Goal: Task Accomplishment & Management: Manage account settings

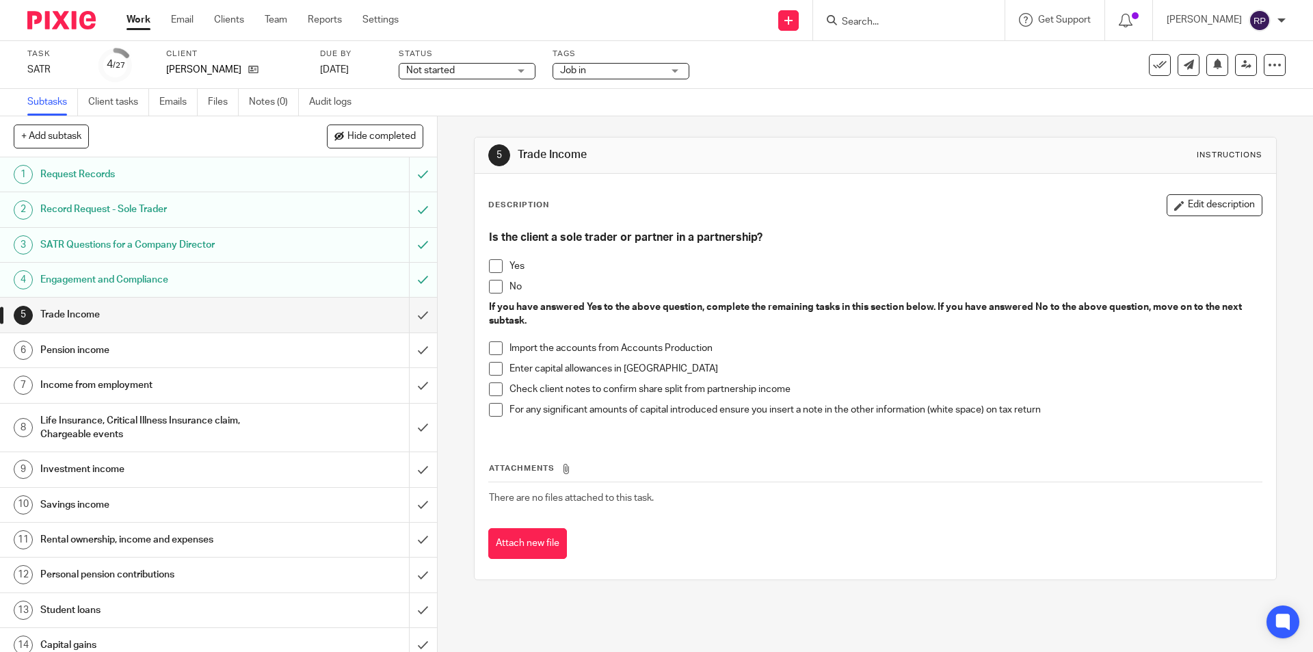
click at [914, 17] on input "Search" at bounding box center [901, 22] width 123 height 12
type input "i"
type input "g"
click at [889, 118] on div "5 Trade Income Instructions Description Edit description Is the client a sole t…" at bounding box center [875, 358] width 802 height 484
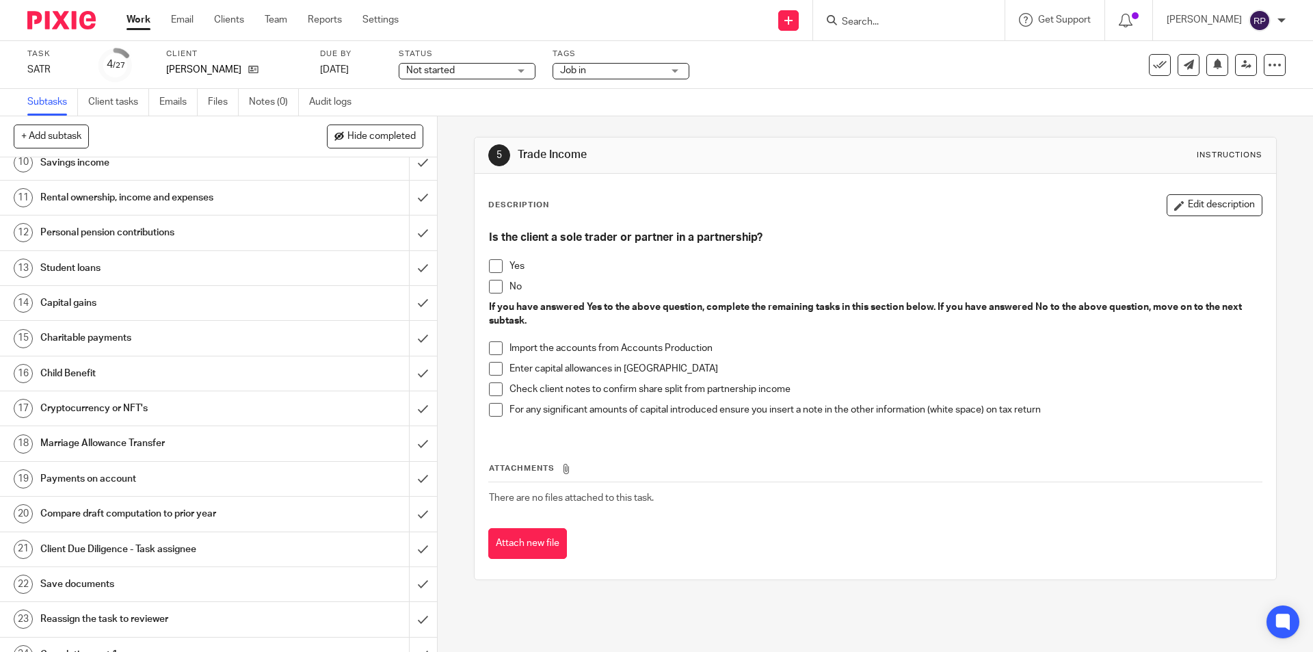
scroll to position [468, 0]
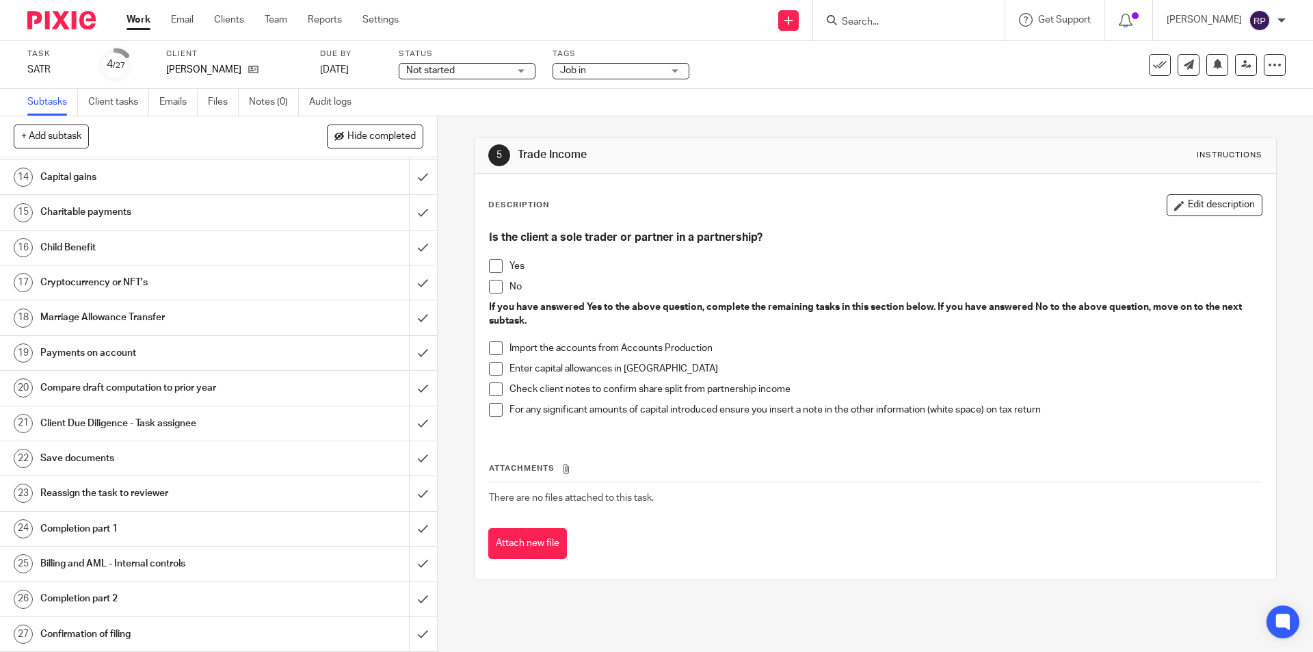
click at [99, 344] on h1 "Payments on account" at bounding box center [158, 353] width 237 height 21
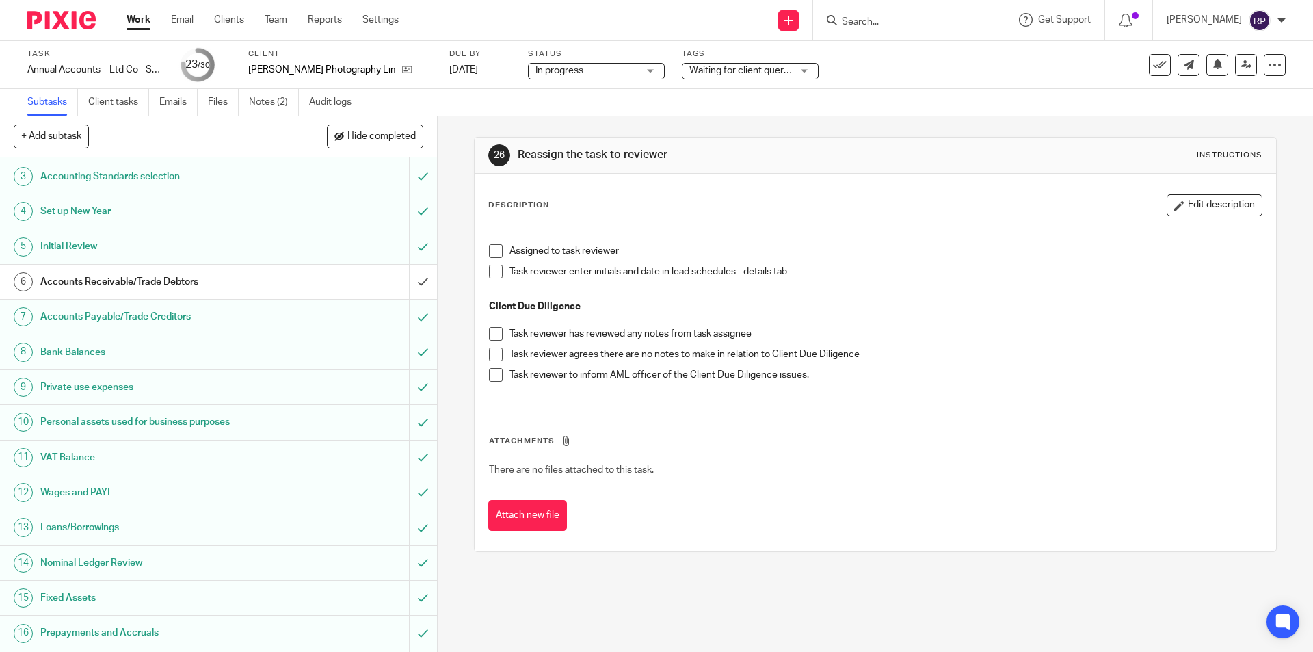
scroll to position [410, 0]
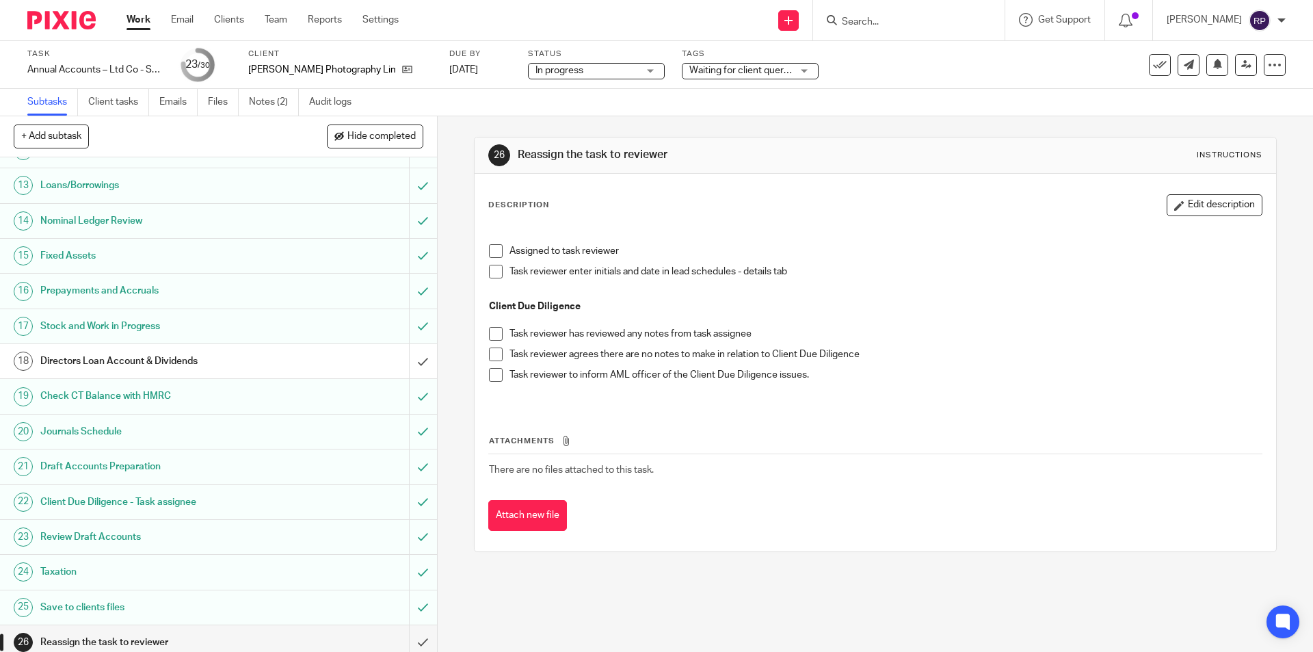
click at [129, 372] on link "18 Directors Loan Account & Dividends" at bounding box center [204, 361] width 409 height 34
click at [123, 364] on h1 "Directors Loan Account & Dividends" at bounding box center [158, 361] width 237 height 21
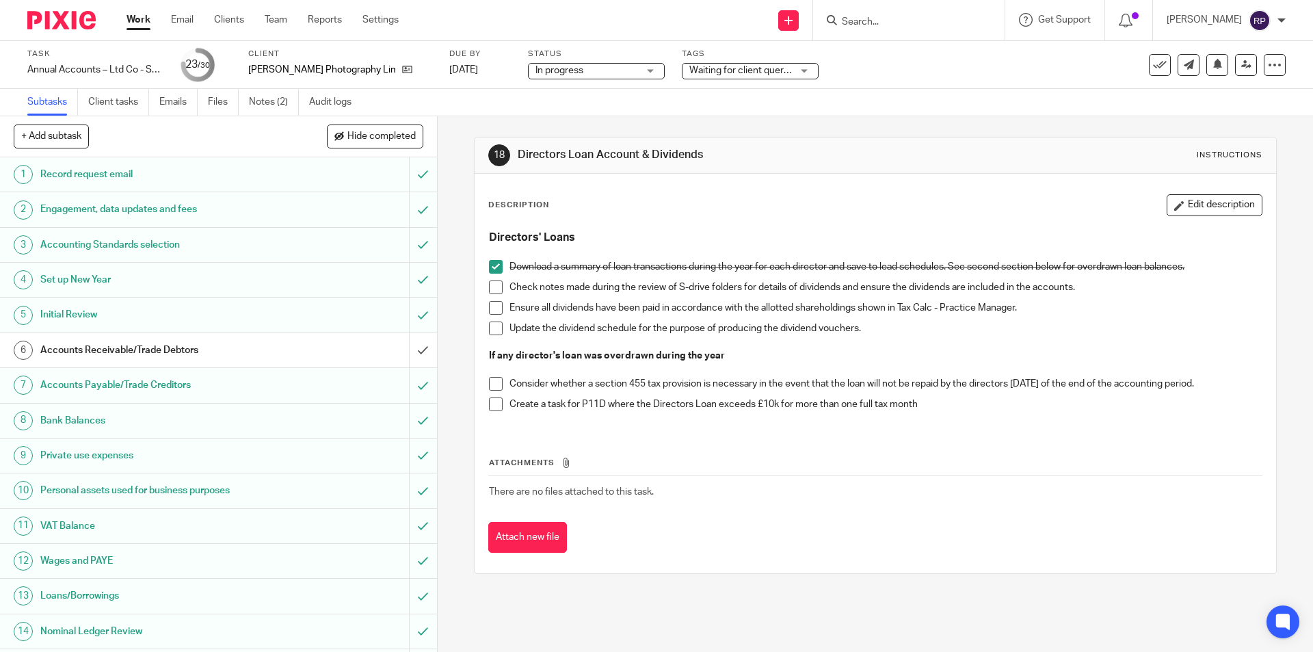
click at [489, 289] on span at bounding box center [496, 287] width 14 height 14
click at [490, 308] on span at bounding box center [496, 308] width 14 height 14
click at [494, 325] on span at bounding box center [496, 328] width 14 height 14
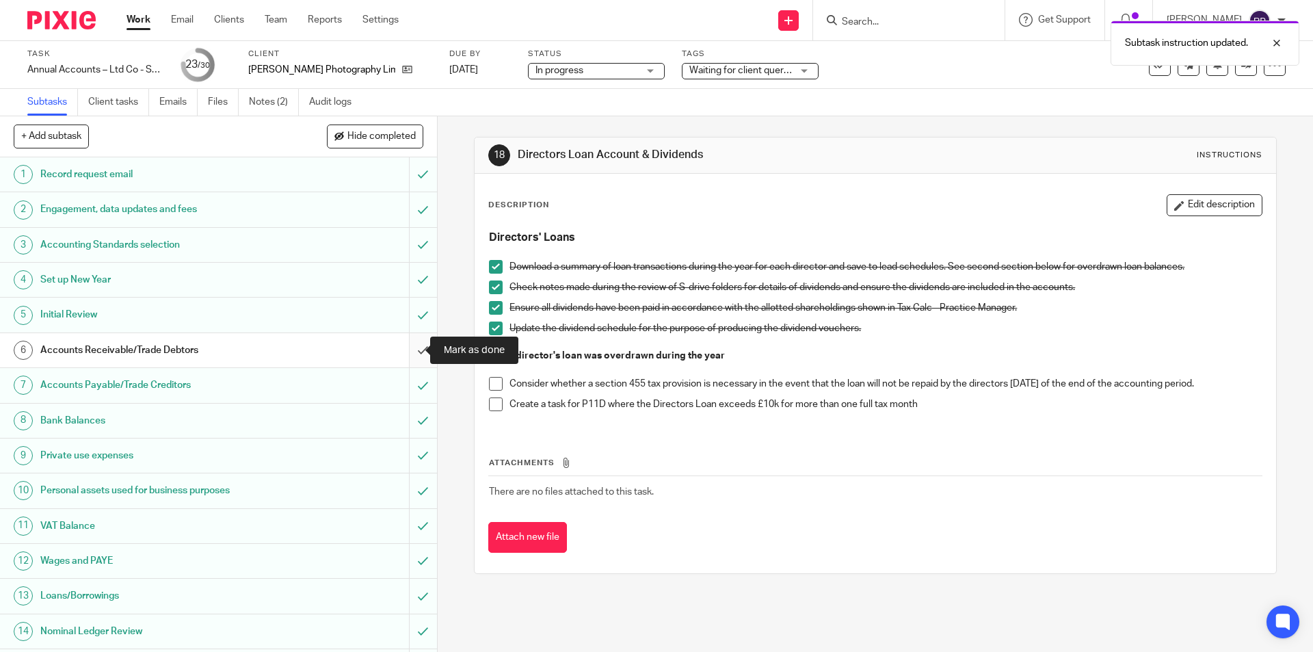
click at [412, 347] on input "submit" at bounding box center [218, 350] width 437 height 34
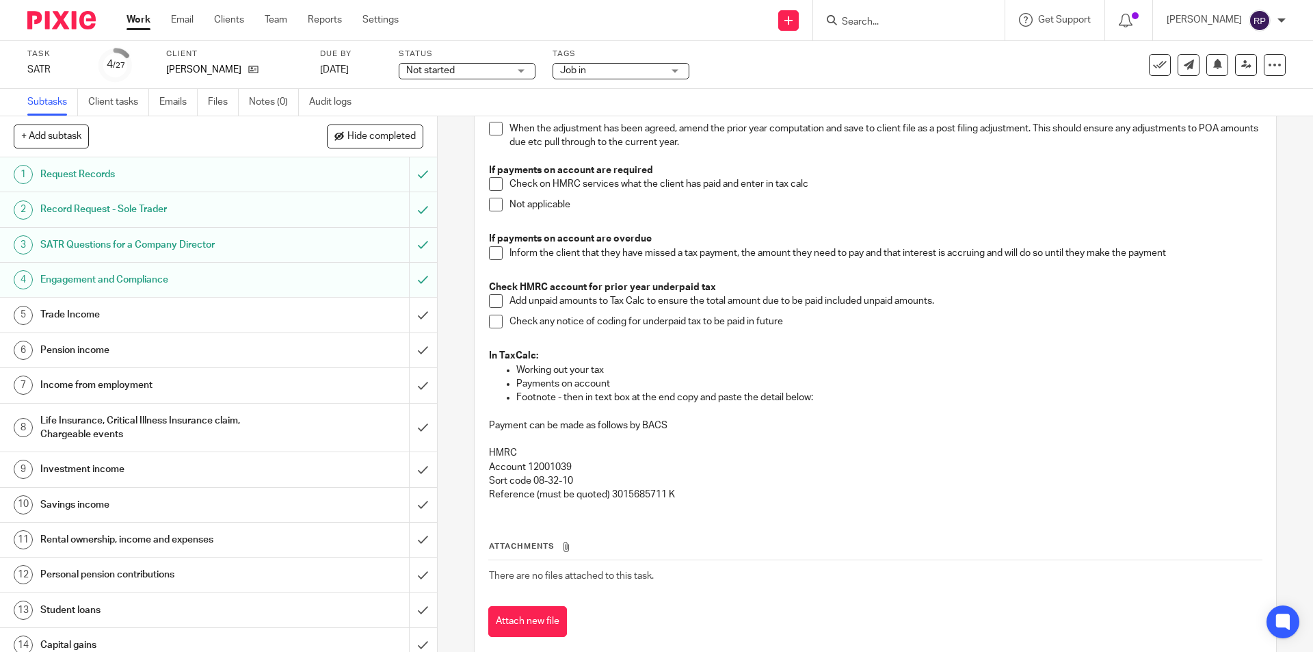
scroll to position [232, 0]
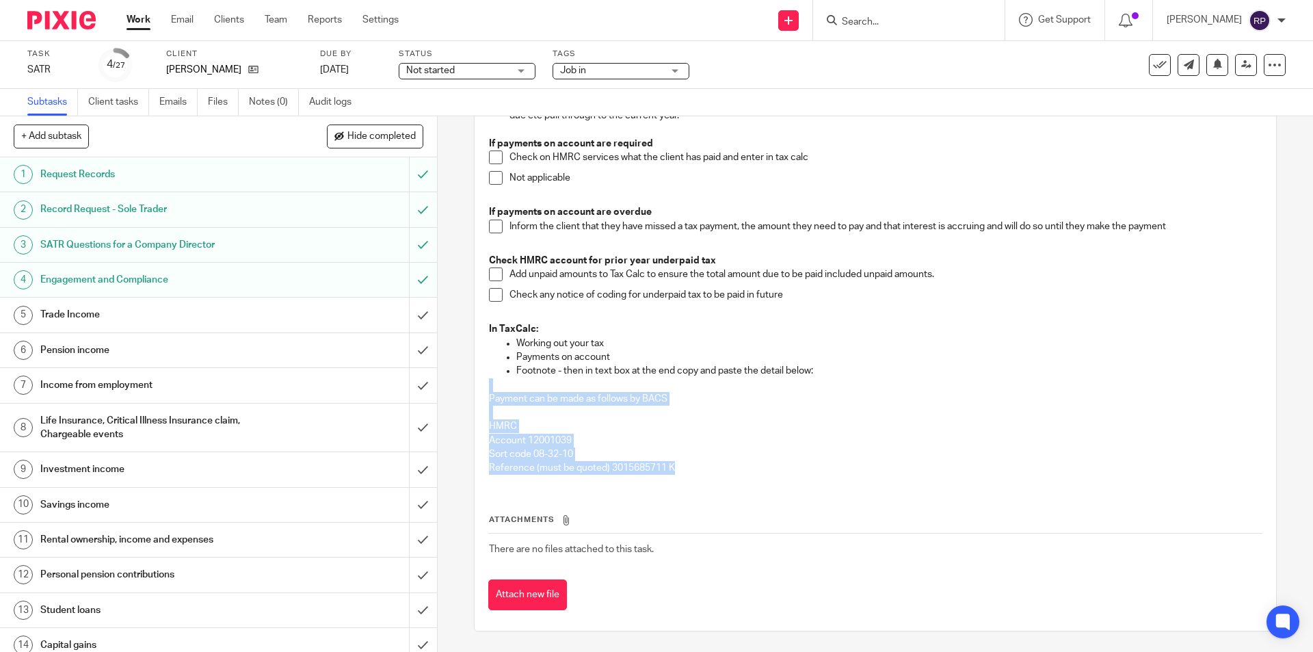
drag, startPoint x: 678, startPoint y: 468, endPoint x: 484, endPoint y: 388, distance: 209.7
click at [484, 388] on div "Check for post filing changes on the HMRC Portal The figures due from the prior…" at bounding box center [875, 238] width 786 height 493
copy div "Payment can be made as follows by BACS HMRC Account 12001039 Sort code 08-32-10…"
click at [796, 424] on p "HMRC" at bounding box center [875, 426] width 772 height 14
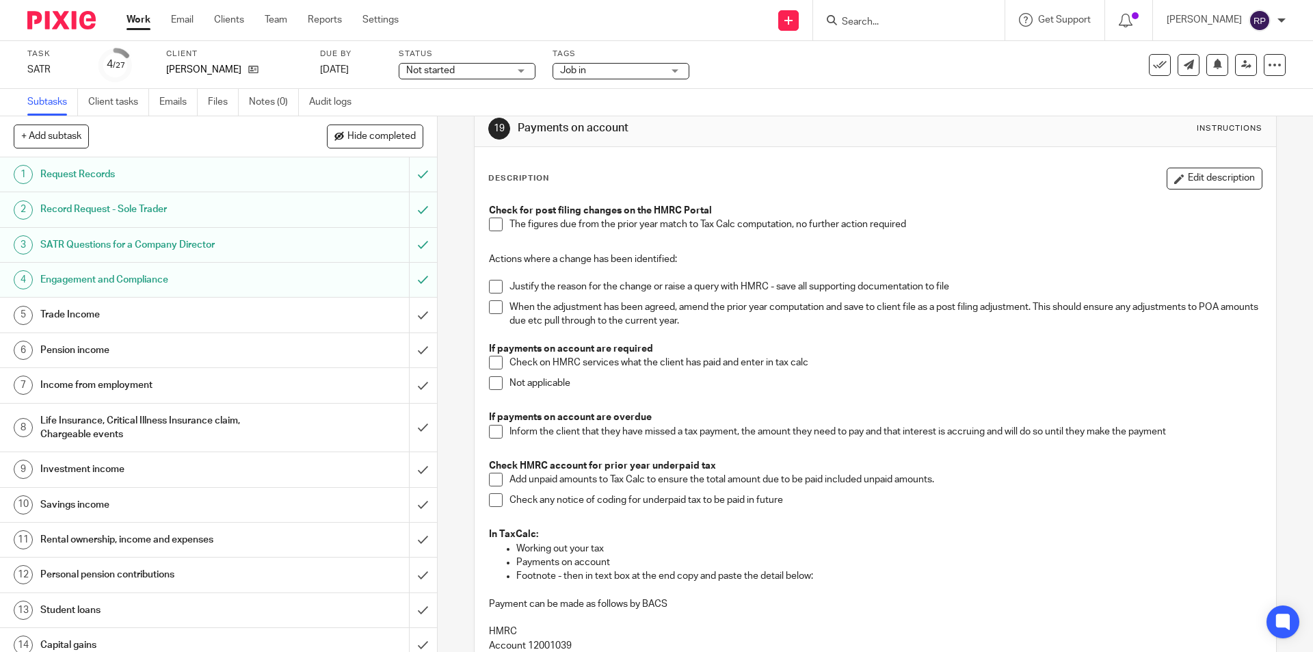
scroll to position [0, 0]
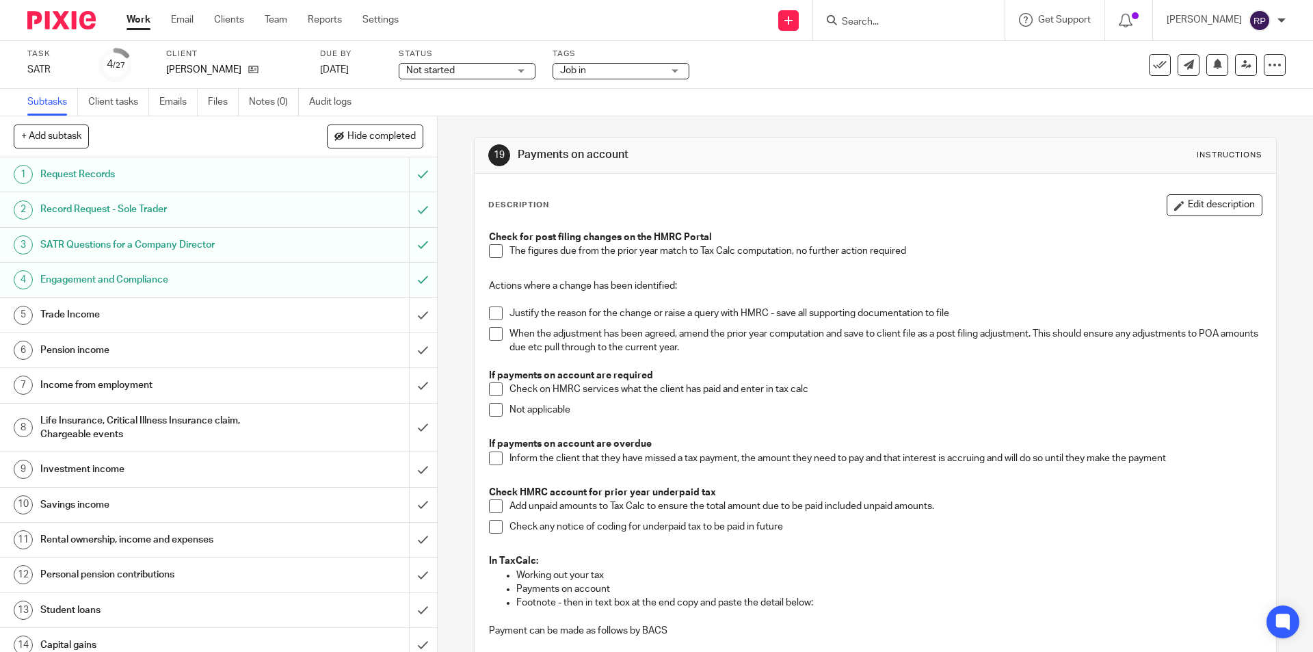
click at [213, 313] on h1 "Trade Income" at bounding box center [158, 314] width 237 height 21
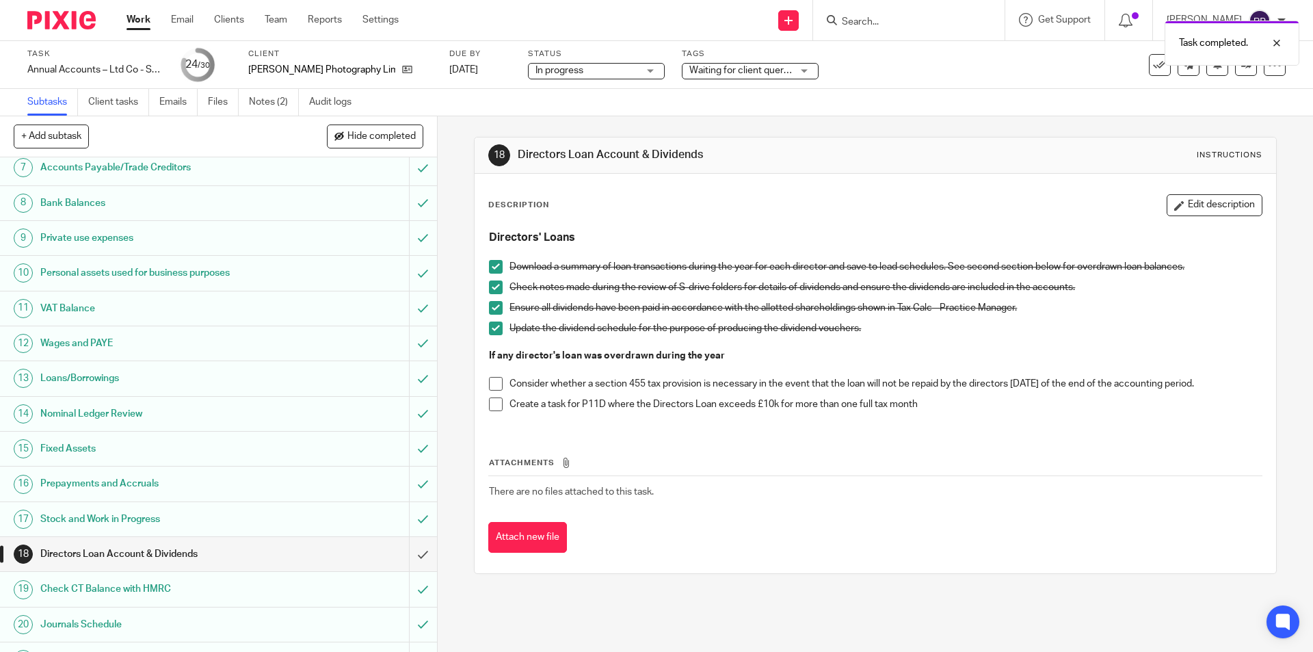
scroll to position [81, 0]
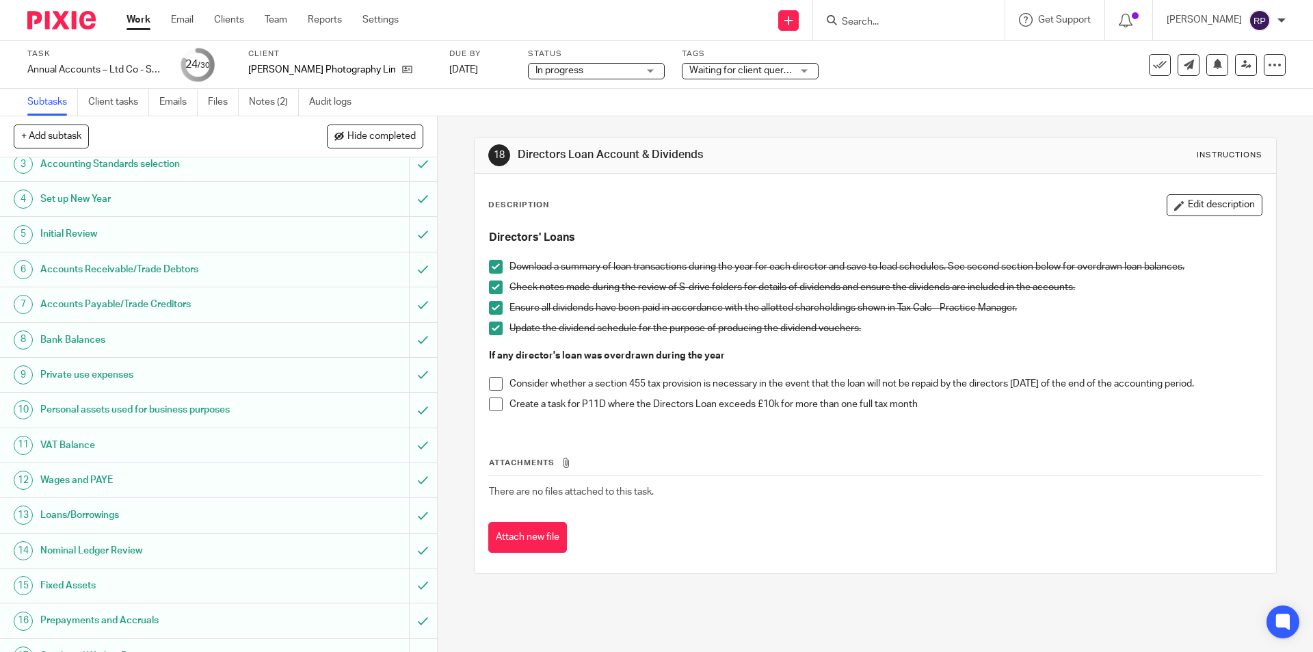
click at [146, 264] on h1 "Accounts Receivable/Trade Debtors" at bounding box center [158, 269] width 237 height 21
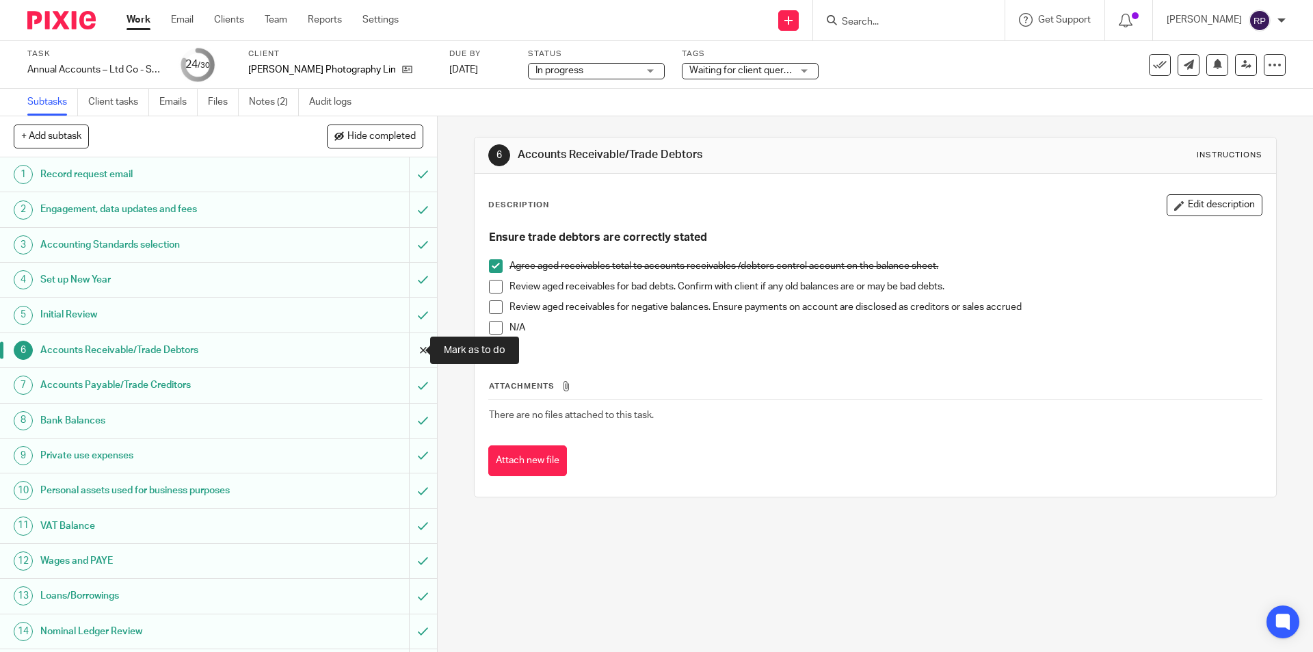
click at [405, 347] on input "submit" at bounding box center [218, 350] width 437 height 34
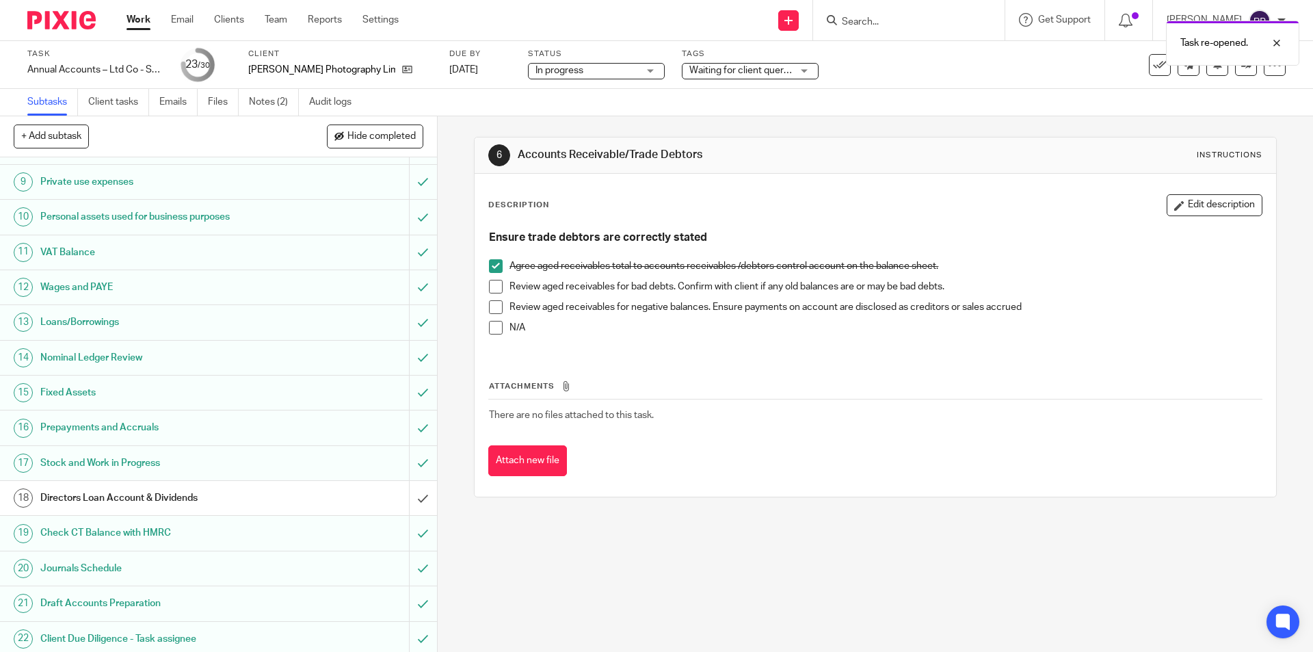
scroll to position [559, 0]
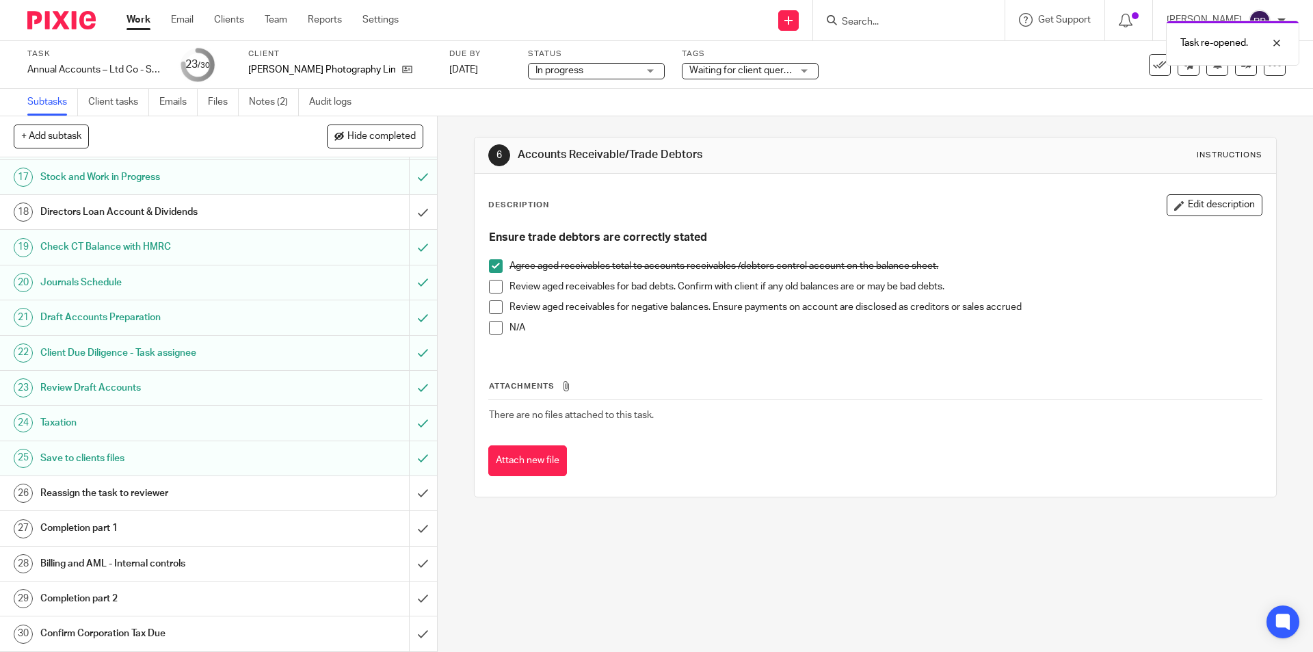
click at [159, 198] on link "18 Directors Loan Account & Dividends" at bounding box center [204, 212] width 409 height 34
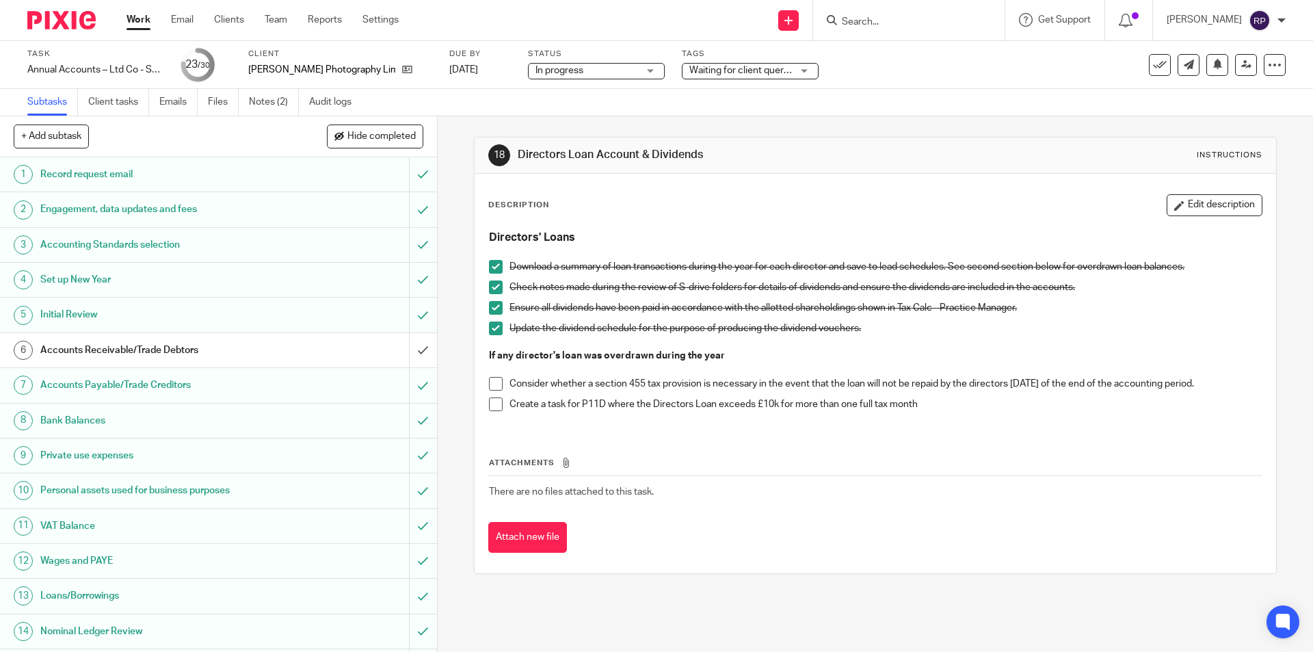
scroll to position [342, 0]
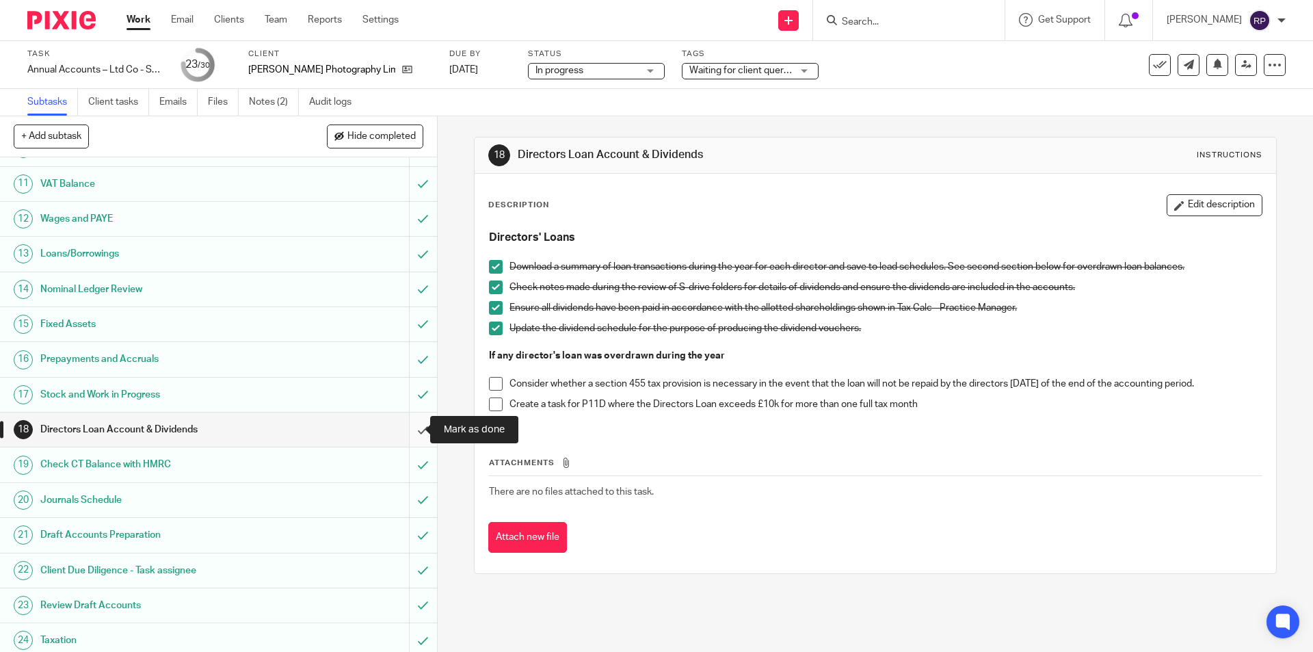
click at [405, 427] on input "submit" at bounding box center [218, 429] width 437 height 34
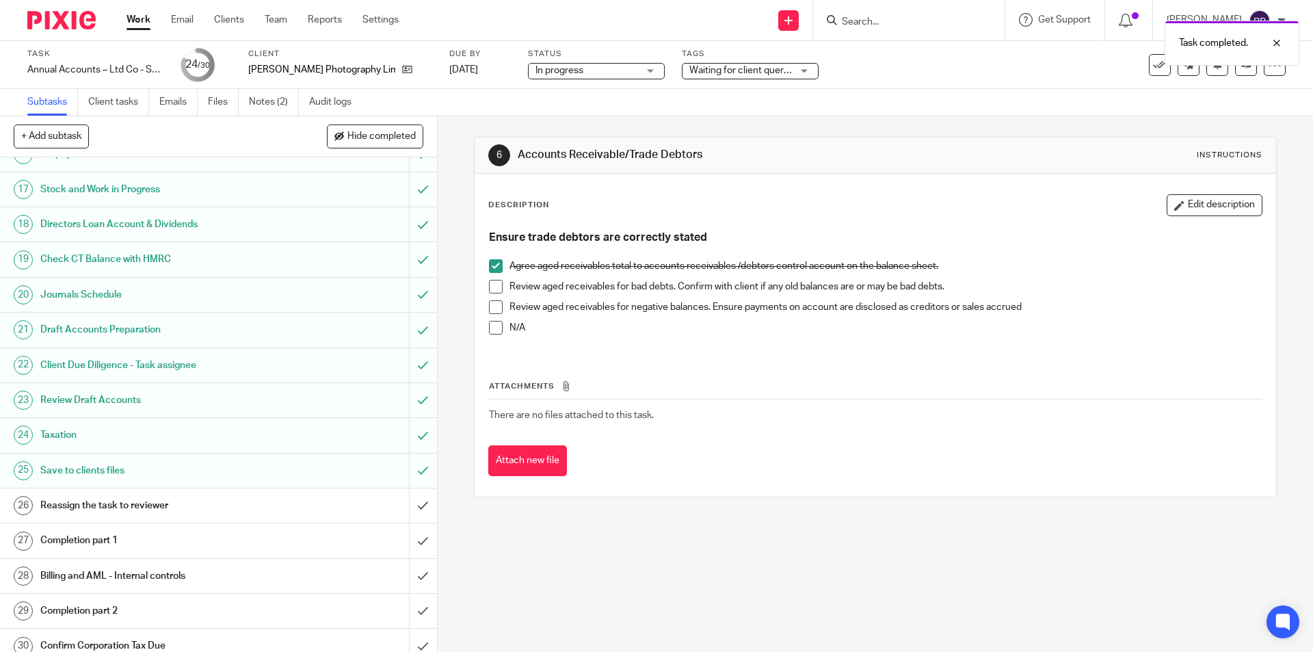
scroll to position [559, 0]
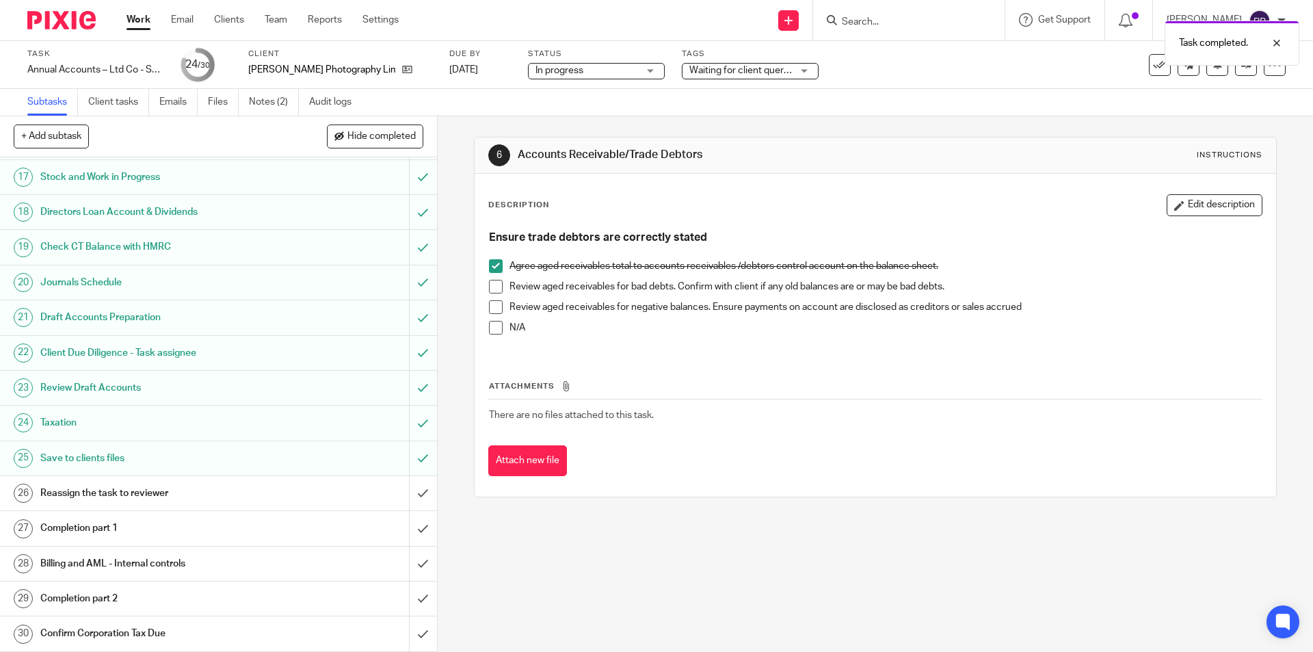
click at [181, 488] on h1 "Reassign the task to reviewer" at bounding box center [158, 493] width 237 height 21
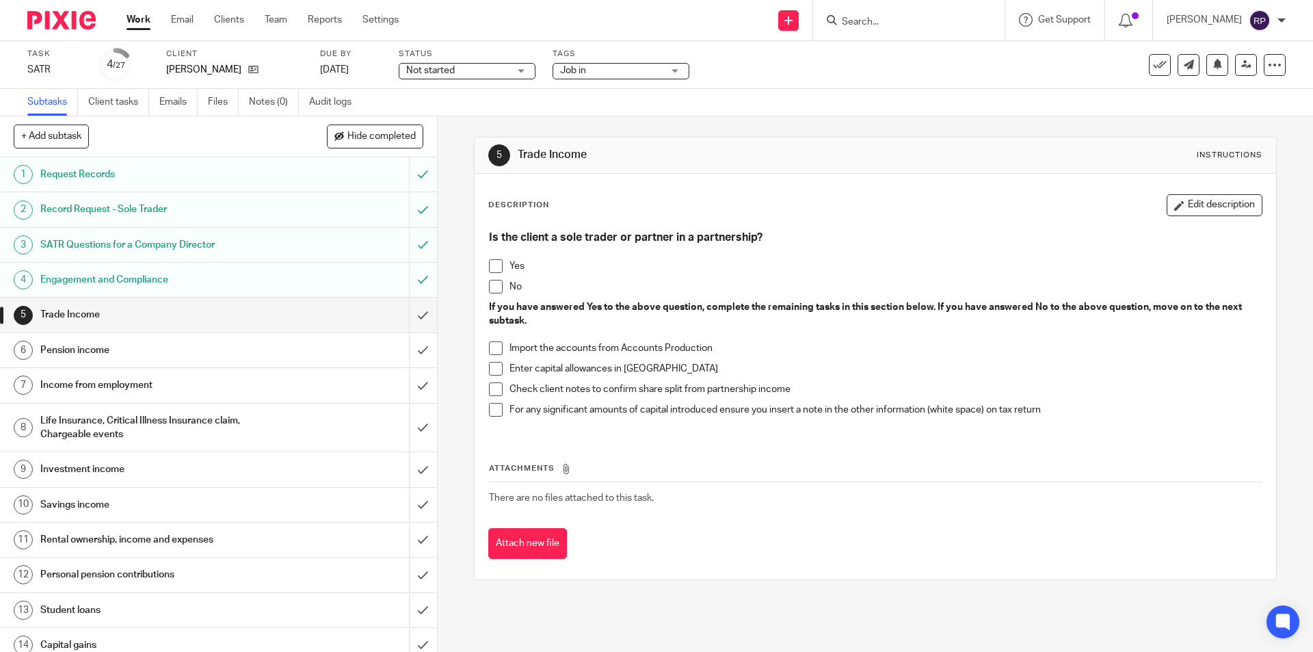
click at [494, 284] on span at bounding box center [496, 287] width 14 height 14
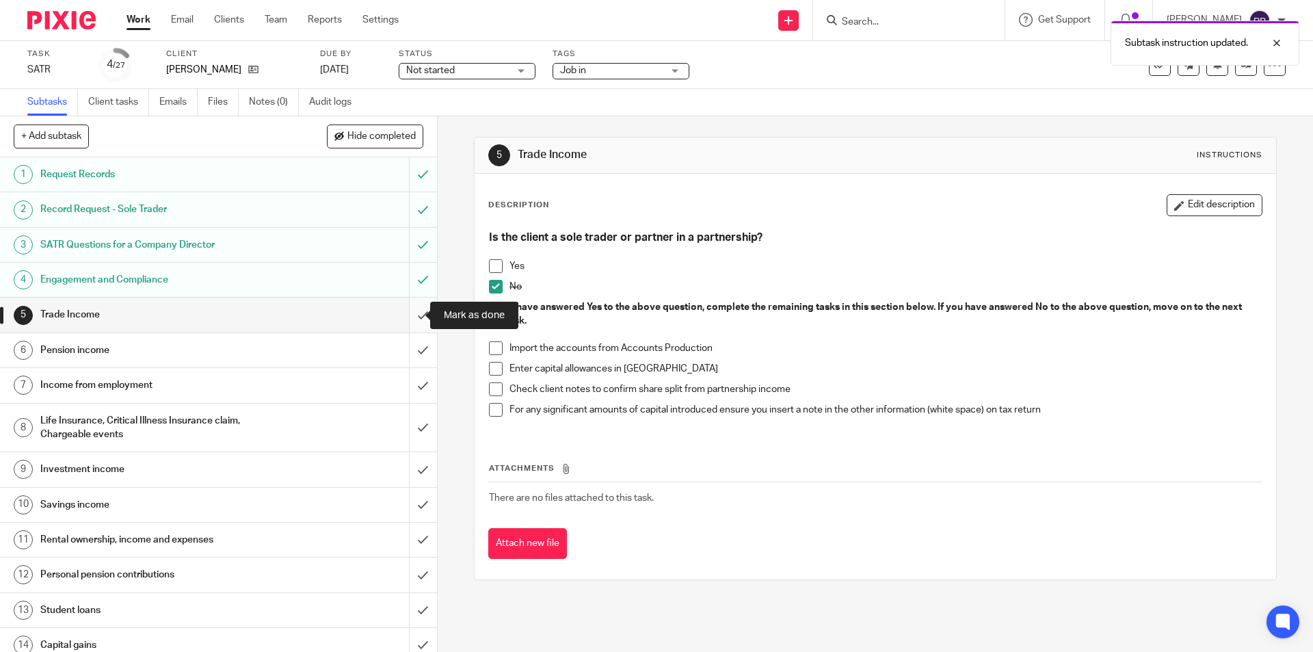
click at [410, 308] on input "submit" at bounding box center [218, 314] width 437 height 34
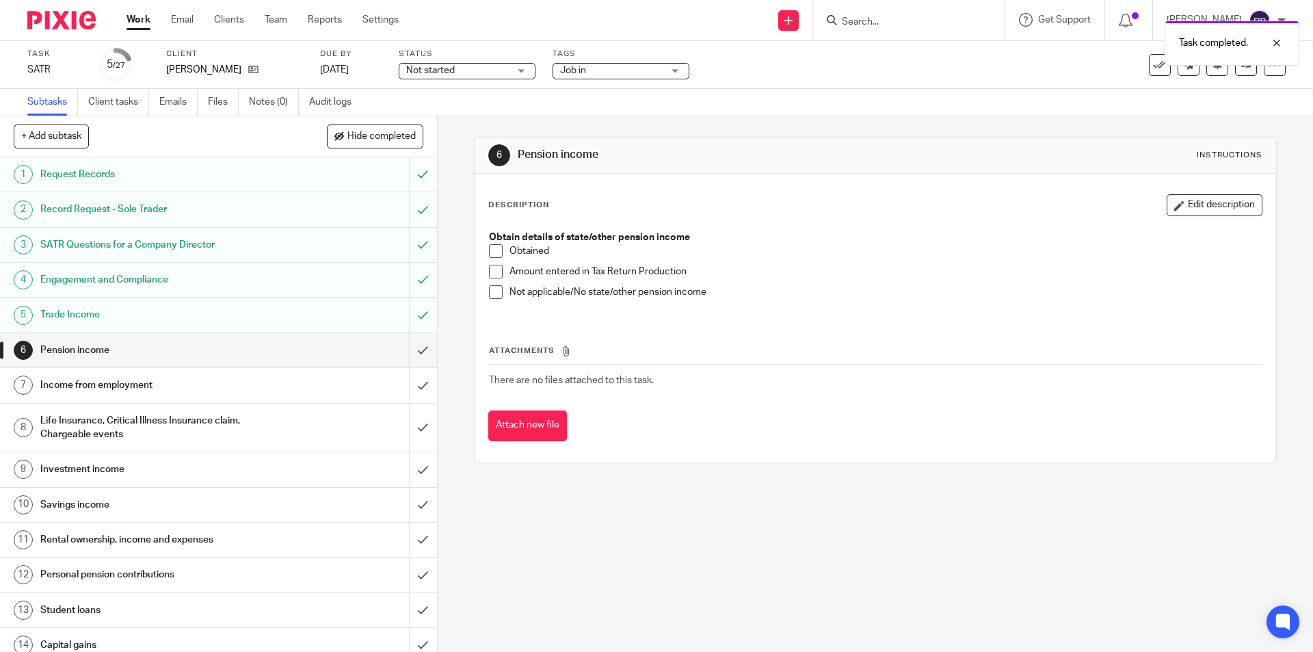
click at [489, 295] on span at bounding box center [496, 292] width 14 height 14
click at [410, 349] on input "submit" at bounding box center [218, 350] width 437 height 34
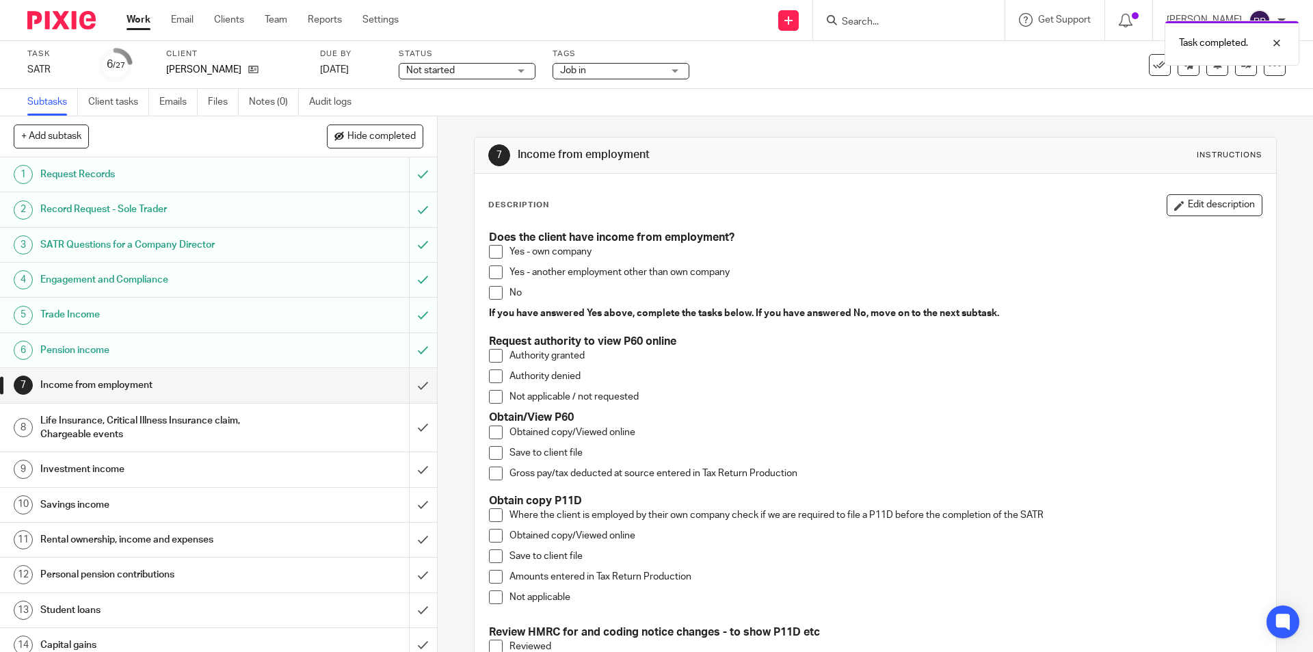
click at [492, 254] on span at bounding box center [496, 252] width 14 height 14
click at [165, 420] on h1 "Life Insurance, Critical Illness Insurance claim, Chargeable events" at bounding box center [158, 427] width 237 height 35
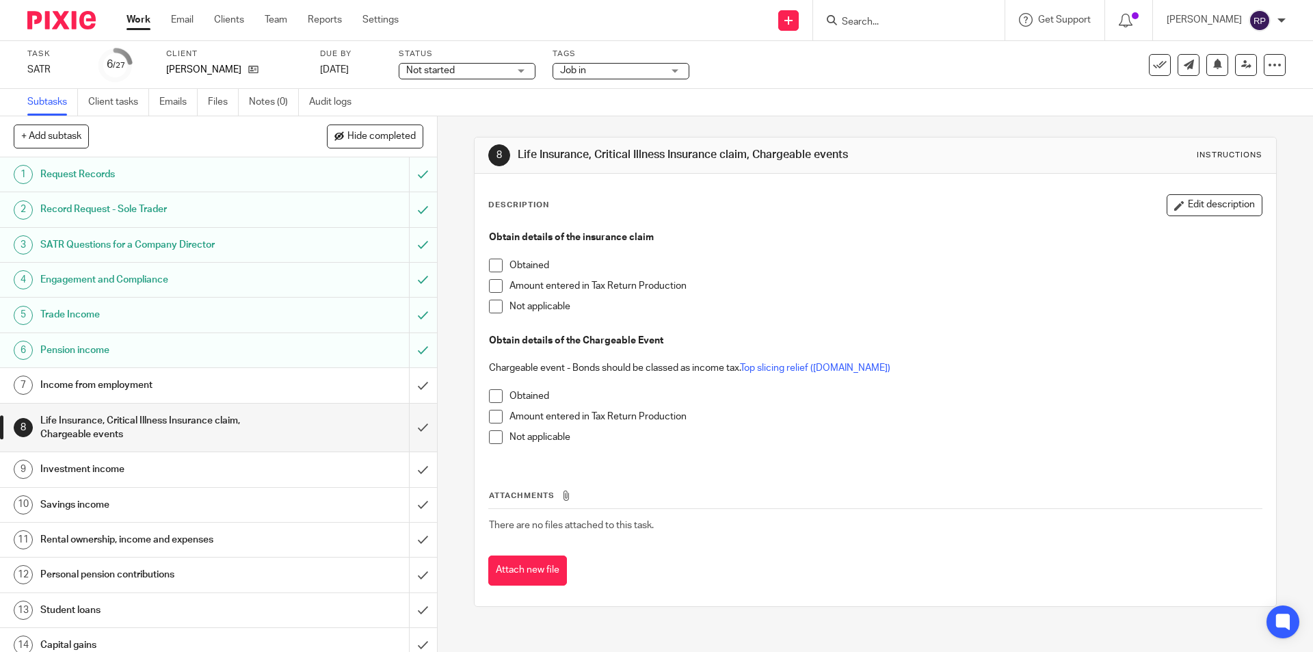
click at [490, 306] on span at bounding box center [496, 306] width 14 height 14
click at [484, 438] on div "Obtain details of the insurance claim Obtained Amount entered in Tax Return Pro…" at bounding box center [875, 342] width 786 height 237
click at [491, 438] on span at bounding box center [496, 437] width 14 height 14
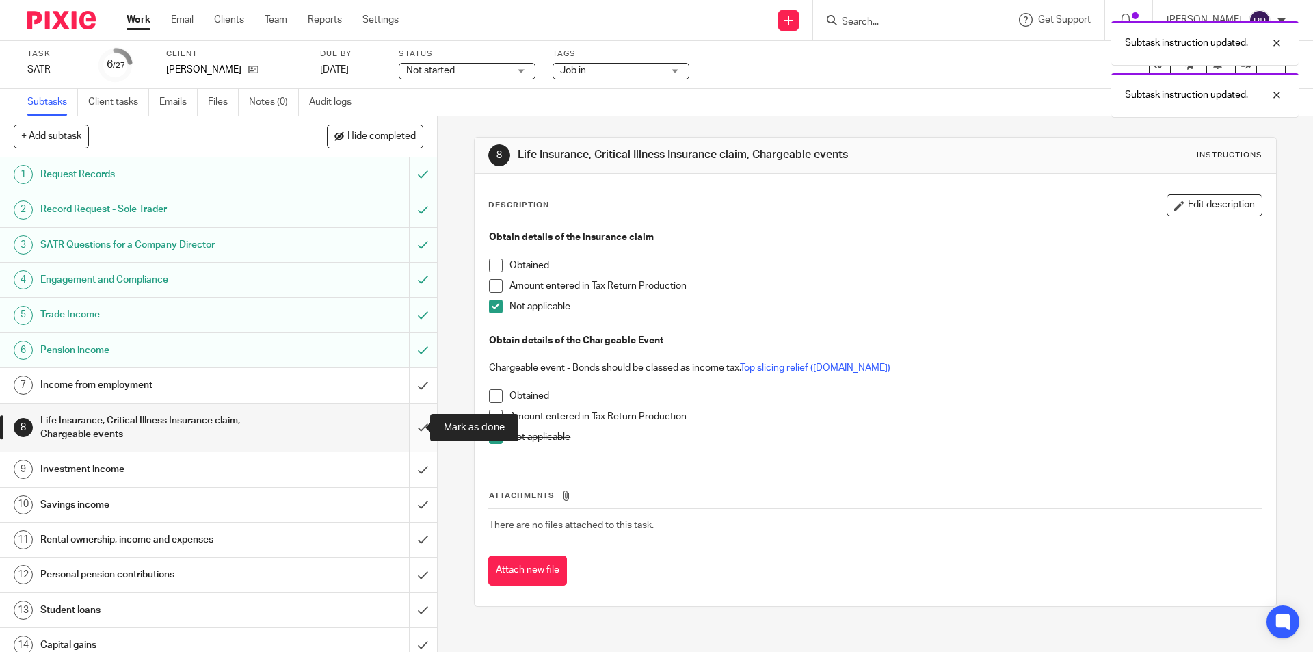
click at [407, 422] on input "submit" at bounding box center [218, 427] width 437 height 49
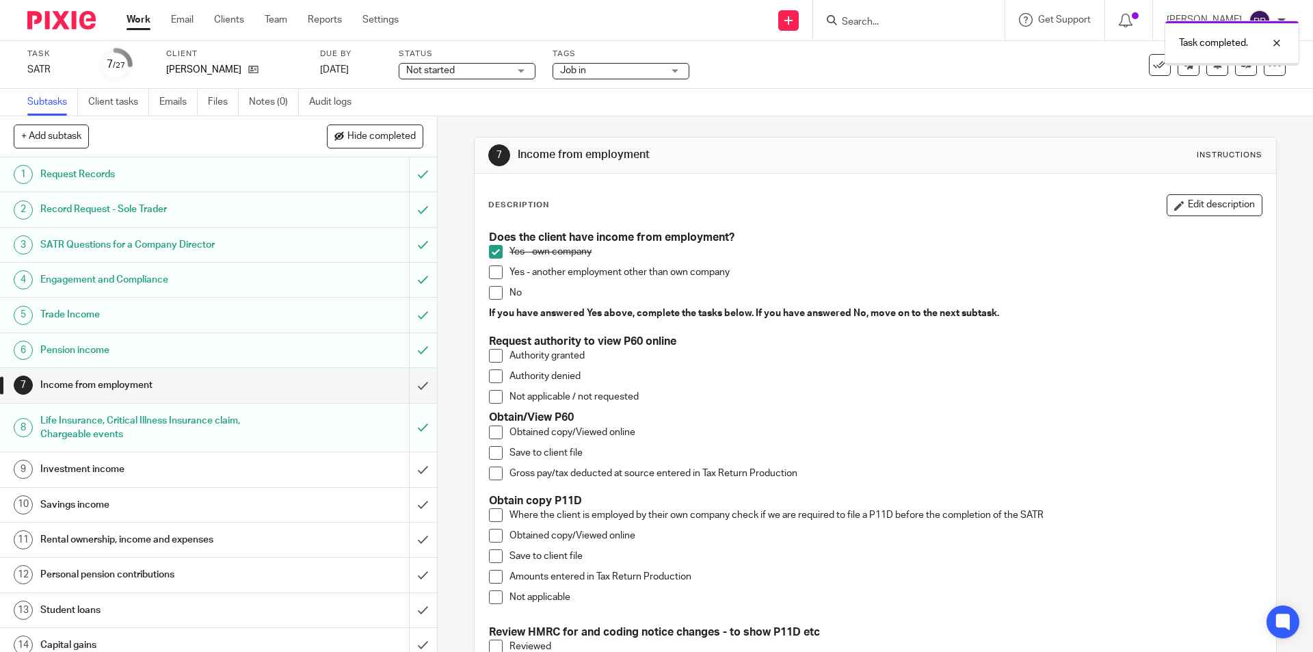
click at [135, 466] on h1 "Investment income" at bounding box center [158, 469] width 237 height 21
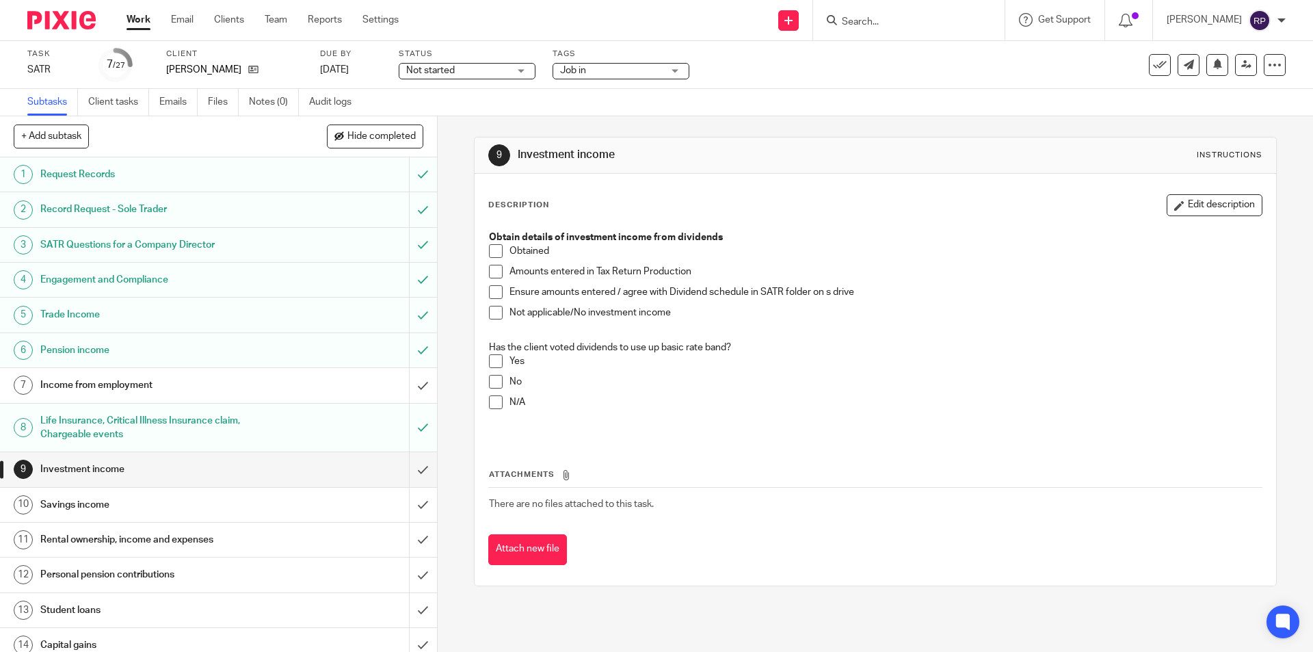
click at [496, 252] on span at bounding box center [496, 251] width 14 height 14
click at [503, 280] on li "Amounts entered in Tax Return Production" at bounding box center [875, 275] width 772 height 21
click at [496, 276] on span at bounding box center [496, 272] width 14 height 14
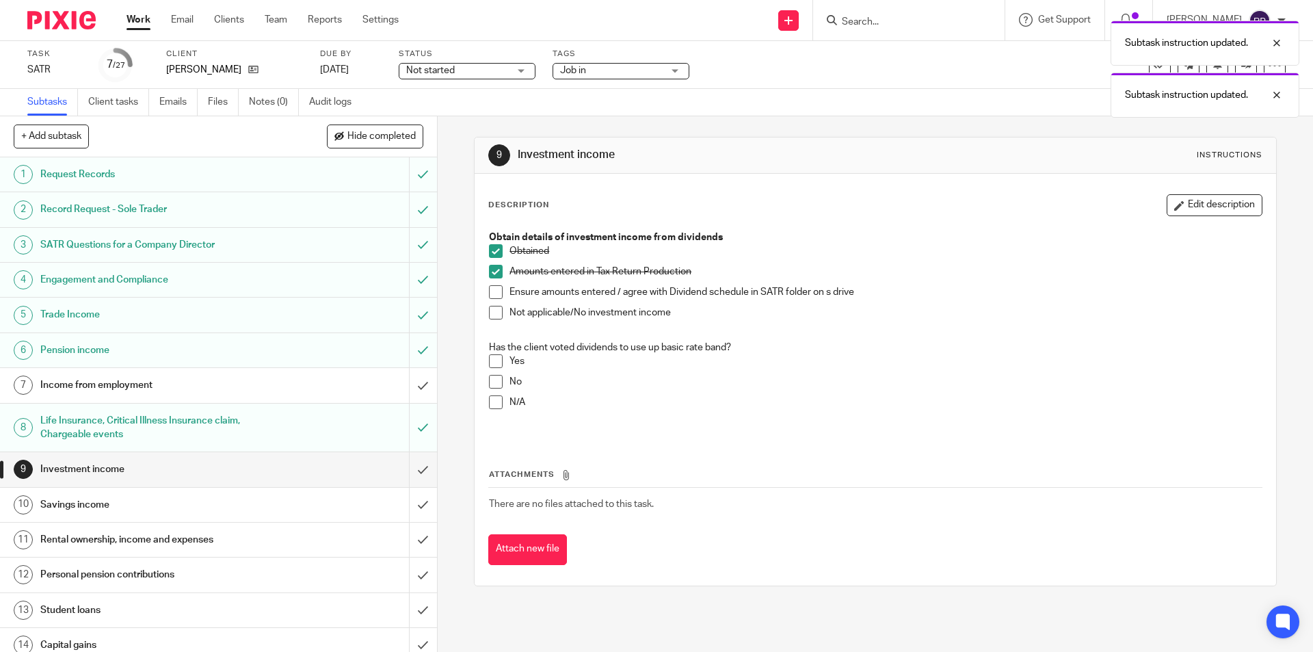
click at [492, 295] on span at bounding box center [496, 292] width 14 height 14
click at [494, 361] on span at bounding box center [496, 361] width 14 height 14
click at [494, 358] on span at bounding box center [496, 361] width 14 height 14
click at [407, 465] on input "submit" at bounding box center [218, 469] width 437 height 34
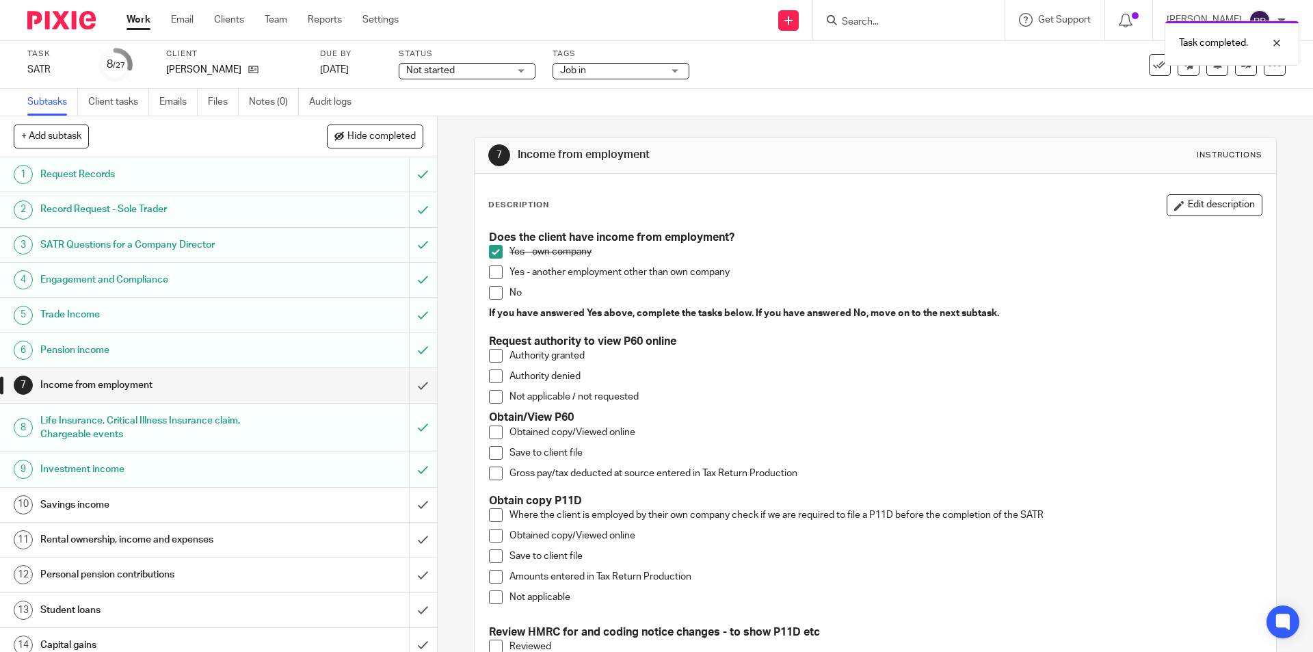
click at [167, 495] on h1 "Savings income" at bounding box center [158, 504] width 237 height 21
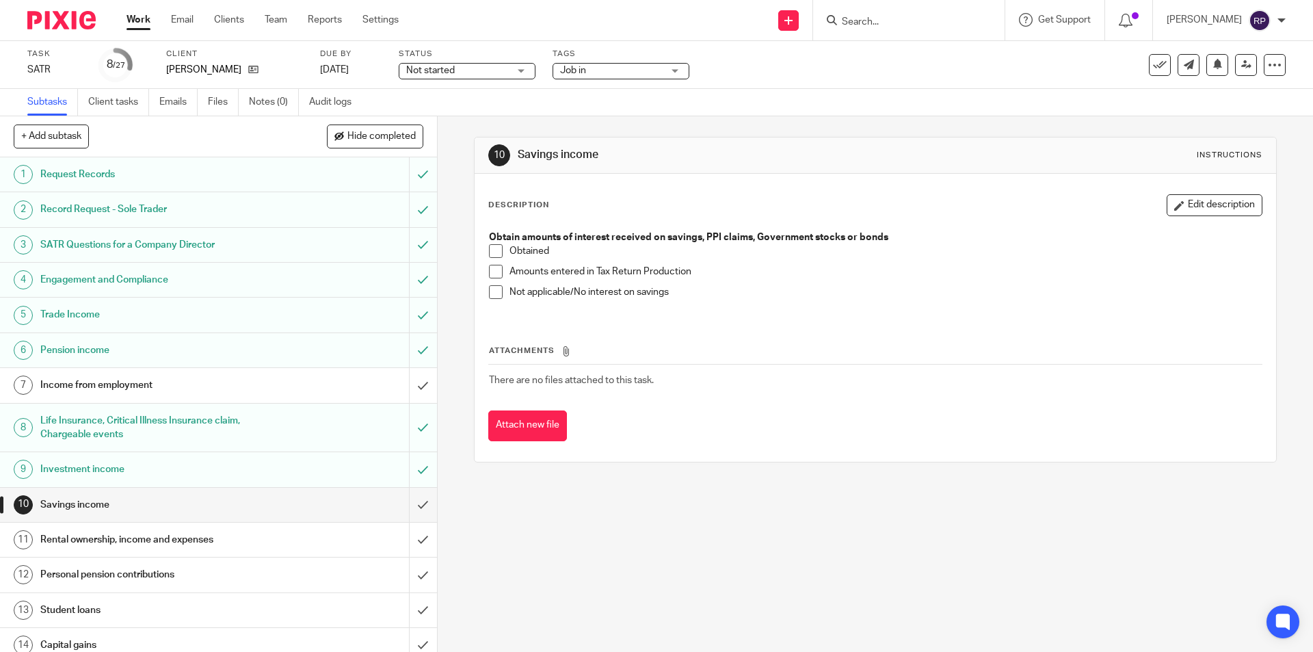
click at [496, 291] on span at bounding box center [496, 292] width 14 height 14
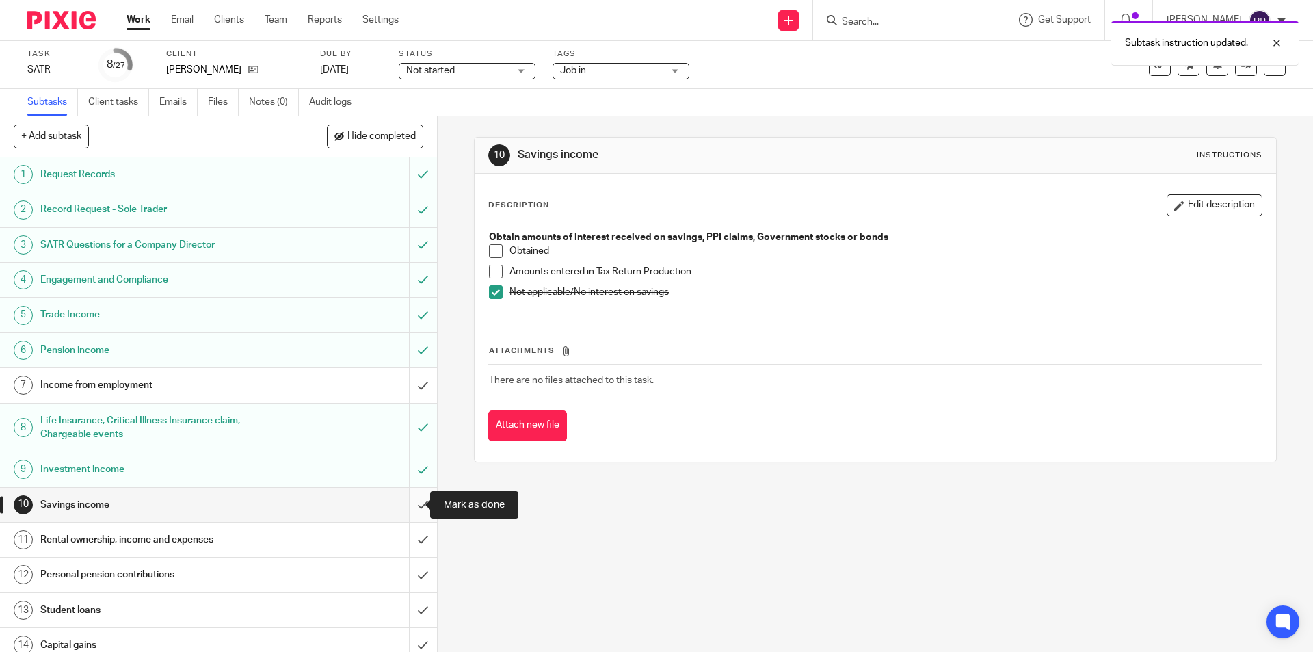
click at [408, 497] on input "submit" at bounding box center [218, 505] width 437 height 34
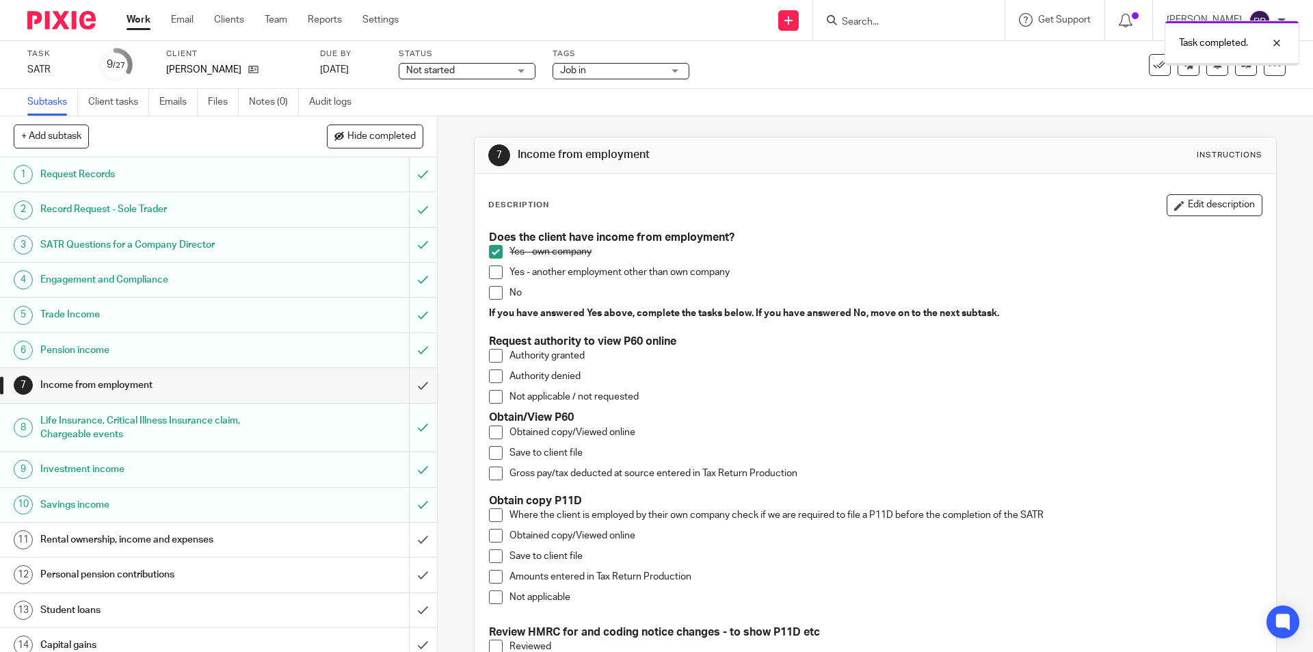
click at [168, 537] on h1 "Rental ownership, income and expenses" at bounding box center [158, 539] width 237 height 21
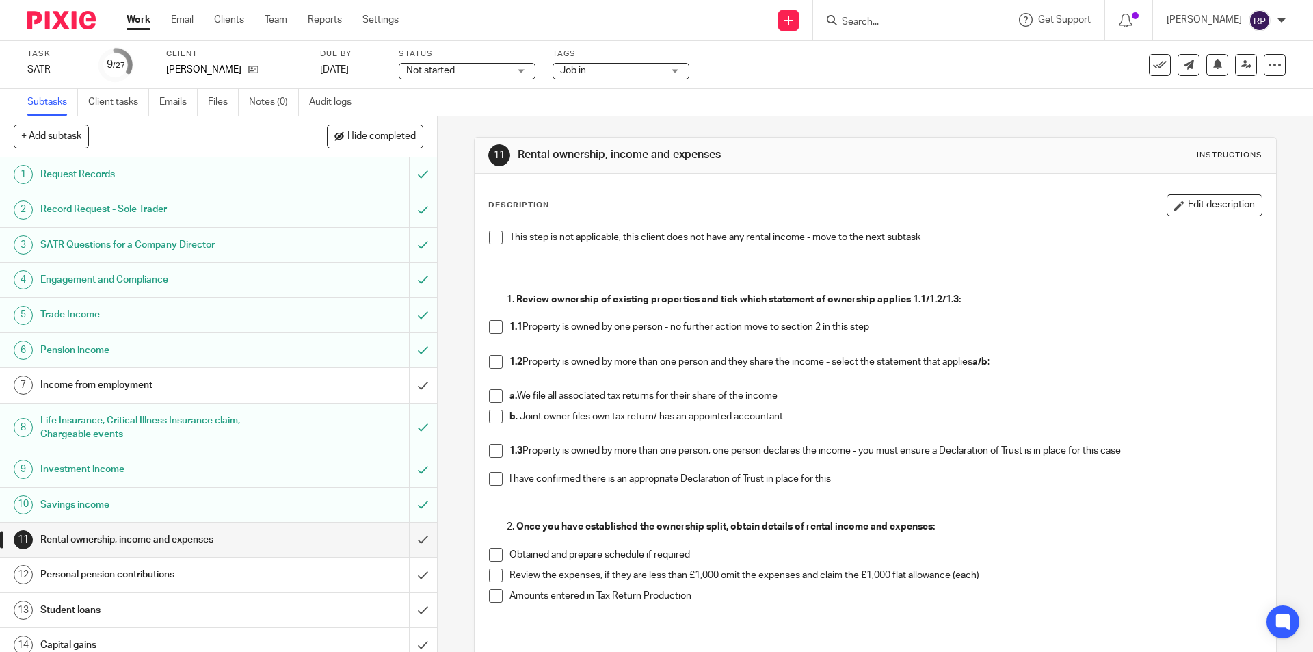
click at [494, 238] on span at bounding box center [496, 237] width 14 height 14
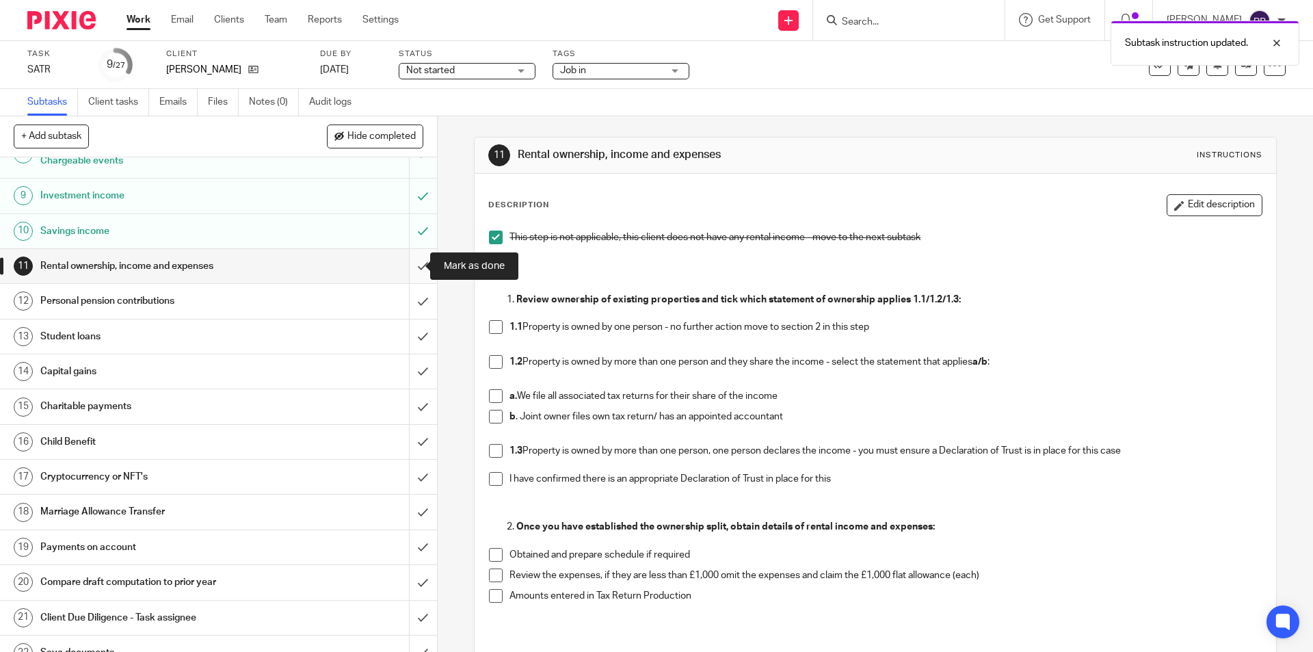
click at [409, 255] on input "submit" at bounding box center [218, 266] width 437 height 34
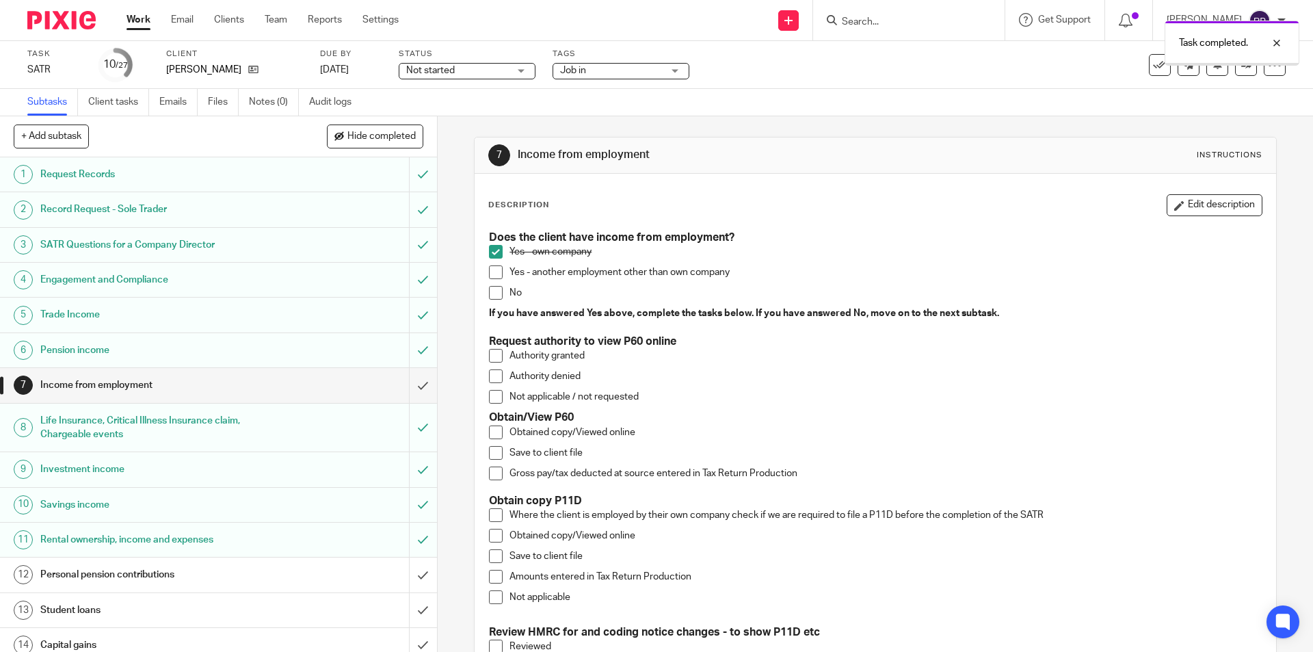
scroll to position [137, 0]
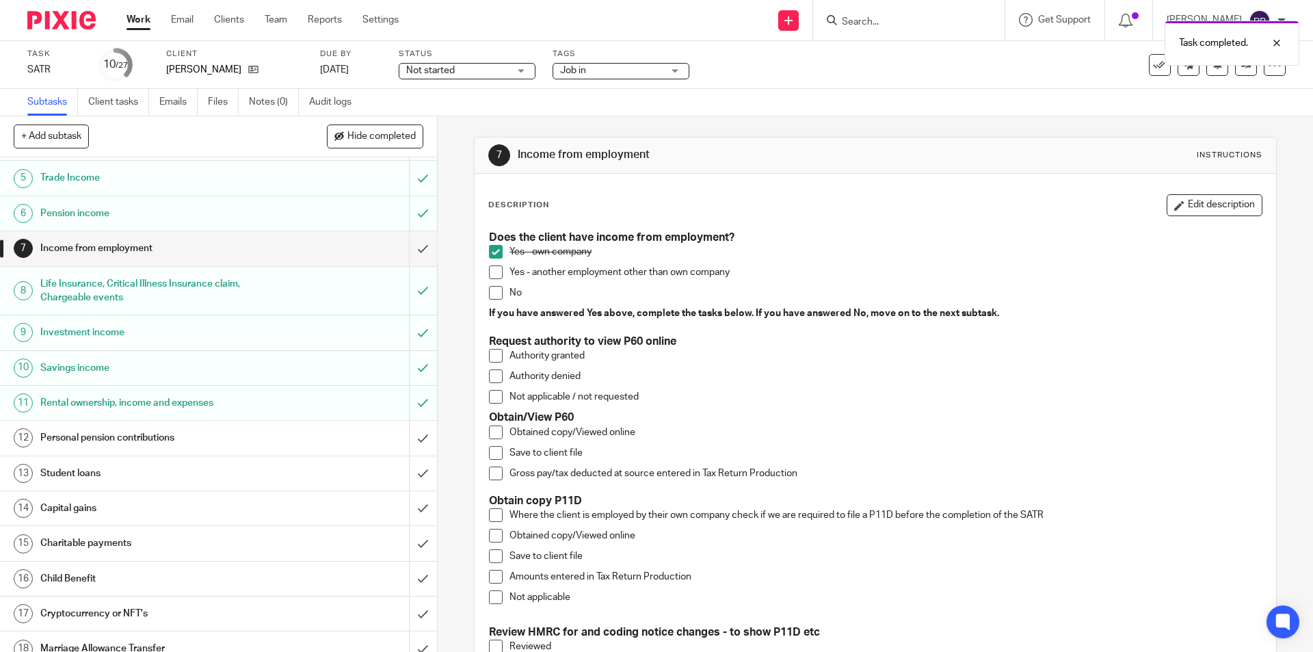
click at [130, 437] on h1 "Personal pension contributions" at bounding box center [158, 437] width 237 height 21
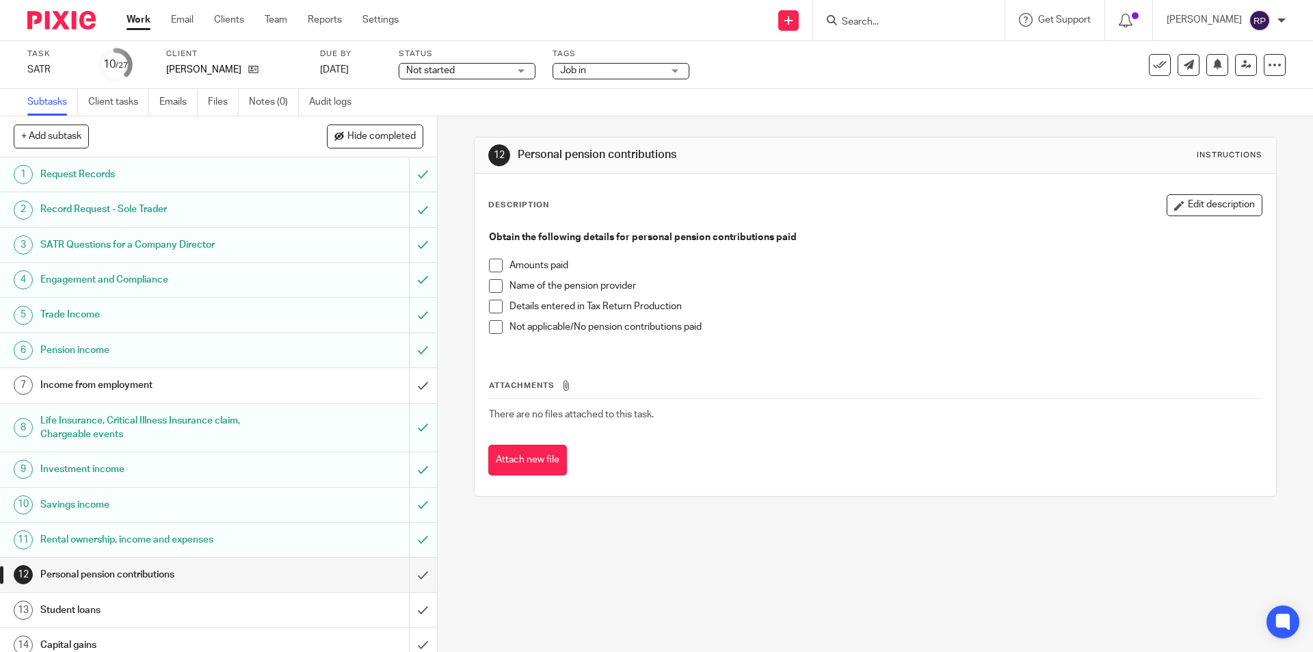
click at [490, 328] on span at bounding box center [496, 327] width 14 height 14
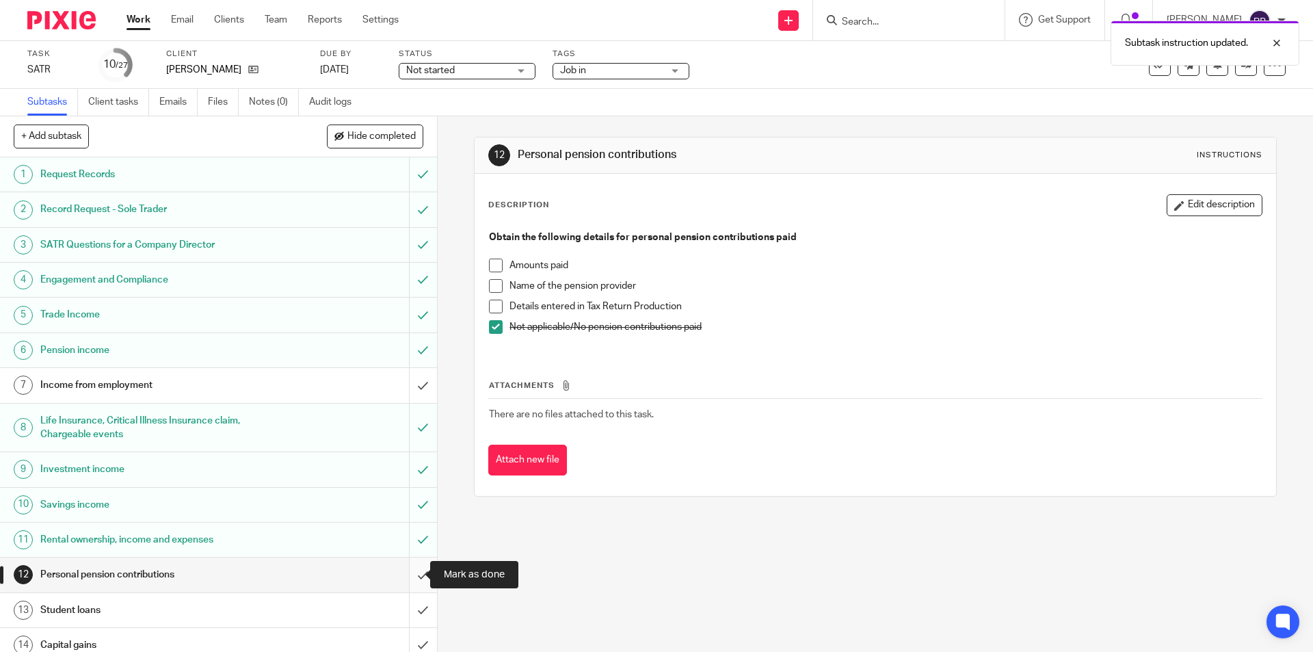
click at [414, 564] on input "submit" at bounding box center [218, 574] width 437 height 34
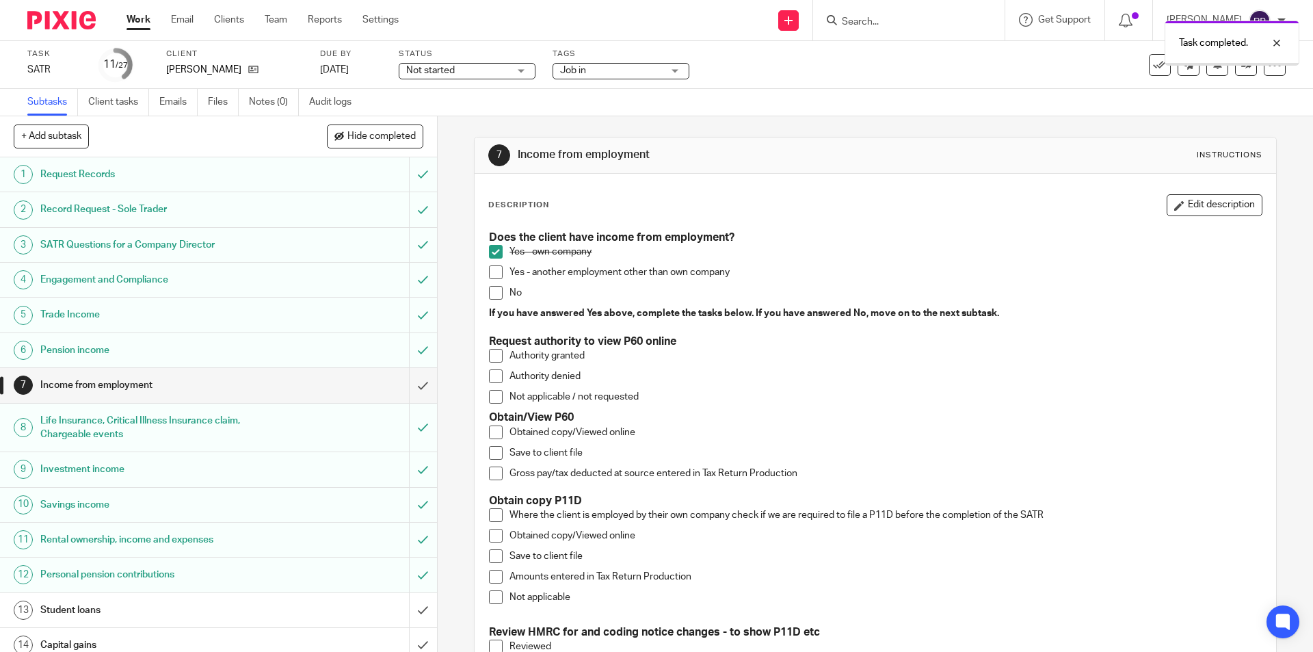
scroll to position [205, 0]
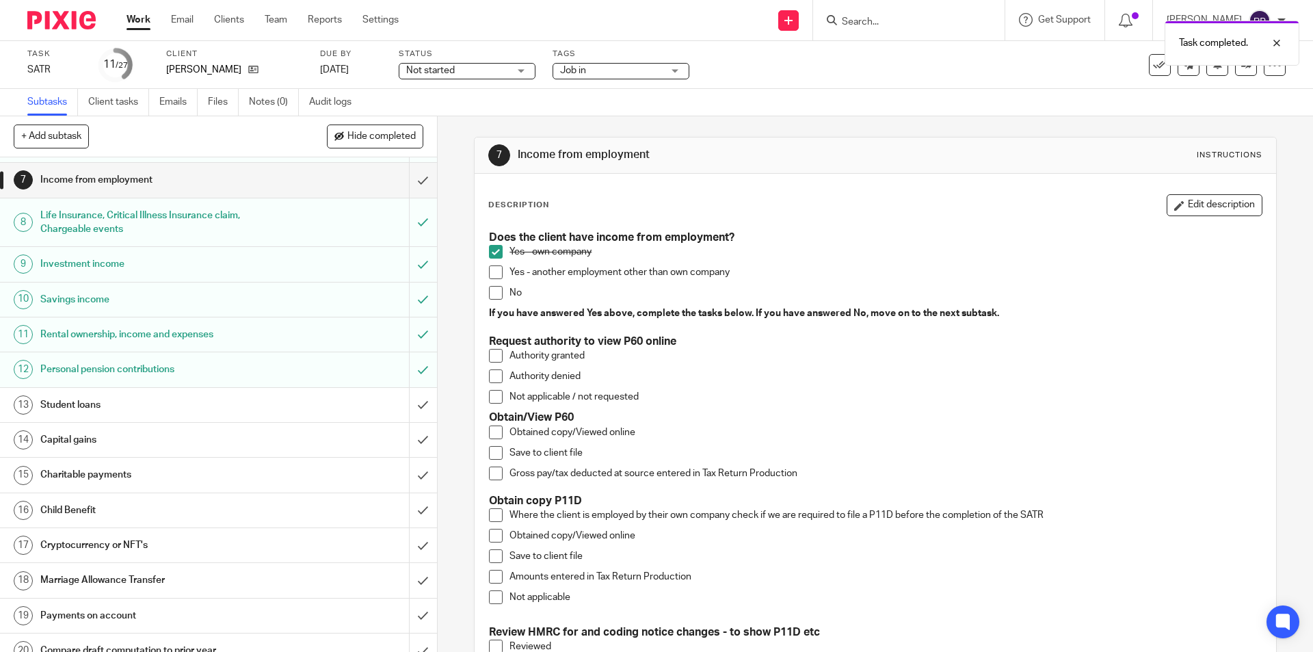
click at [174, 402] on h1 "Student loans" at bounding box center [158, 405] width 237 height 21
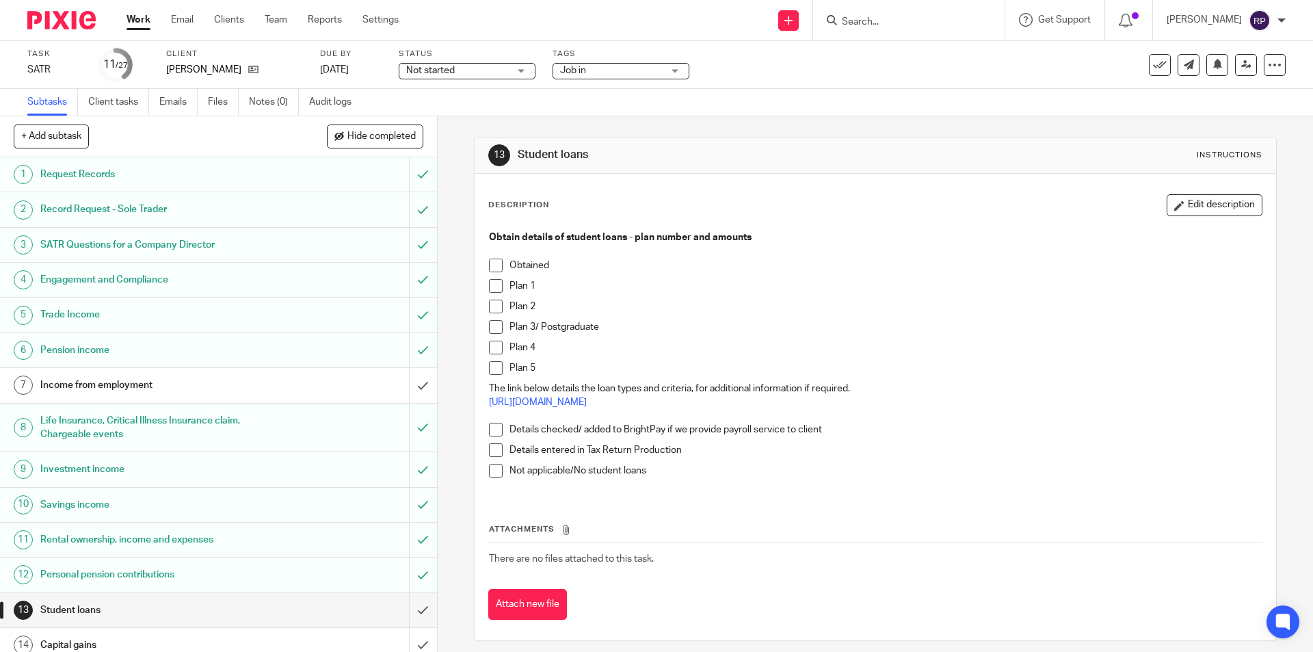
click at [490, 472] on span at bounding box center [496, 471] width 14 height 14
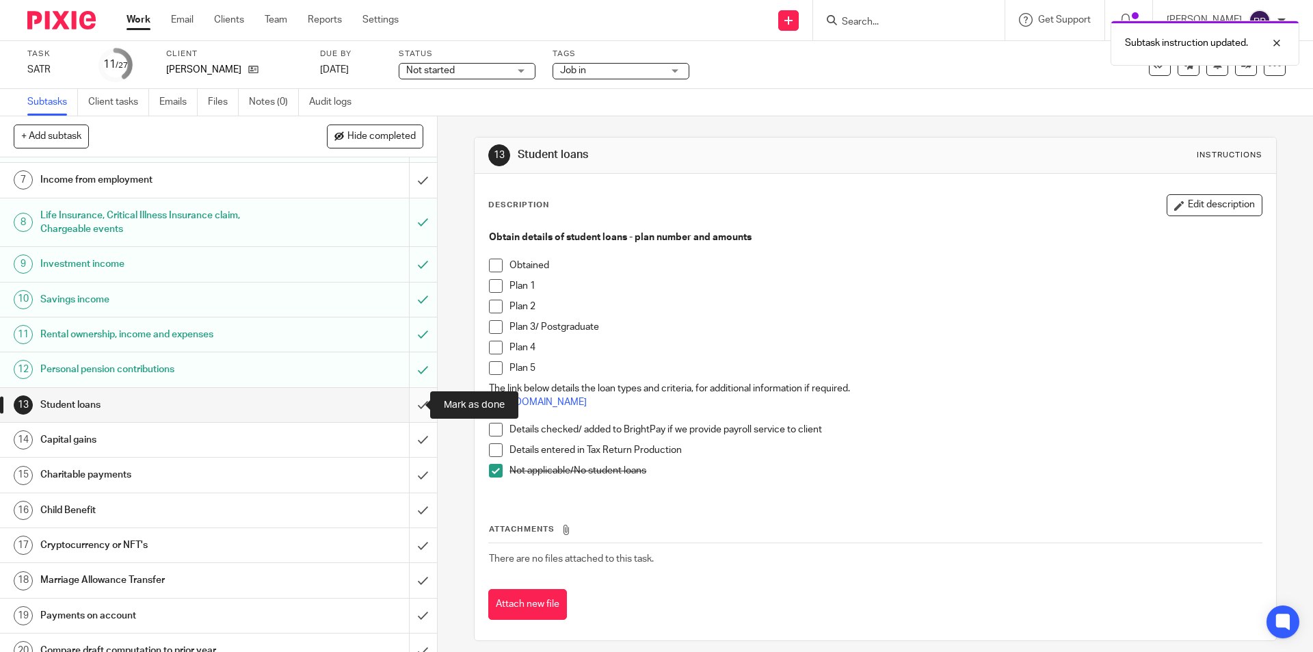
click at [403, 399] on input "submit" at bounding box center [218, 405] width 437 height 34
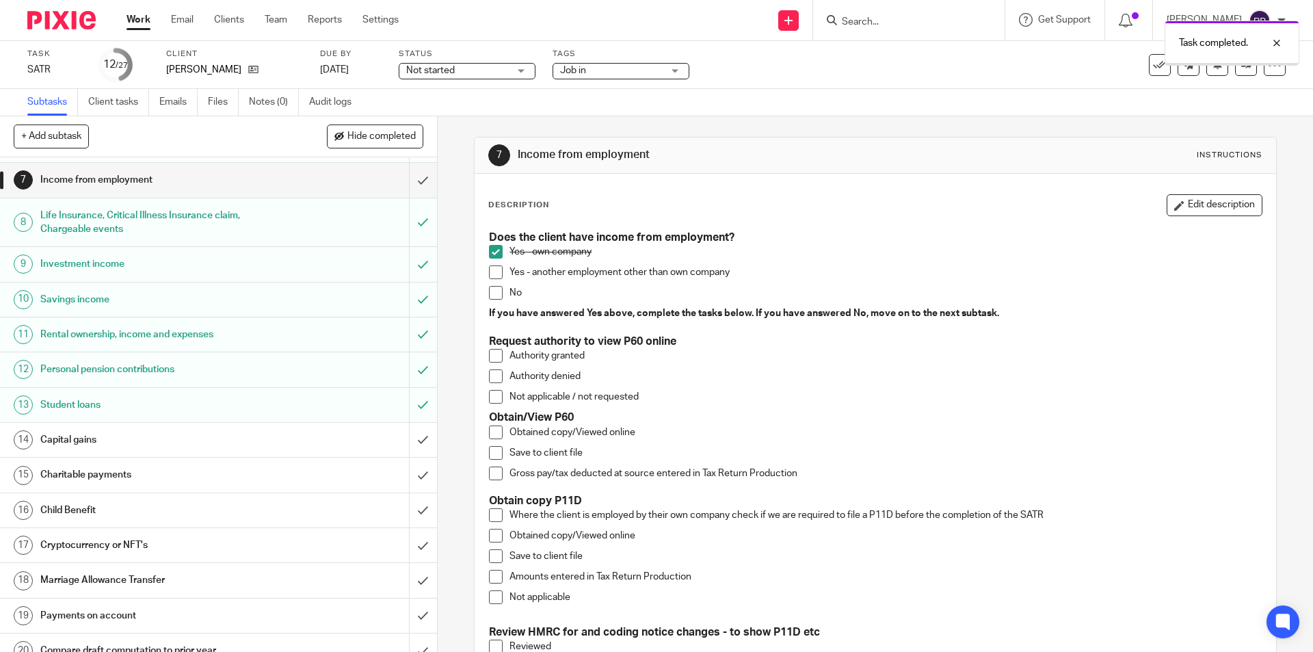
scroll to position [342, 0]
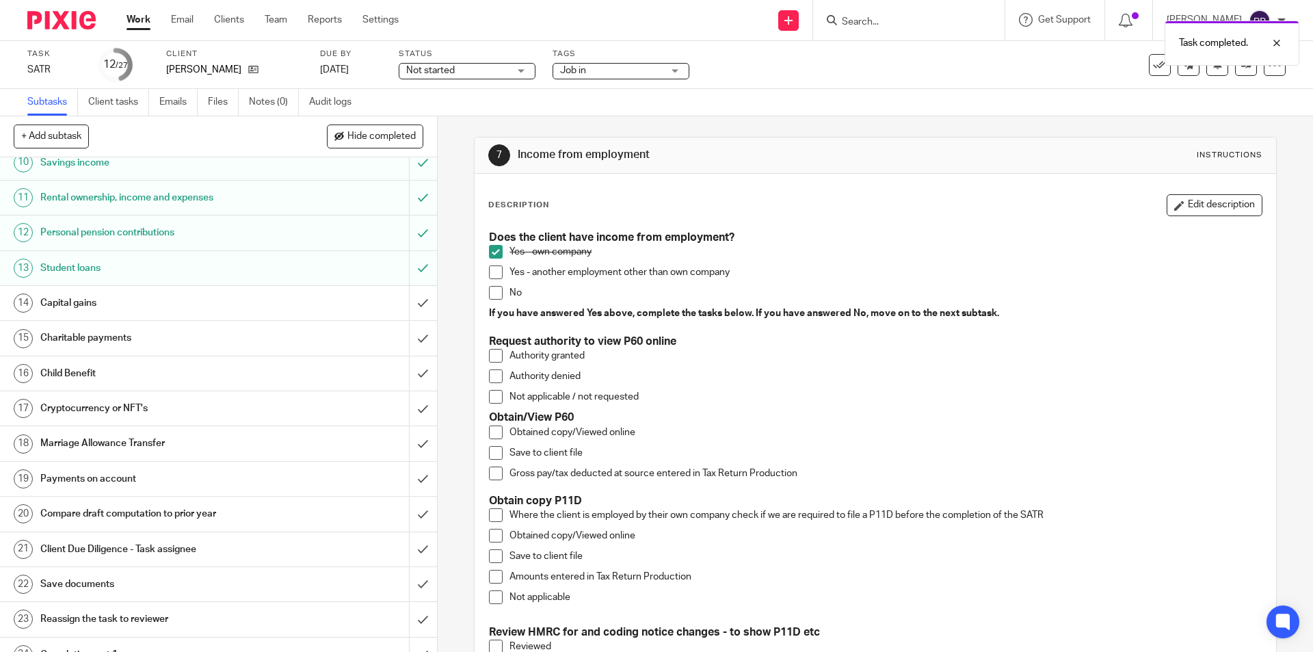
click at [157, 295] on h1 "Capital gains" at bounding box center [158, 303] width 237 height 21
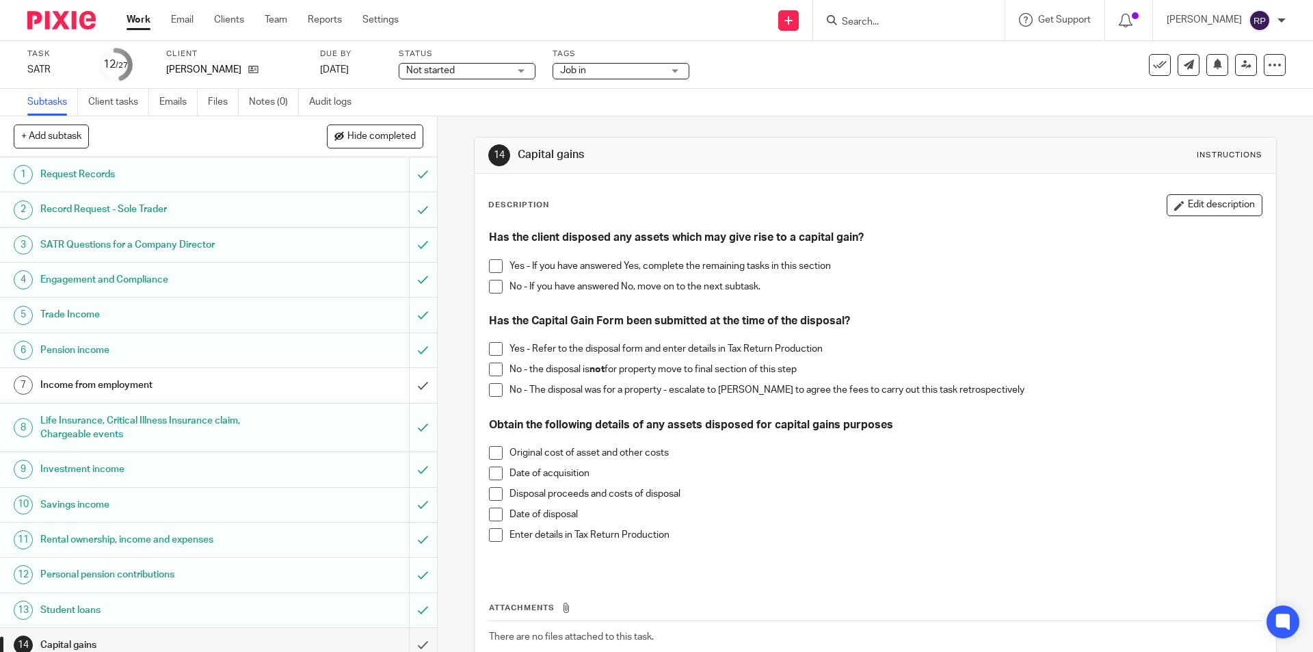
scroll to position [205, 0]
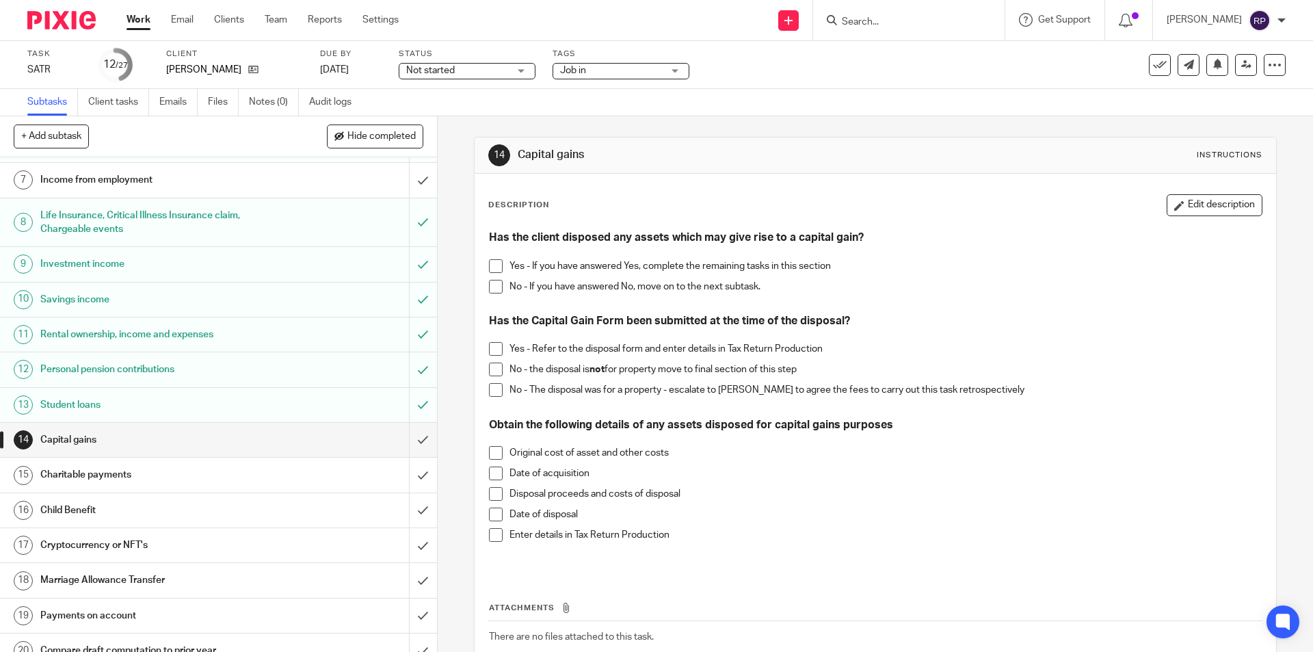
click at [489, 282] on span at bounding box center [496, 287] width 14 height 14
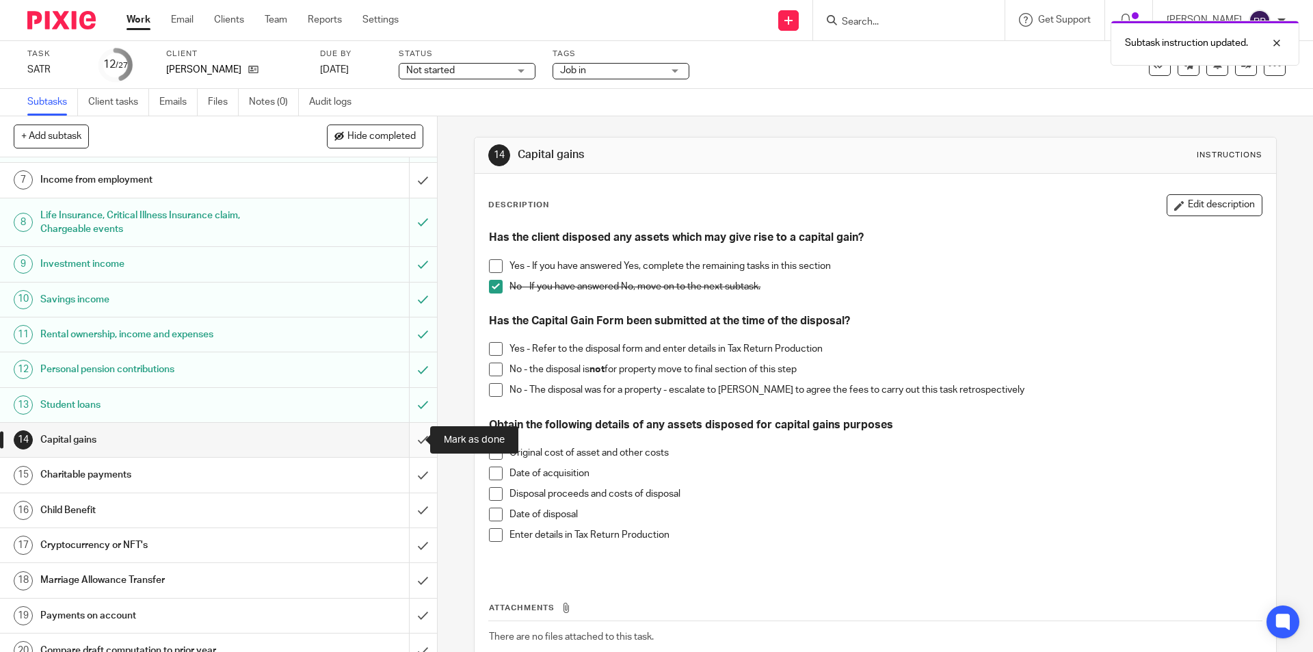
click at [412, 438] on input "submit" at bounding box center [218, 440] width 437 height 34
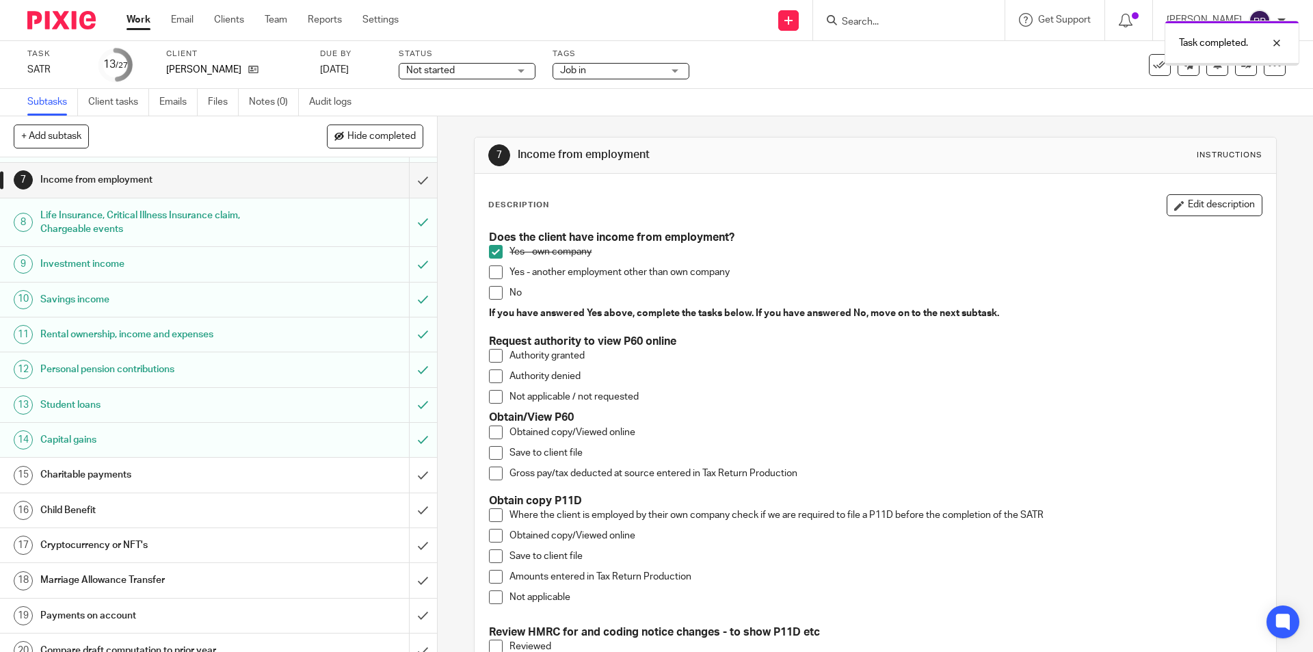
scroll to position [274, 0]
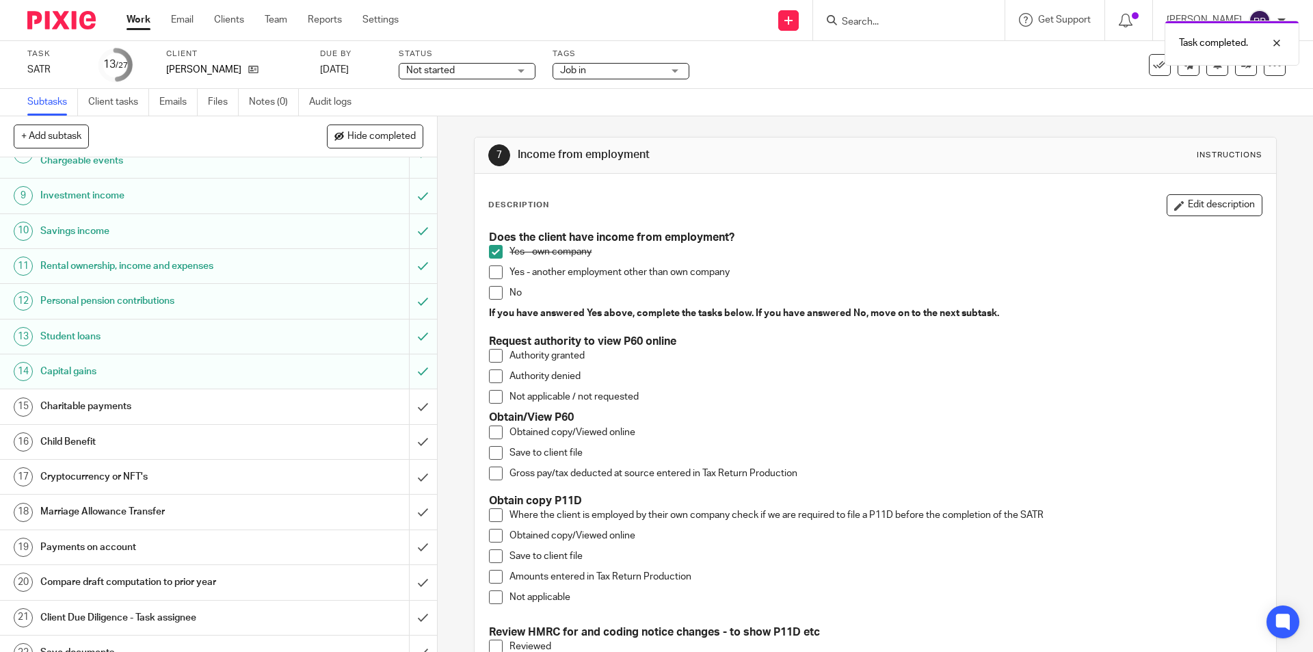
click at [116, 400] on h1 "Charitable payments" at bounding box center [158, 406] width 237 height 21
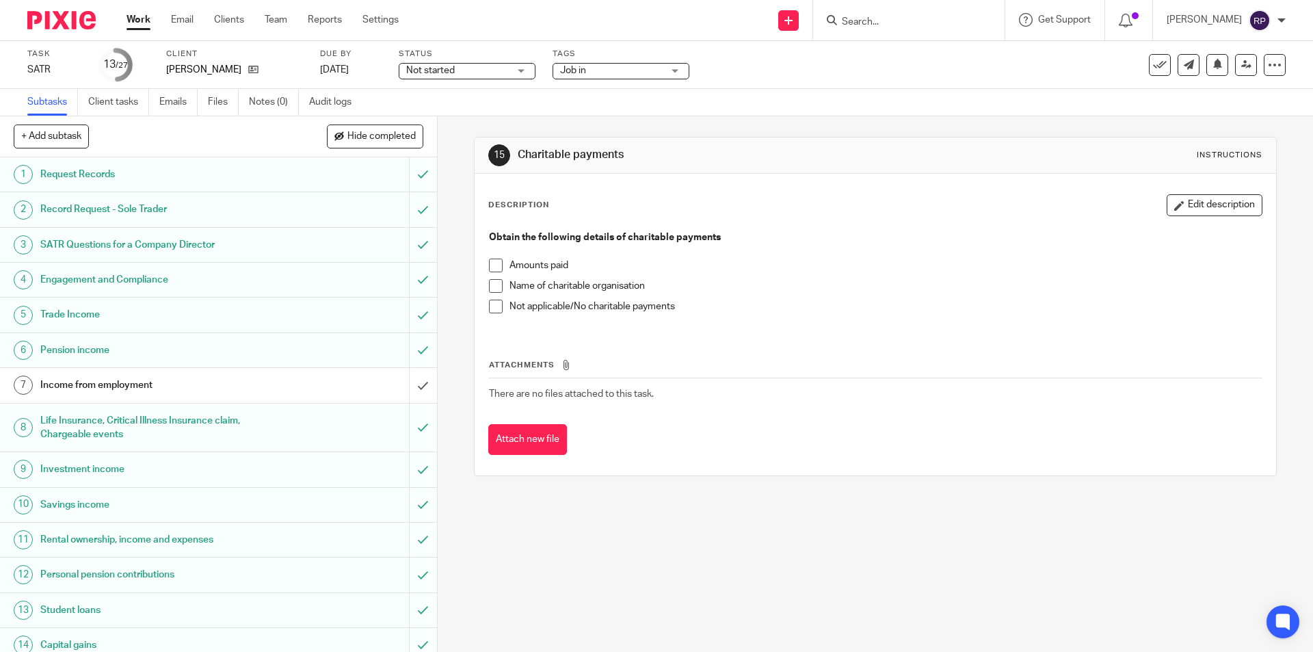
click at [489, 265] on span at bounding box center [496, 265] width 14 height 14
click at [495, 280] on span at bounding box center [496, 286] width 14 height 14
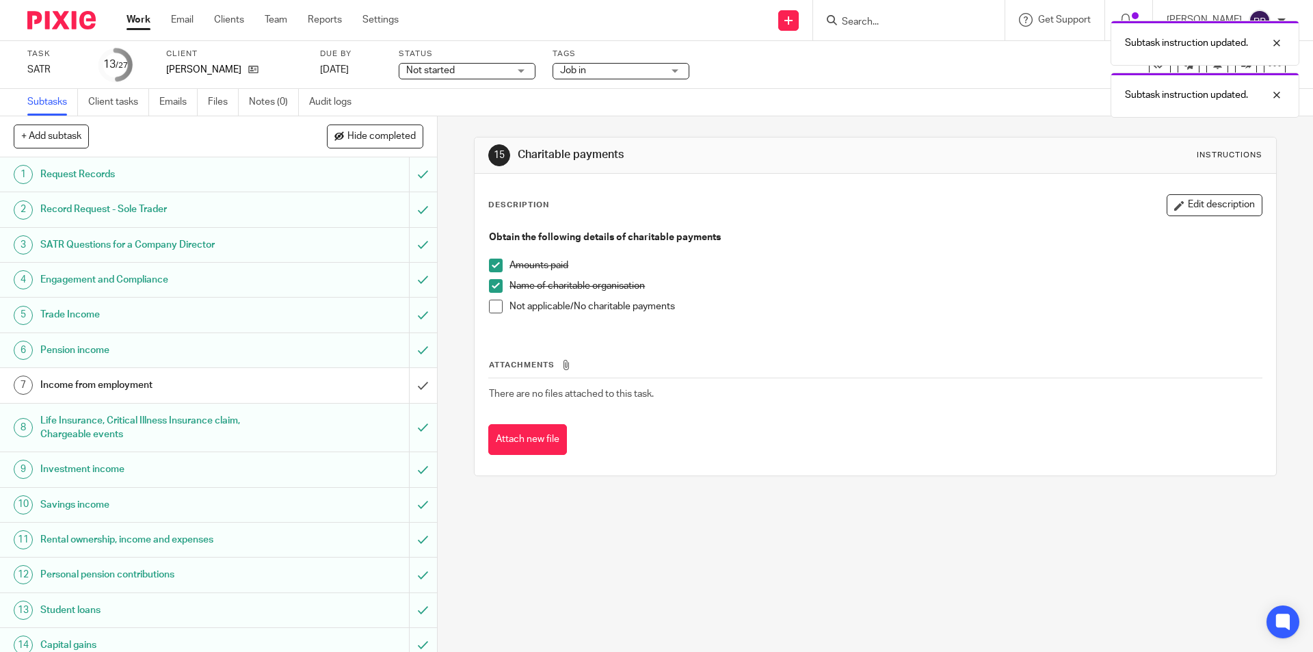
scroll to position [205, 0]
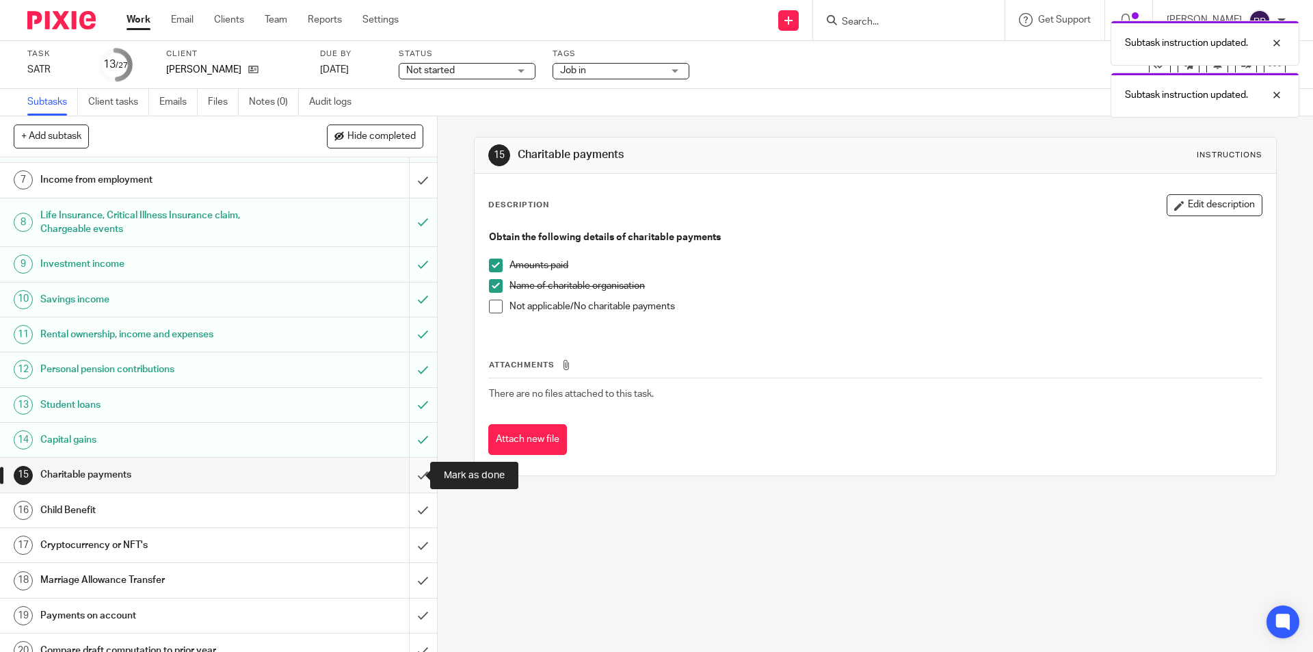
click at [403, 466] on input "submit" at bounding box center [218, 474] width 437 height 34
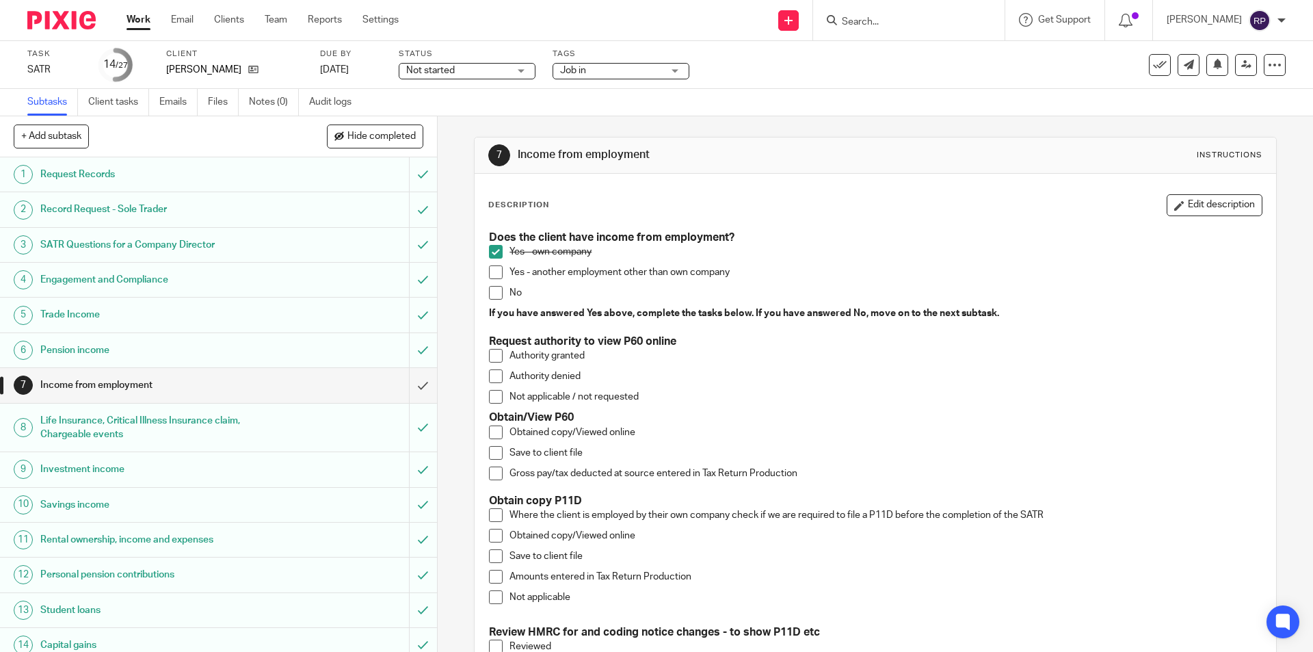
scroll to position [205, 0]
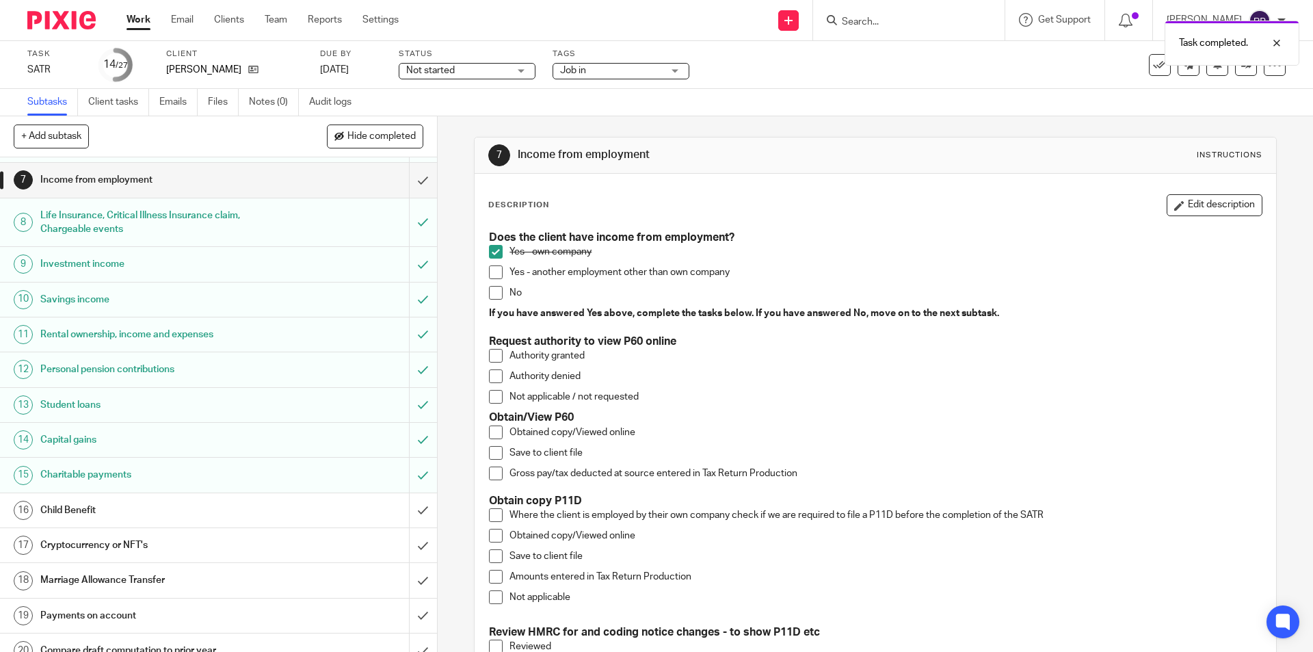
click at [122, 498] on link "16 Child Benefit" at bounding box center [204, 510] width 409 height 34
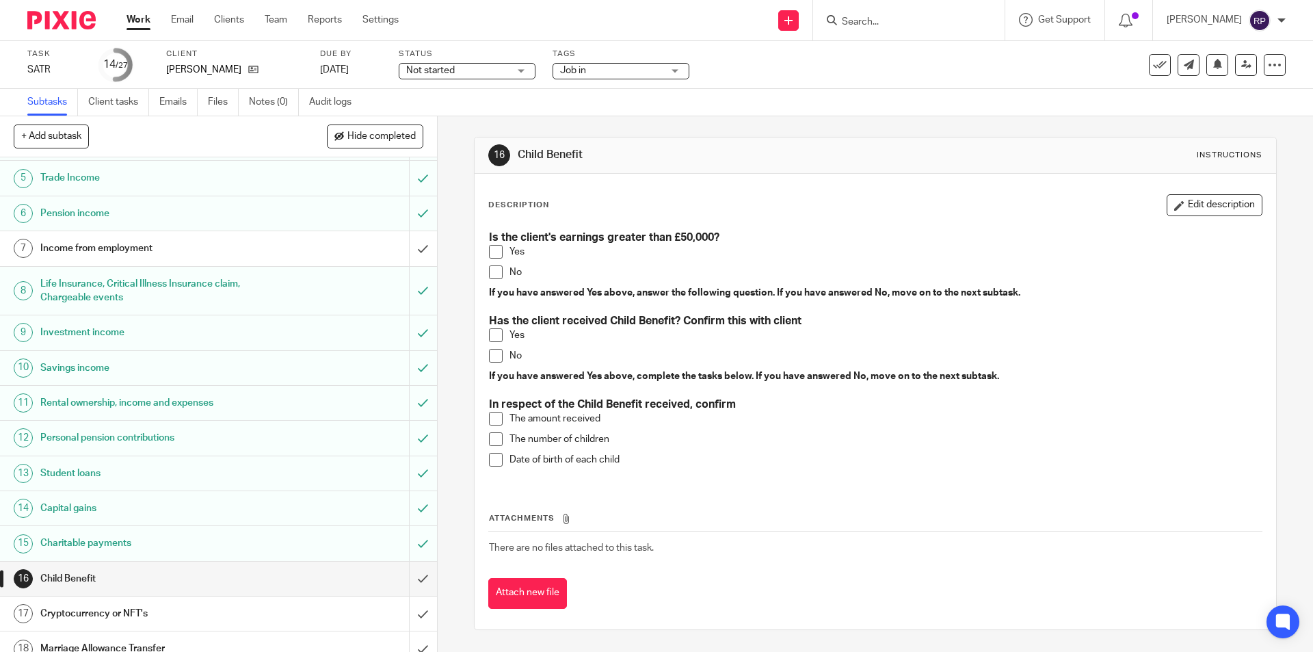
scroll to position [205, 0]
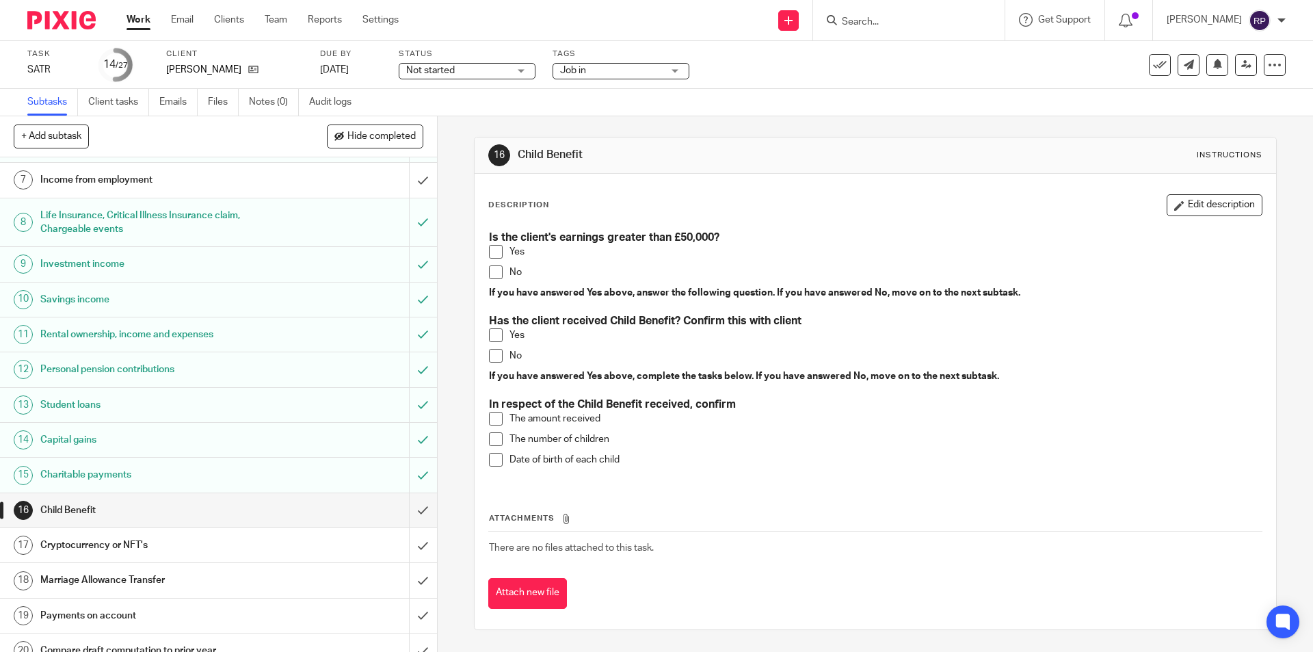
click at [483, 273] on div "Is the client's earnings greater than £50,000? Yes No If you have answered Yes …" at bounding box center [875, 354] width 786 height 260
click at [494, 269] on span at bounding box center [496, 272] width 14 height 14
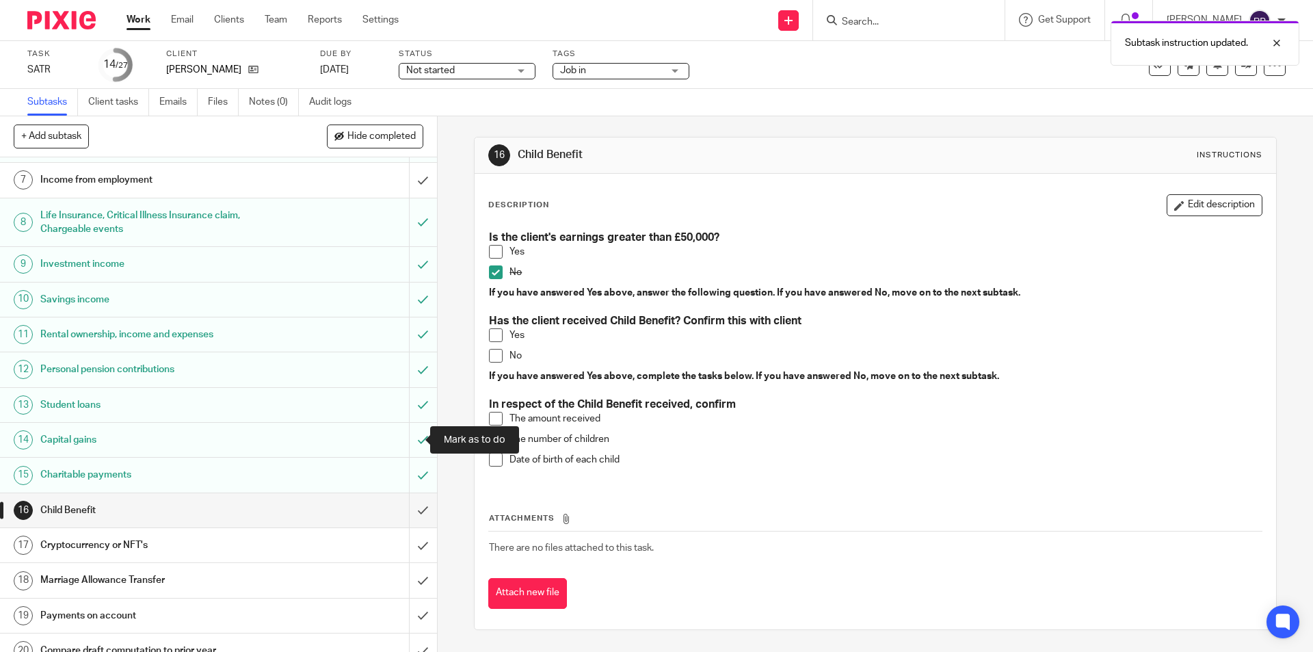
scroll to position [274, 0]
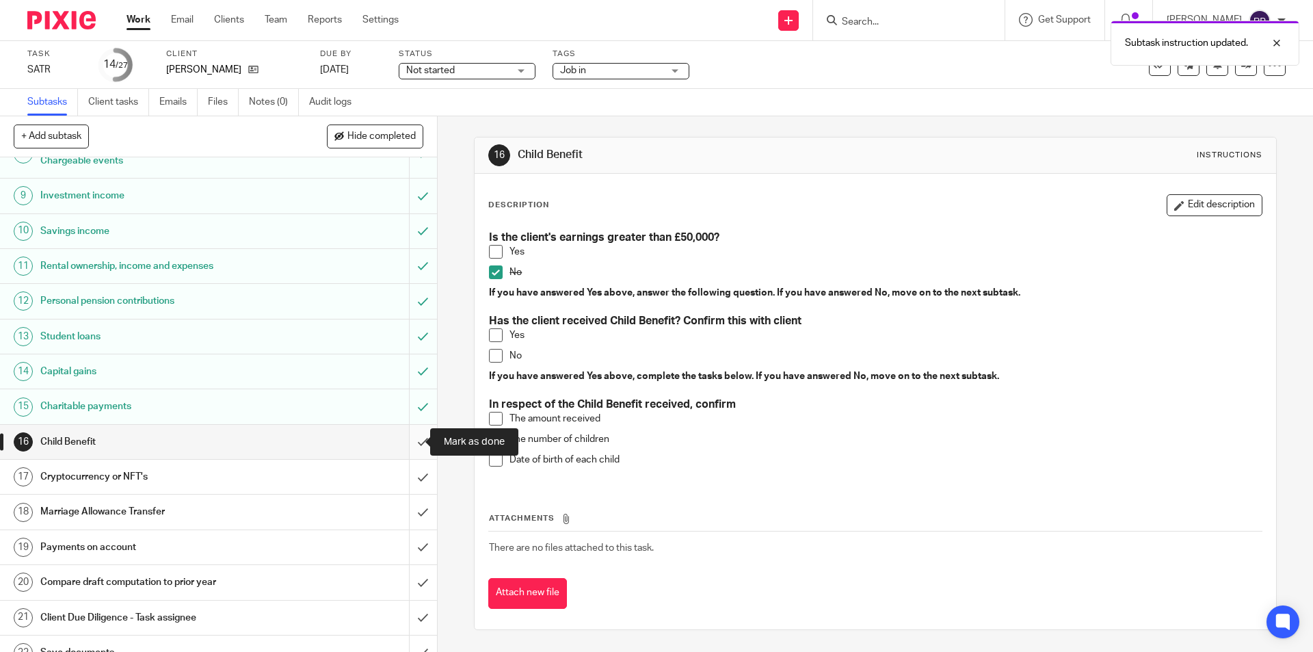
click at [406, 434] on input "submit" at bounding box center [218, 442] width 437 height 34
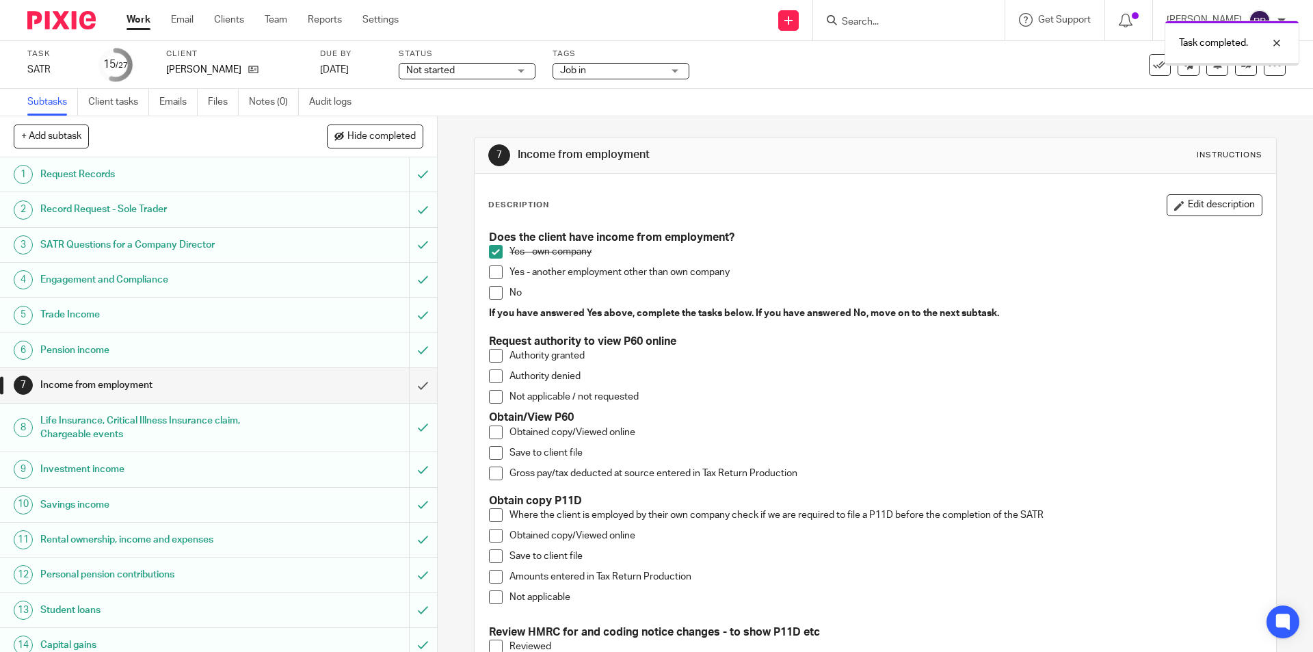
scroll to position [205, 0]
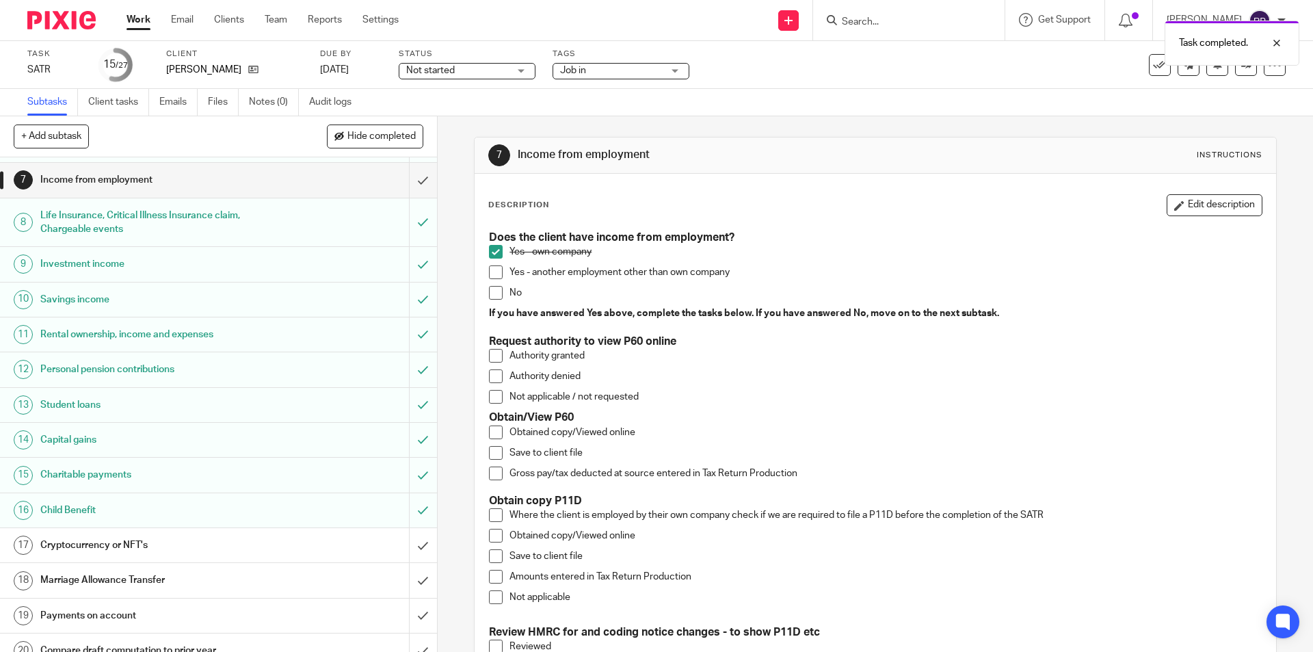
click at [64, 542] on h1 "Cryptocurrency or NFT's" at bounding box center [158, 545] width 237 height 21
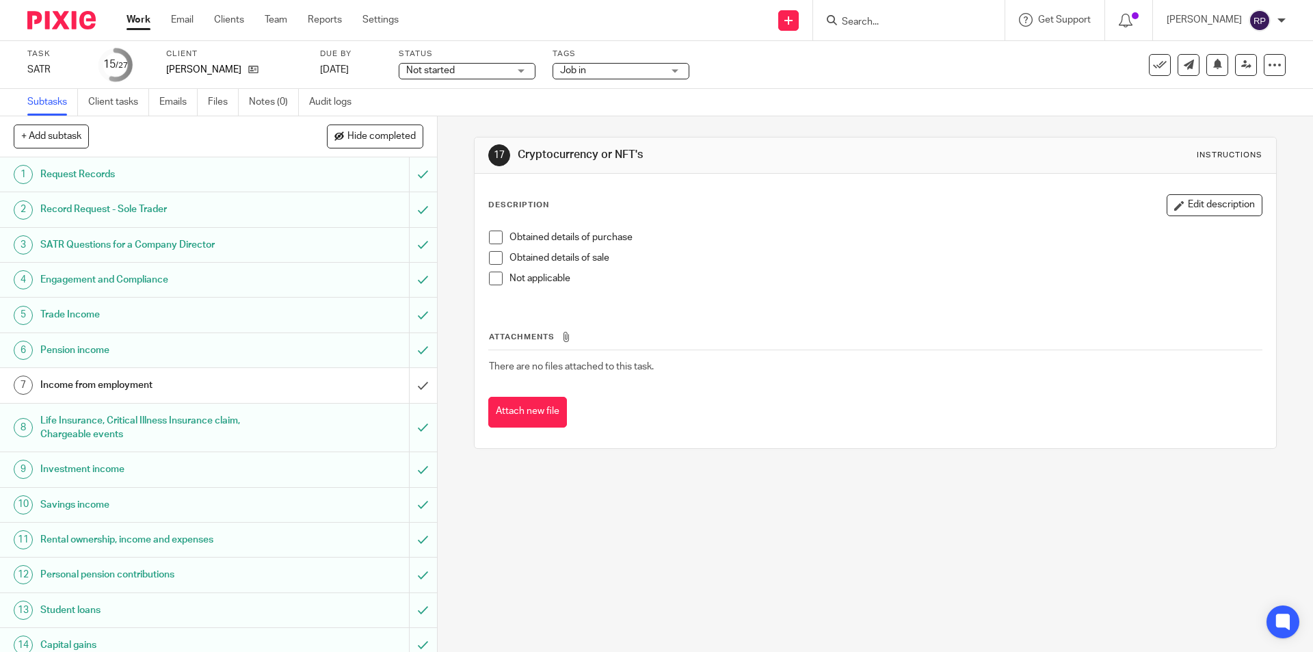
click at [491, 273] on span at bounding box center [496, 278] width 14 height 14
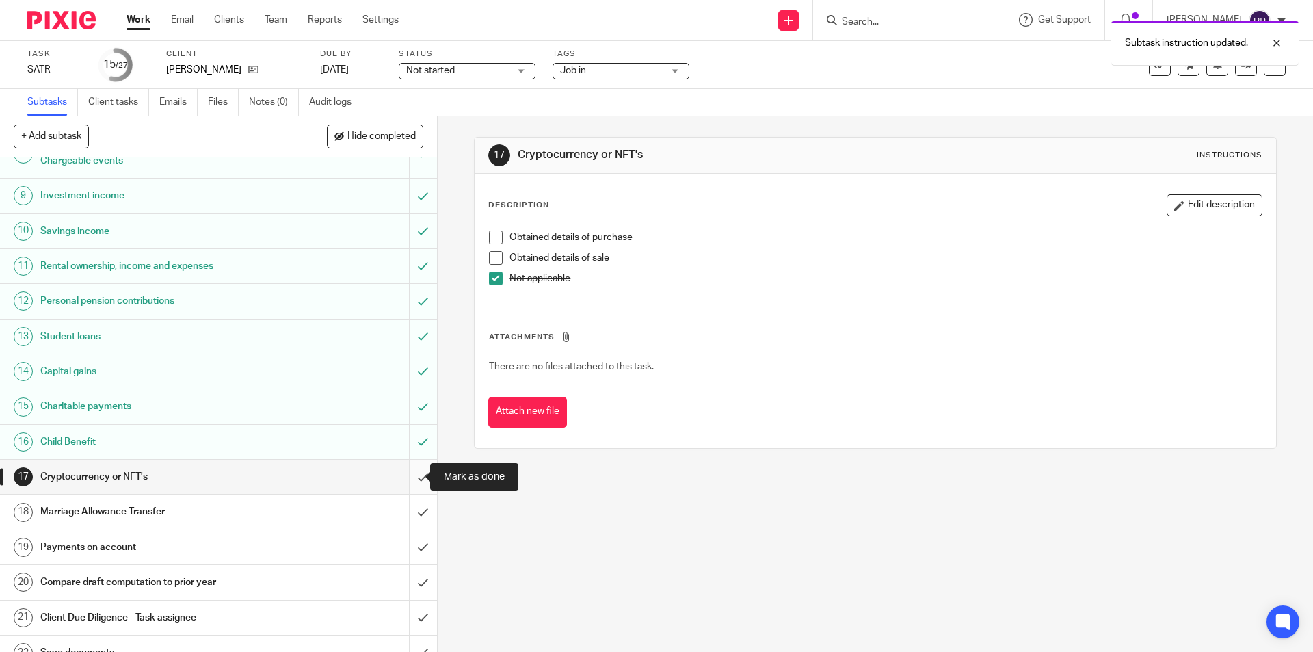
click at [403, 473] on input "submit" at bounding box center [218, 477] width 437 height 34
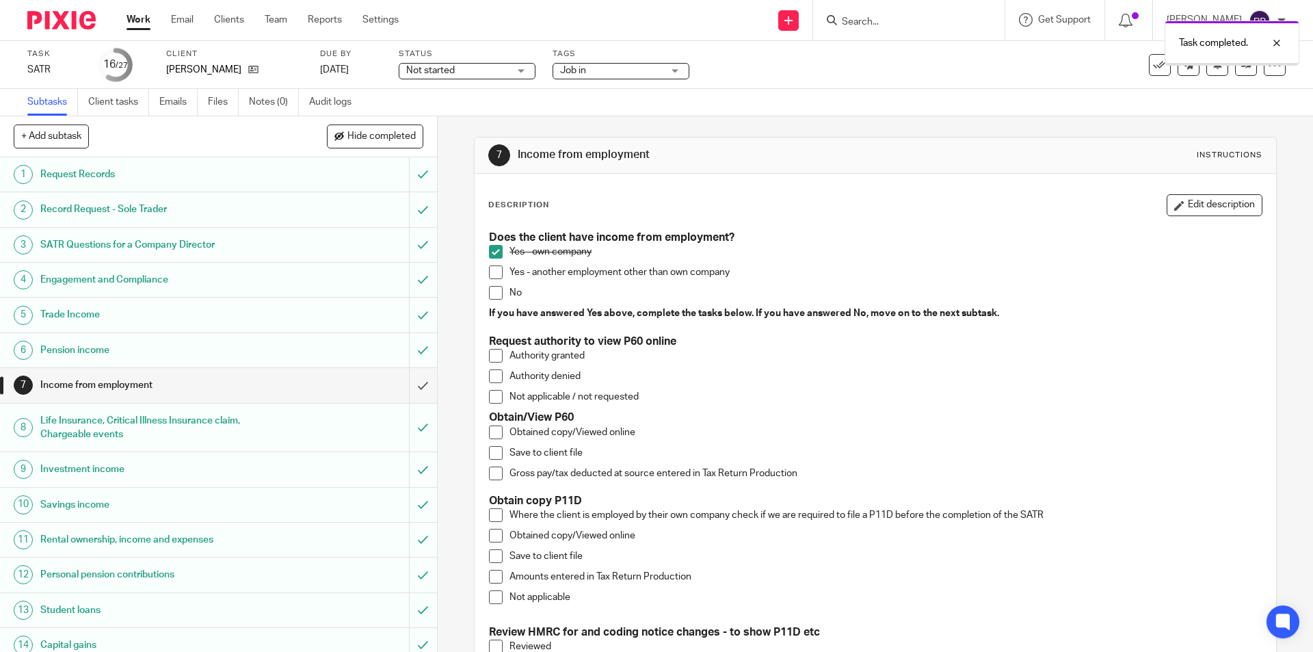
scroll to position [205, 0]
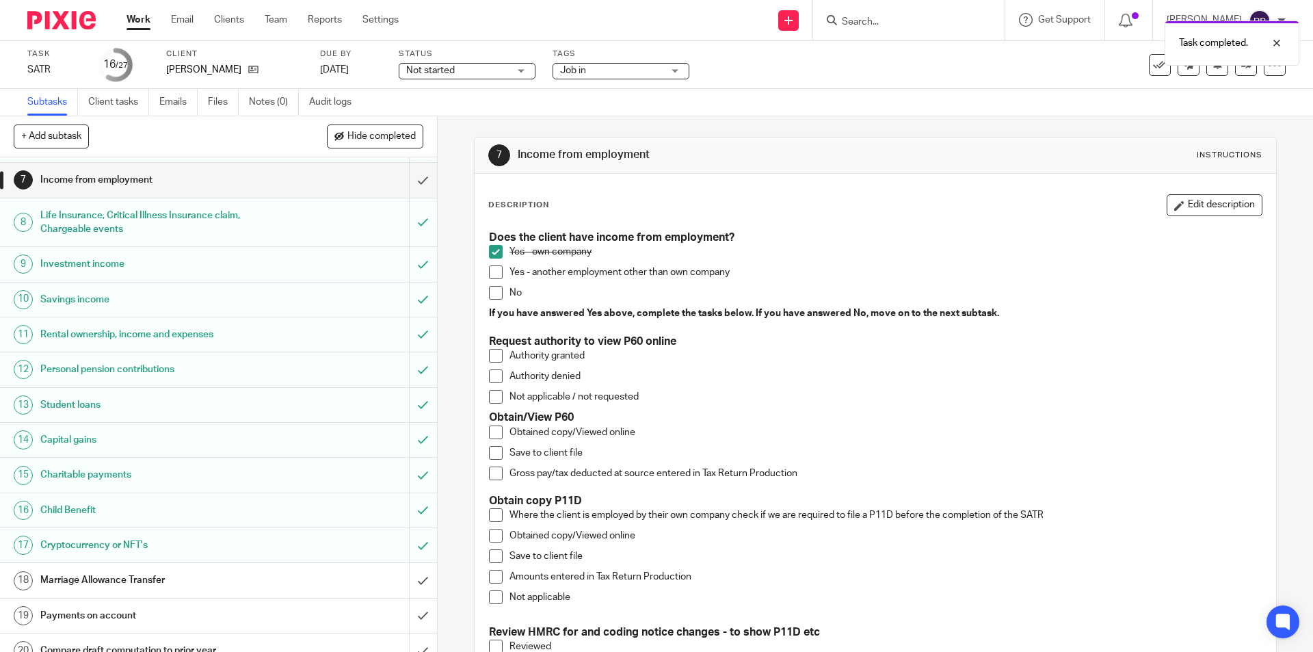
click at [109, 573] on h1 "Marriage Allowance Transfer" at bounding box center [158, 580] width 237 height 21
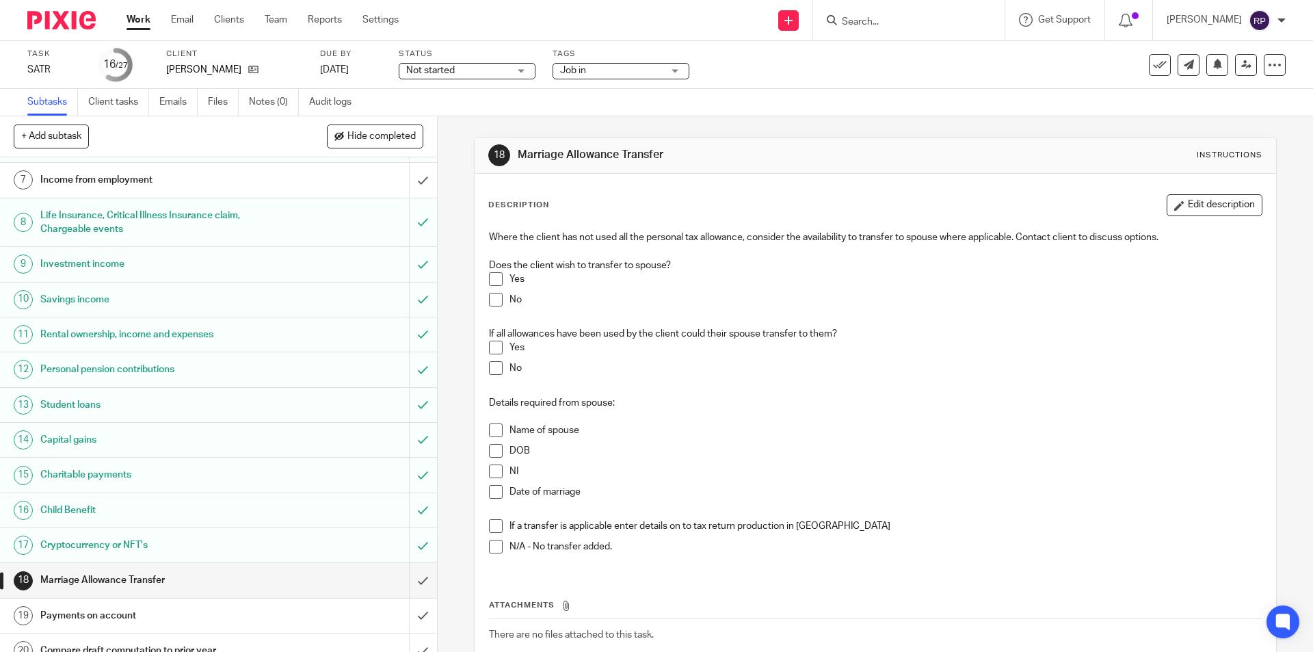
scroll to position [274, 0]
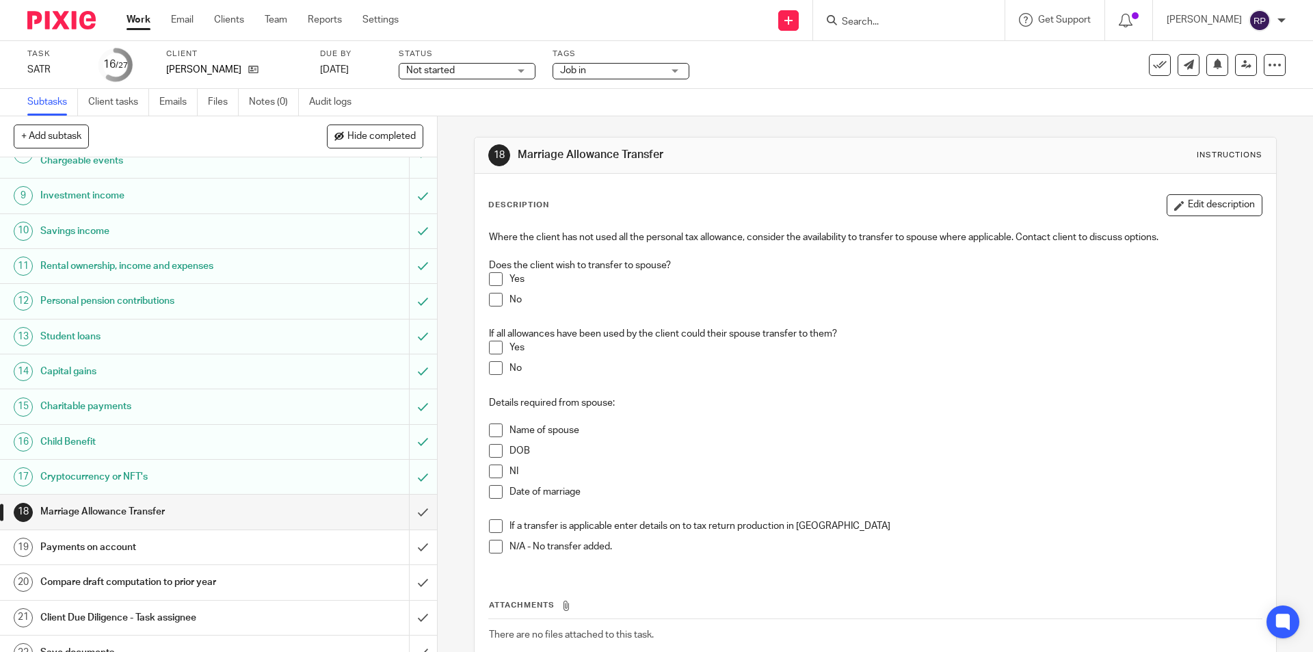
click at [492, 297] on span at bounding box center [496, 300] width 14 height 14
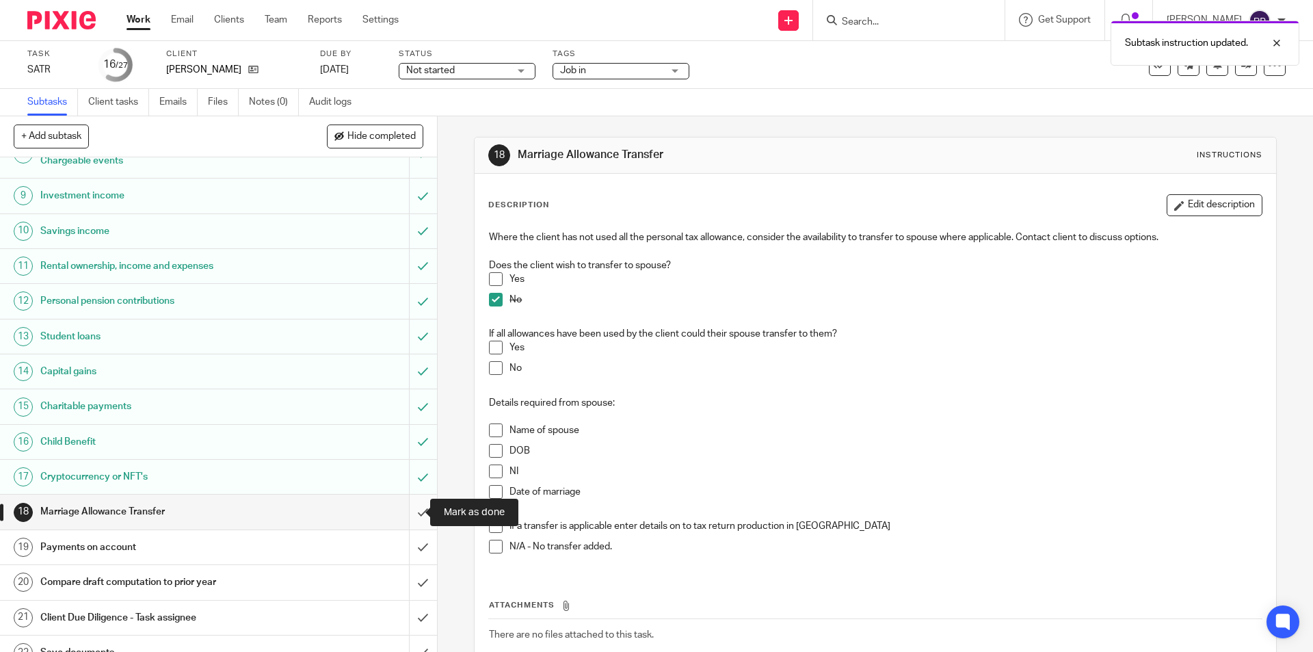
click at [407, 503] on input "submit" at bounding box center [218, 511] width 437 height 34
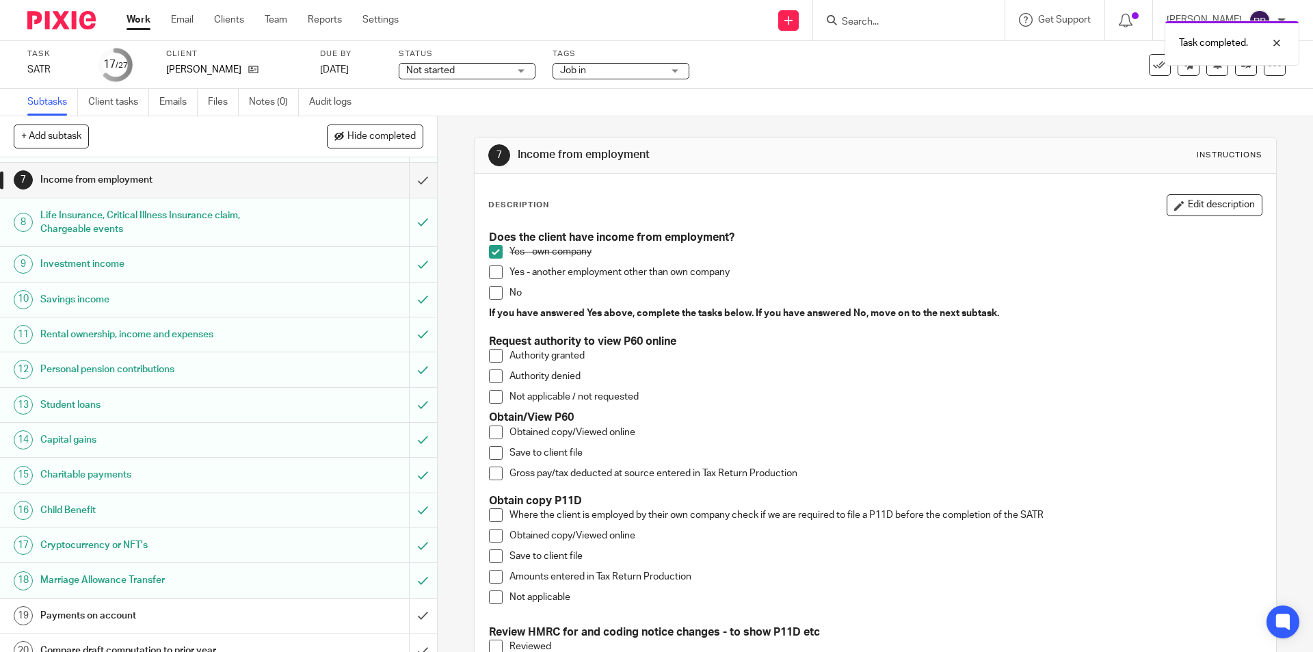
scroll to position [410, 0]
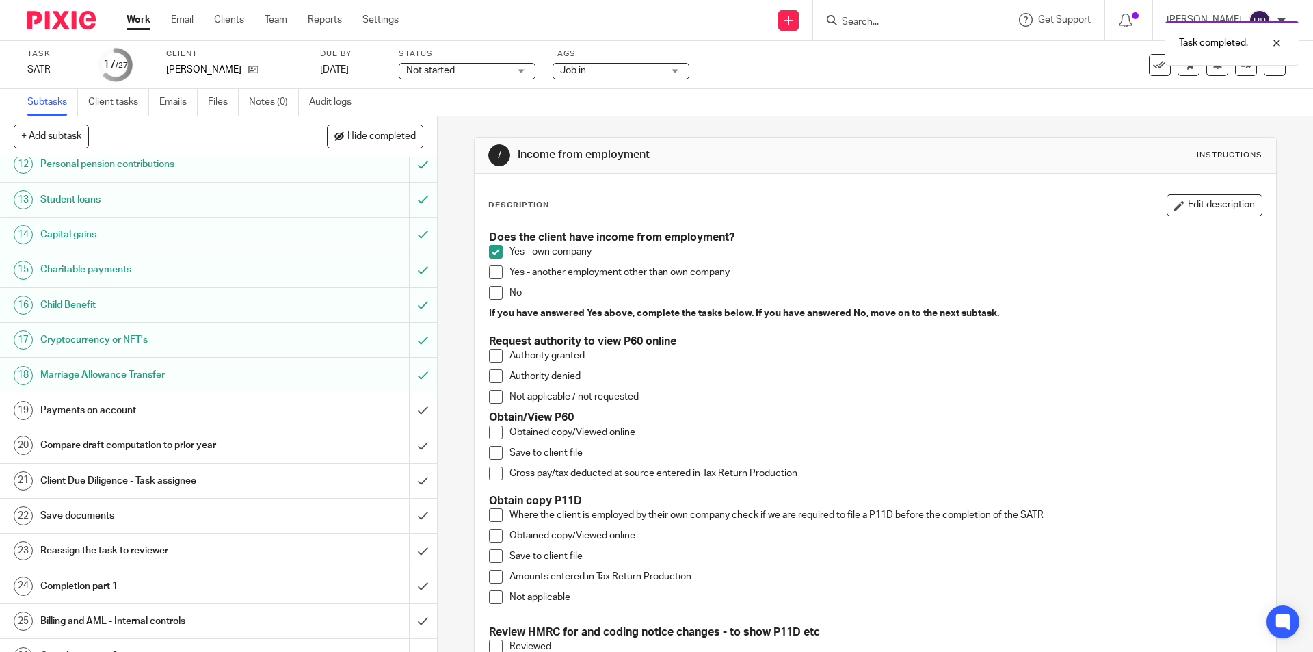
click at [139, 411] on h1 "Payments on account" at bounding box center [158, 410] width 237 height 21
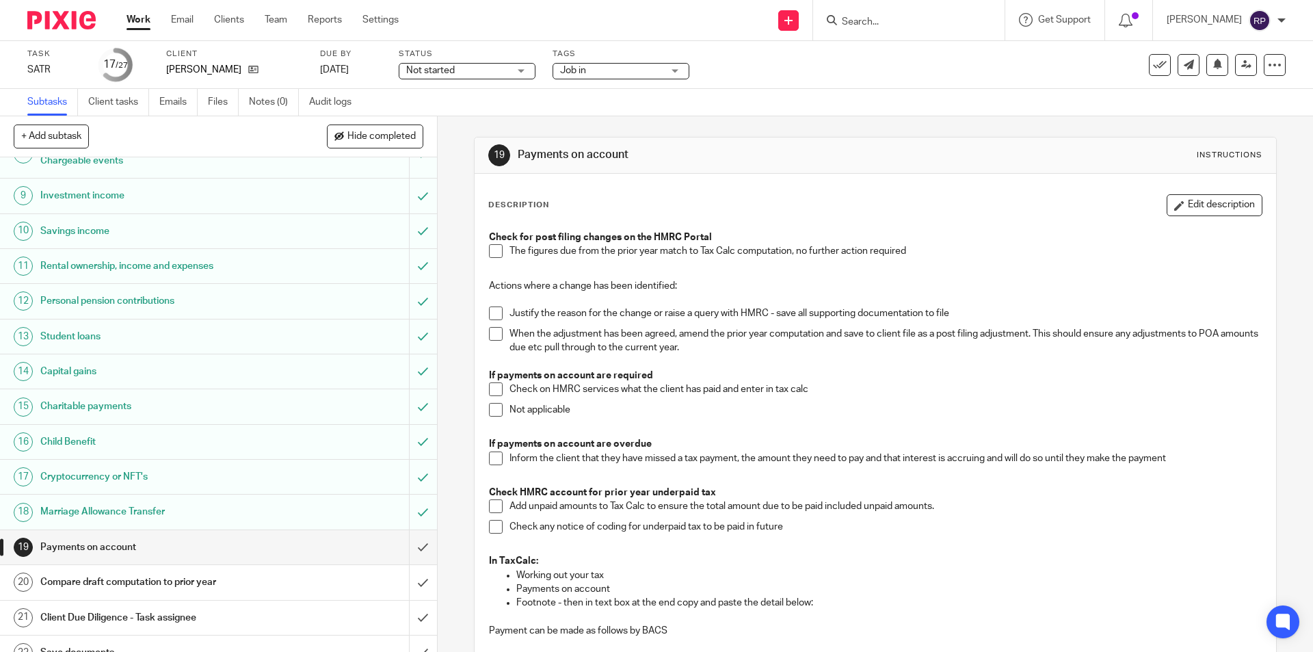
scroll to position [410, 0]
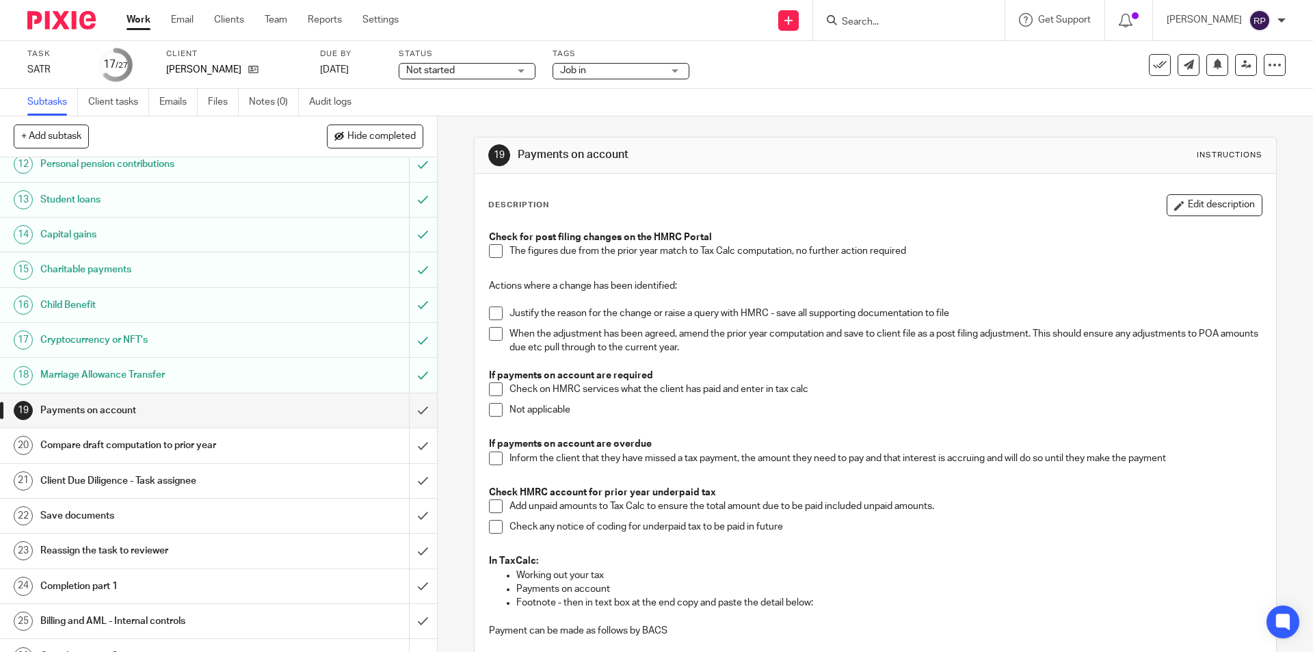
click at [126, 444] on h1 "Compare draft computation to prior year" at bounding box center [158, 445] width 237 height 21
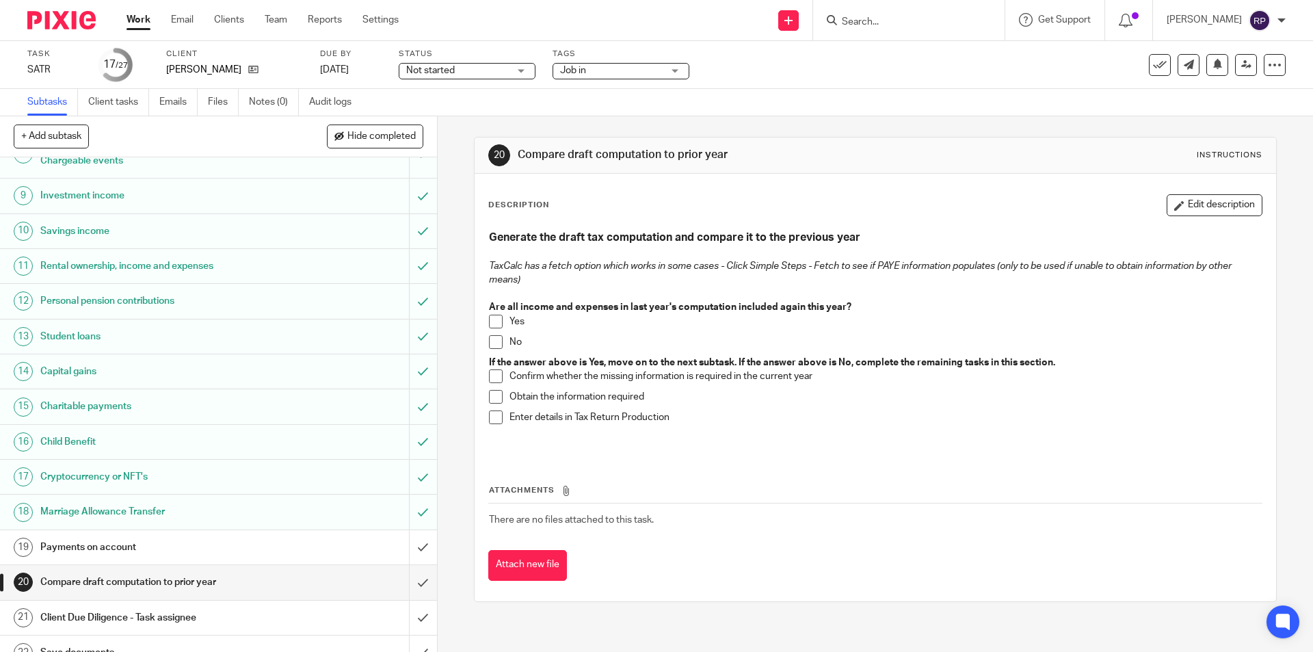
scroll to position [342, 0]
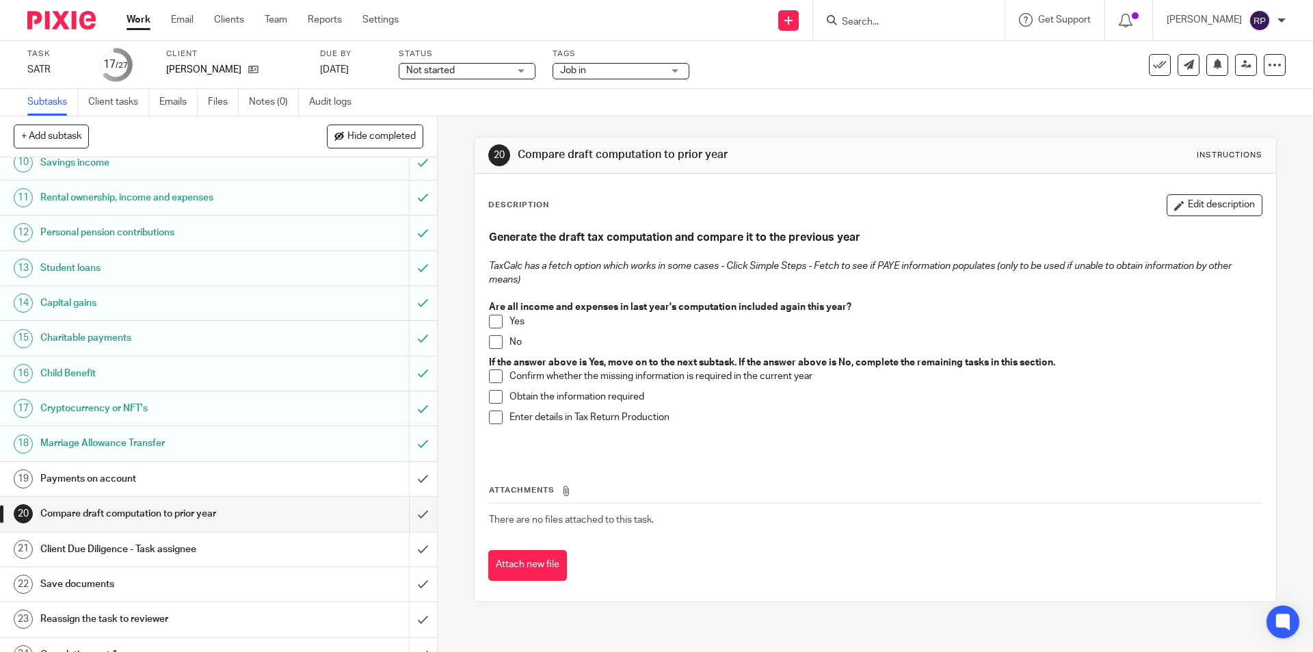
click at [108, 552] on h1 "Client Due Diligence - Task assignee" at bounding box center [158, 549] width 237 height 21
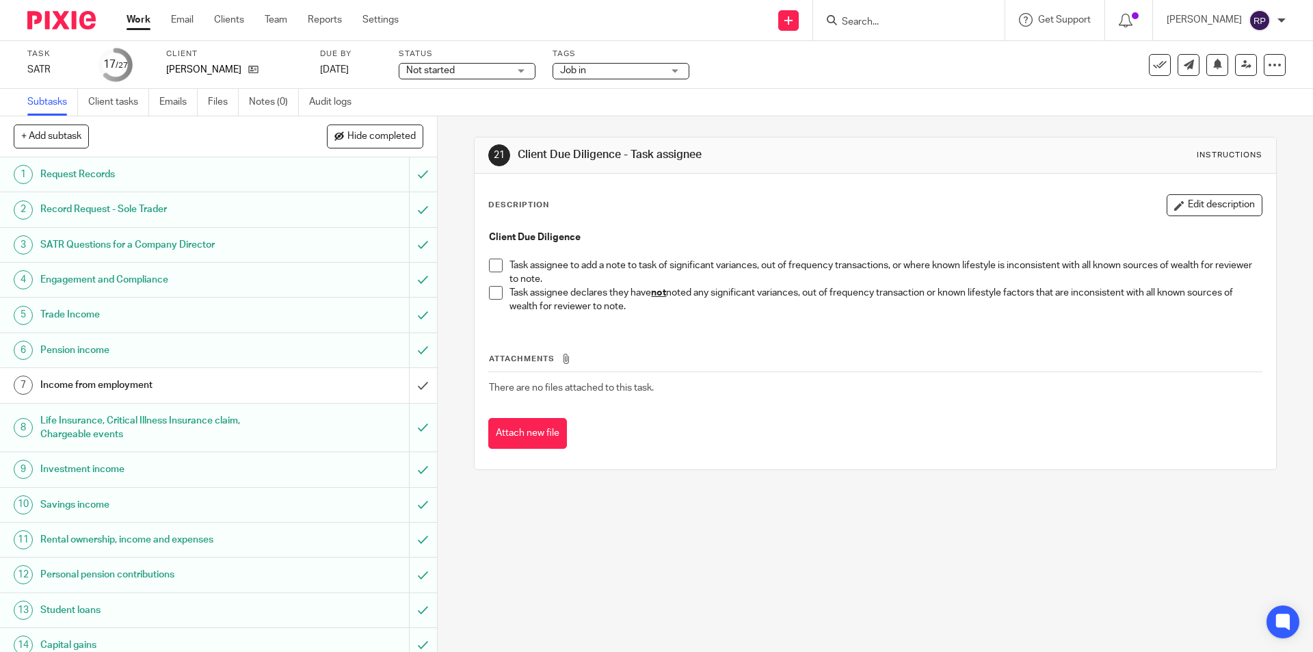
click at [498, 292] on span at bounding box center [496, 293] width 14 height 14
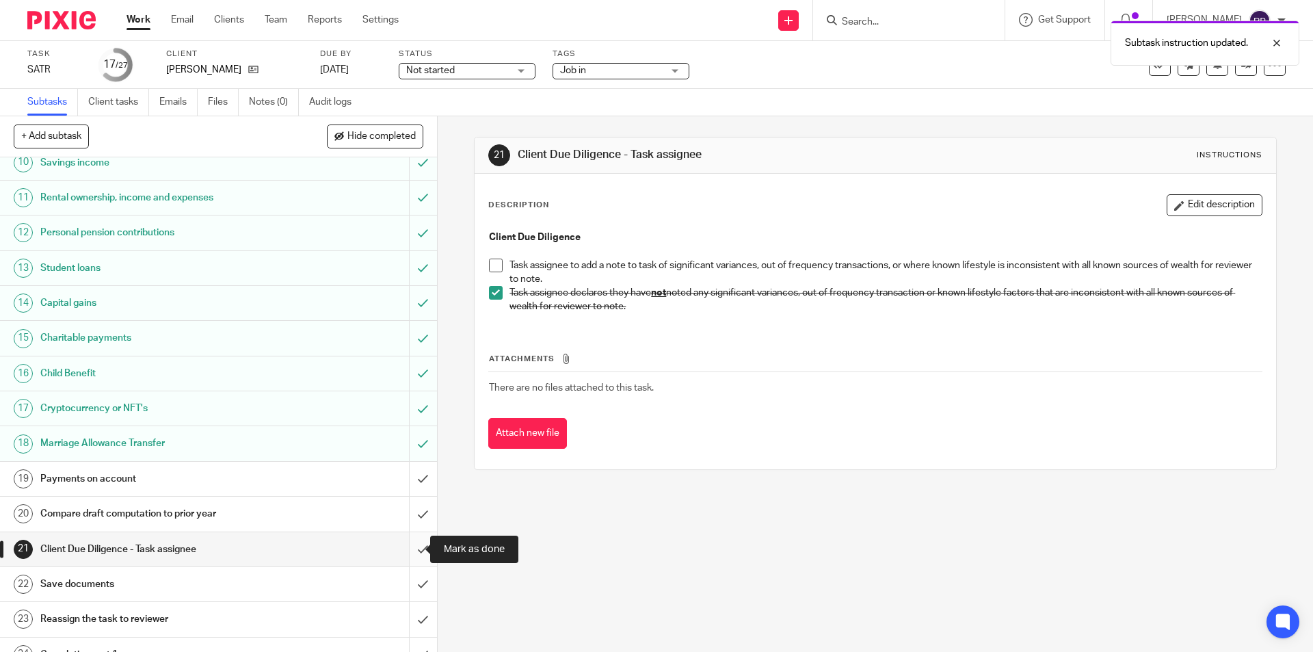
click at [403, 545] on input "submit" at bounding box center [218, 549] width 437 height 34
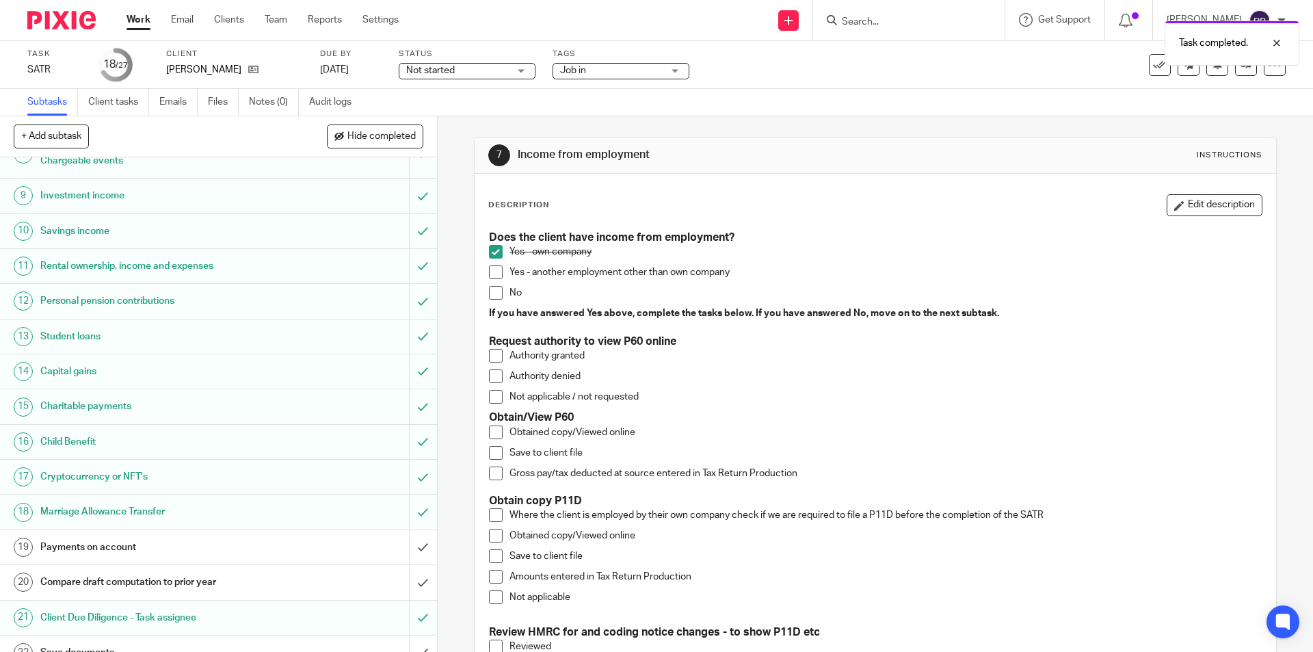
scroll to position [468, 0]
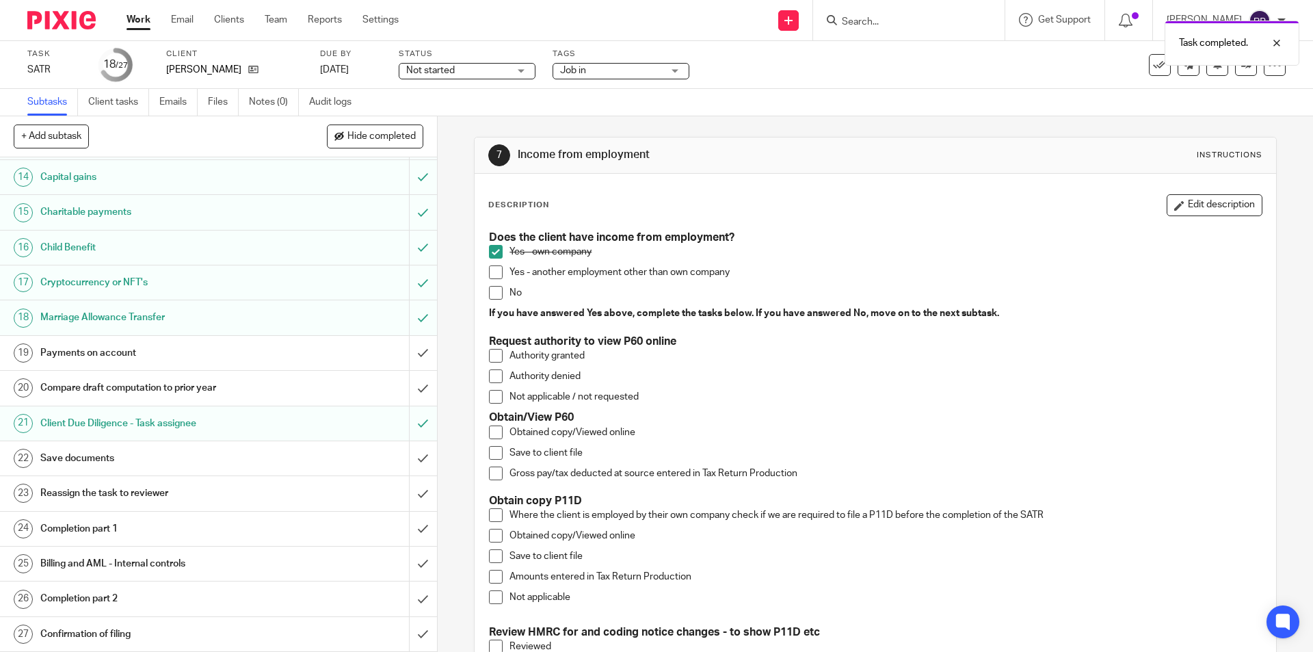
click at [116, 350] on h1 "Payments on account" at bounding box center [158, 353] width 237 height 21
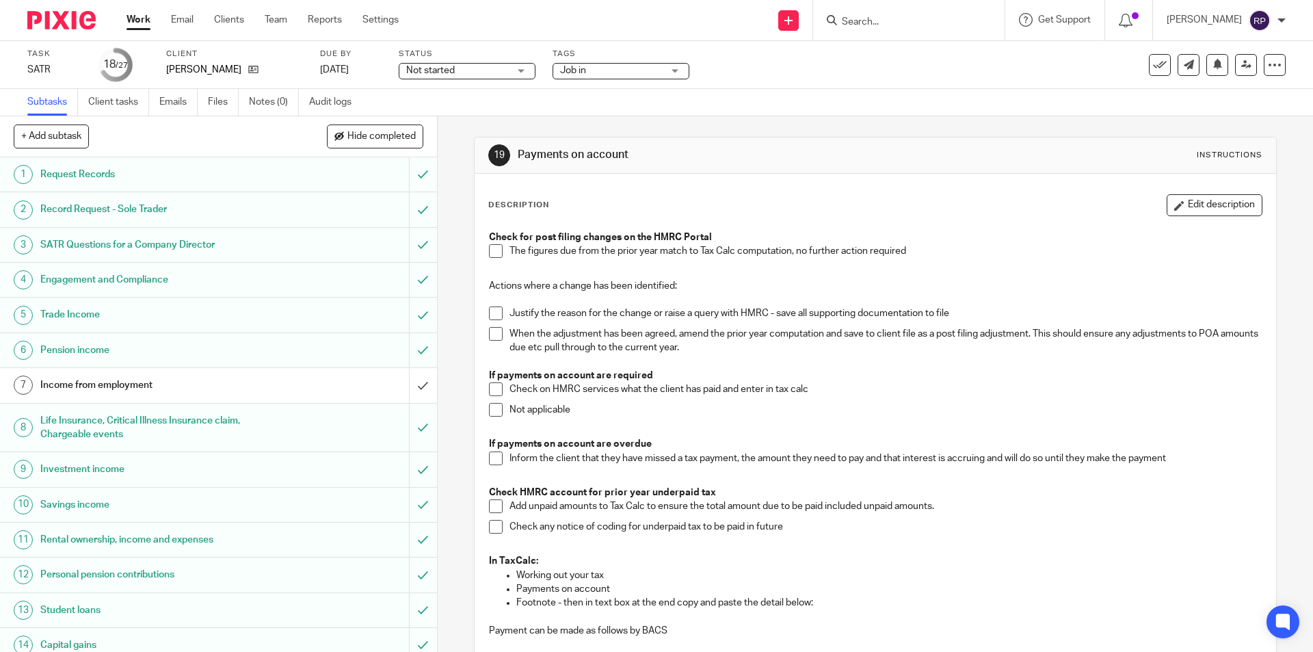
click at [489, 253] on span at bounding box center [496, 251] width 14 height 14
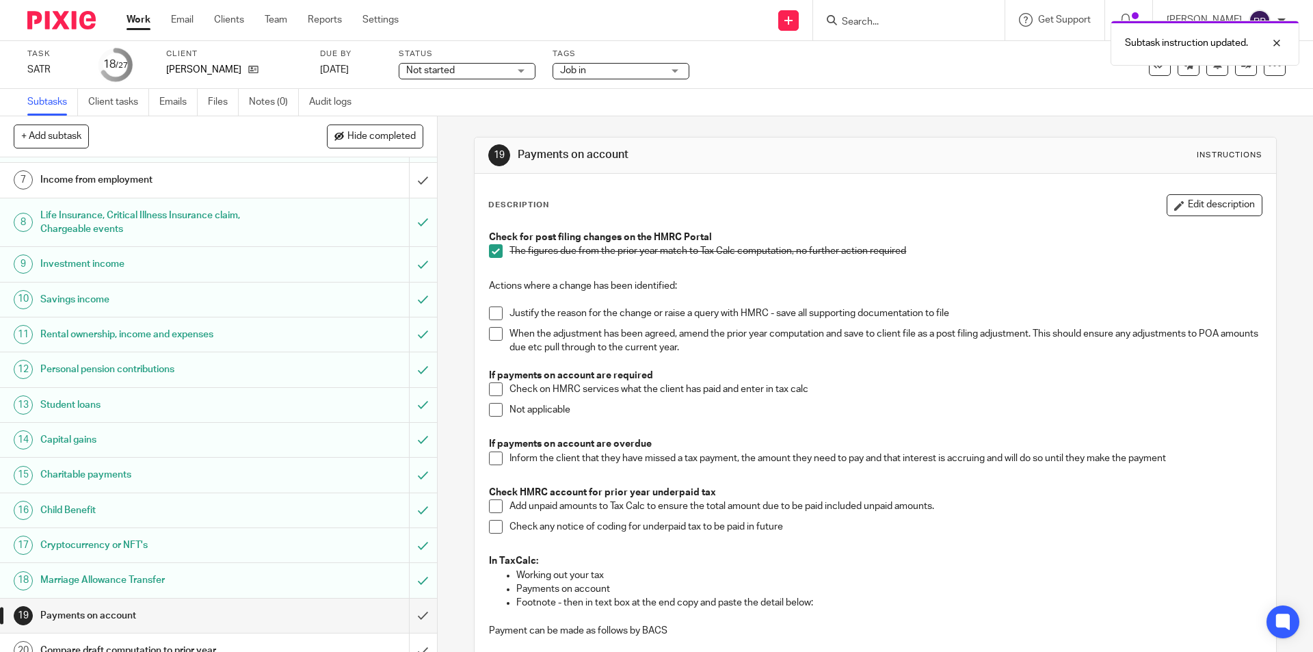
scroll to position [410, 0]
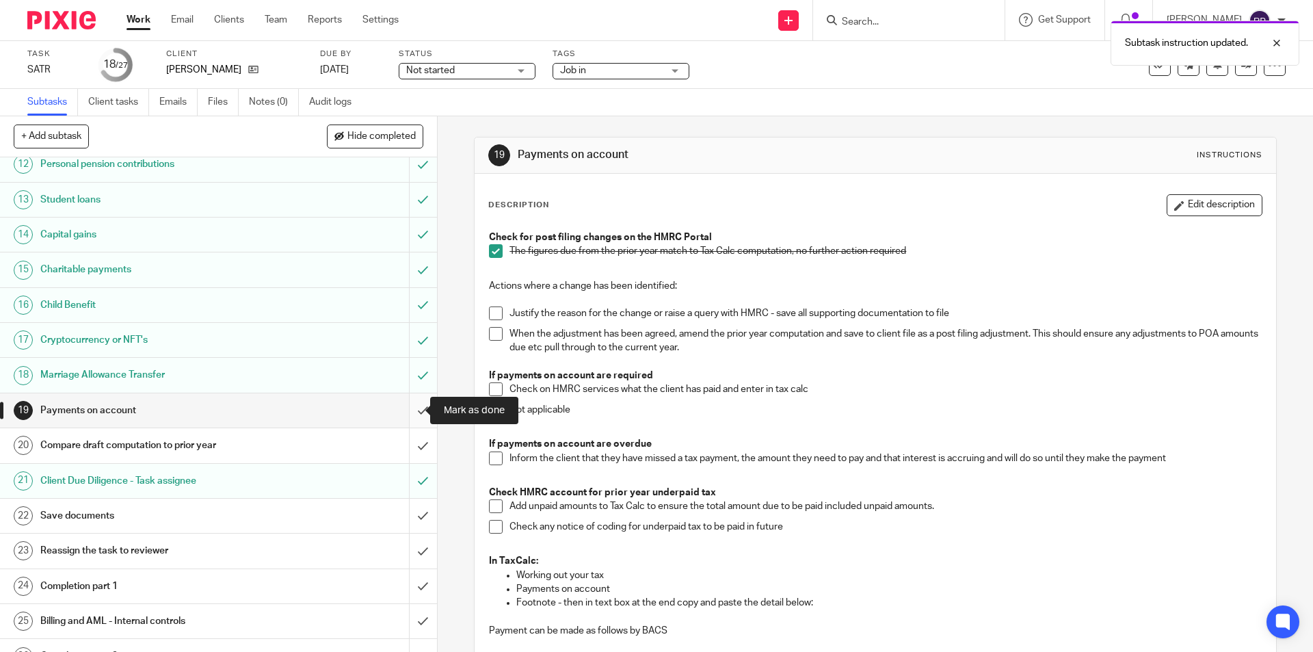
click at [411, 403] on input "submit" at bounding box center [218, 410] width 437 height 34
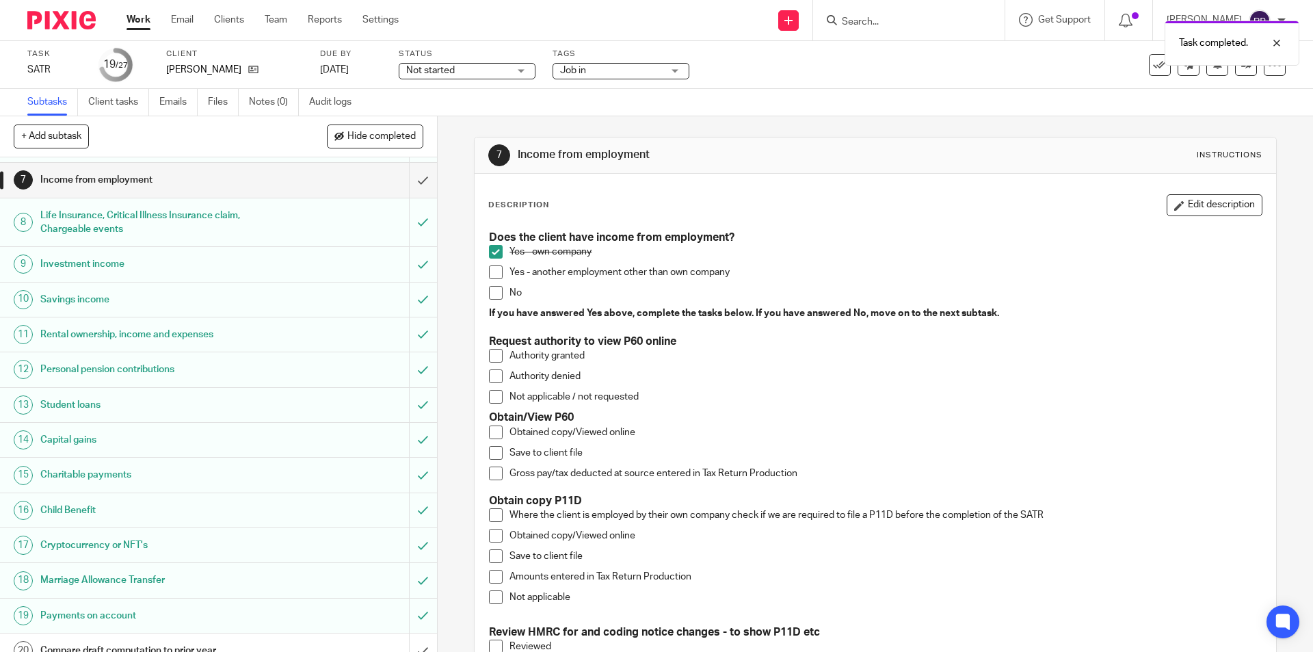
scroll to position [274, 0]
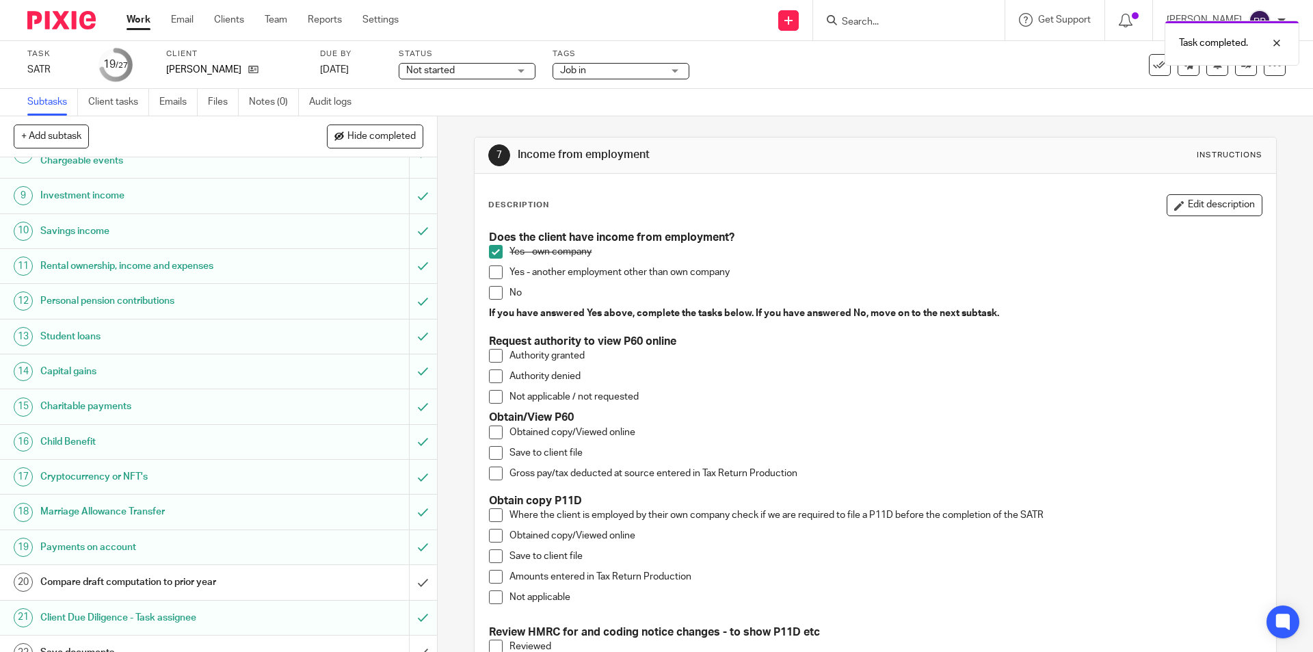
click at [96, 588] on h1 "Compare draft computation to prior year" at bounding box center [158, 582] width 237 height 21
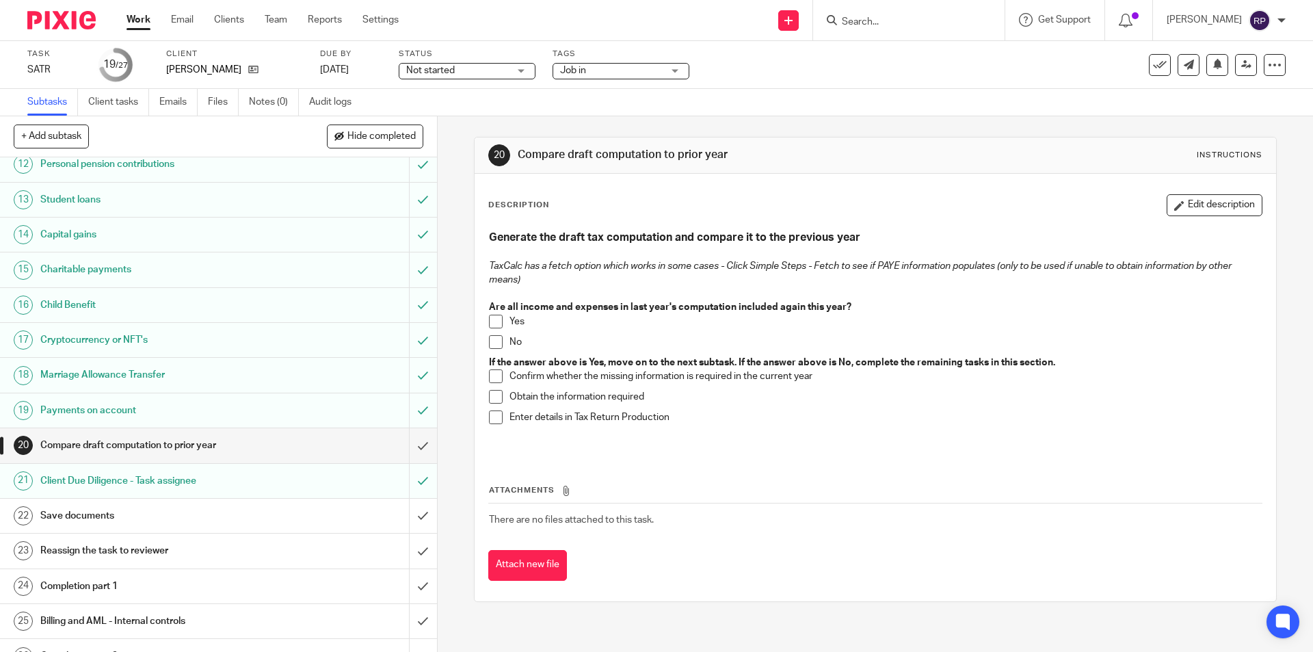
scroll to position [468, 0]
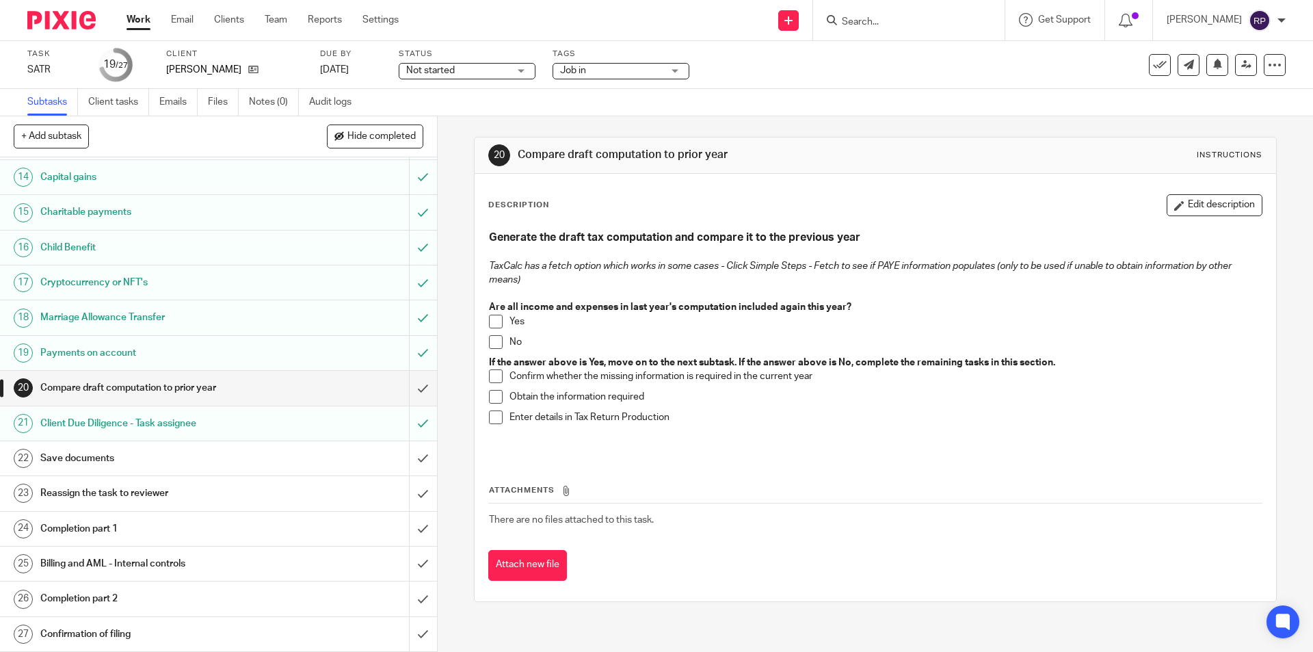
click at [491, 326] on span at bounding box center [496, 322] width 14 height 14
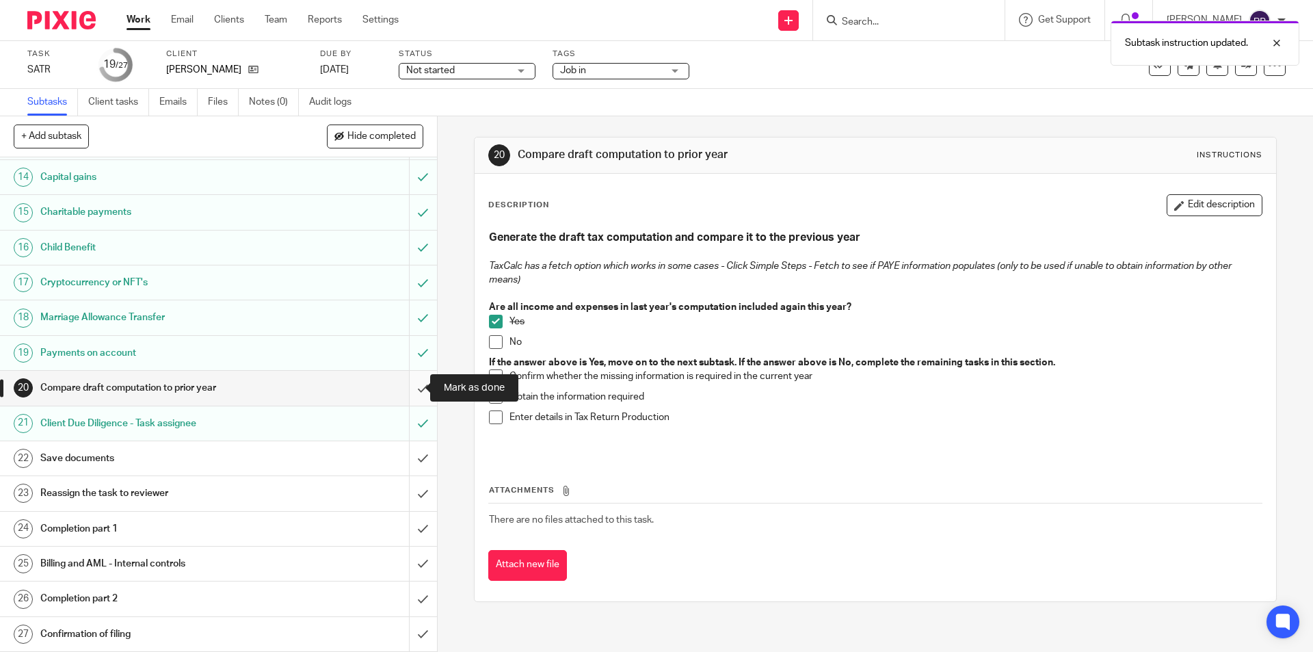
click at [405, 381] on input "submit" at bounding box center [218, 388] width 437 height 34
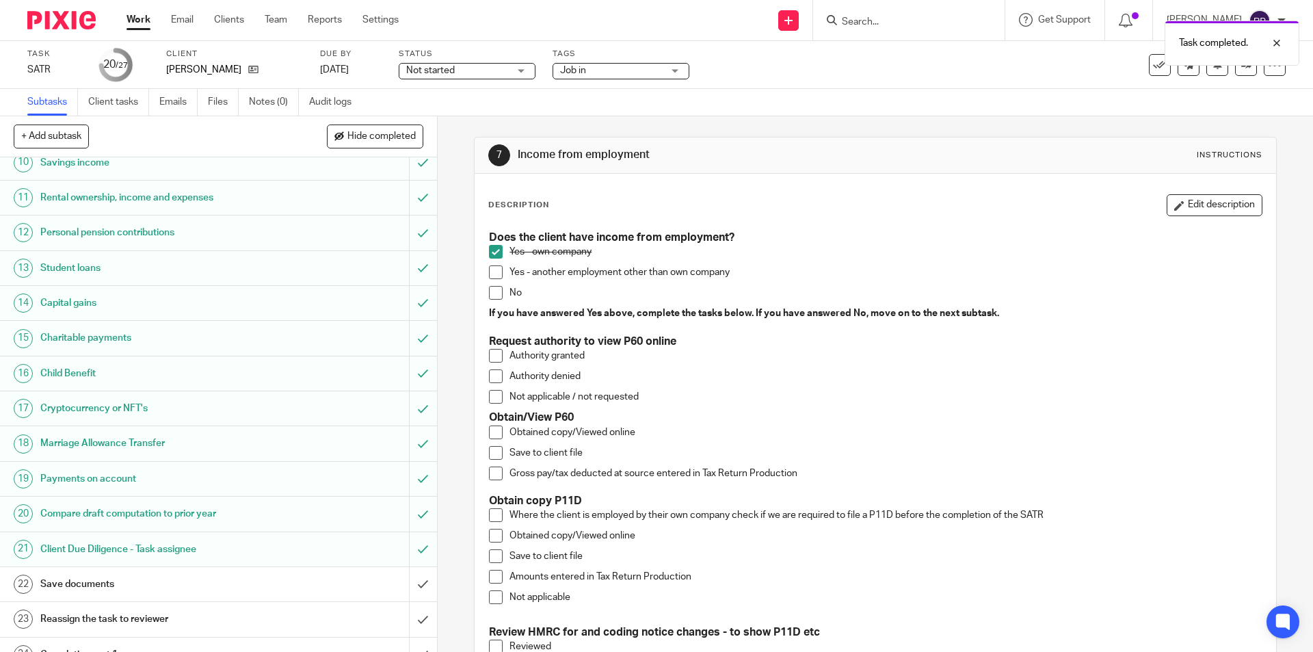
scroll to position [410, 0]
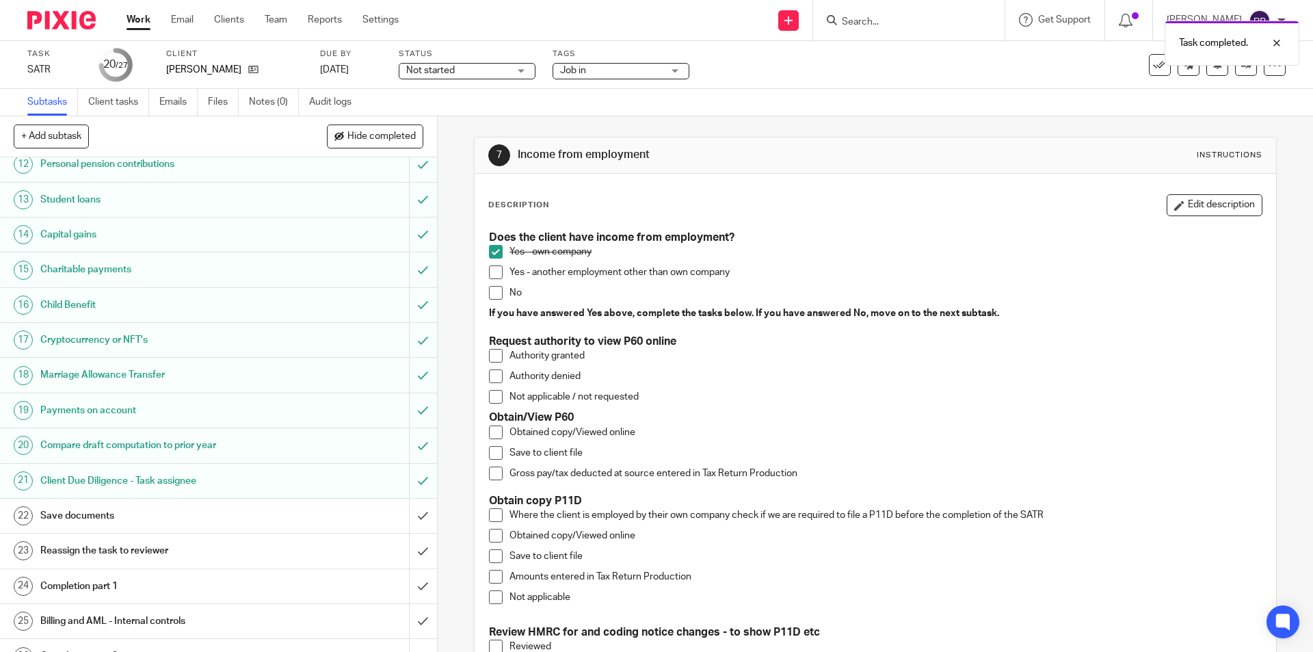
click at [114, 509] on h1 "Save documents" at bounding box center [158, 515] width 237 height 21
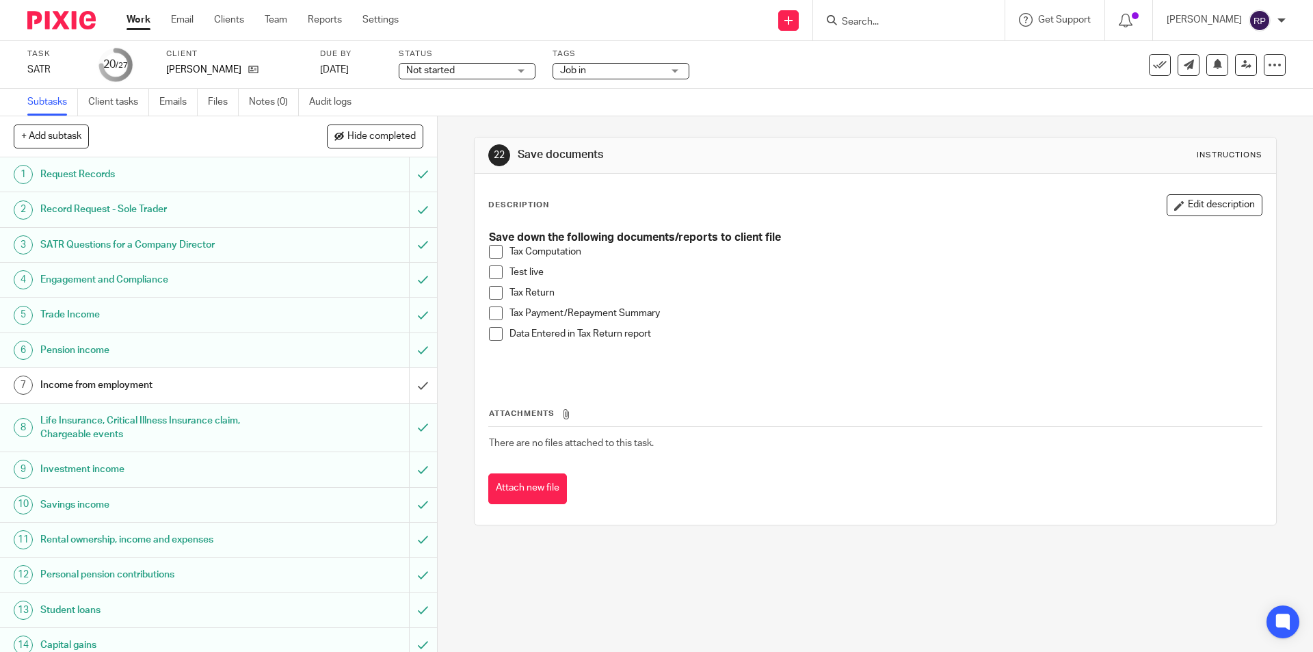
scroll to position [68, 0]
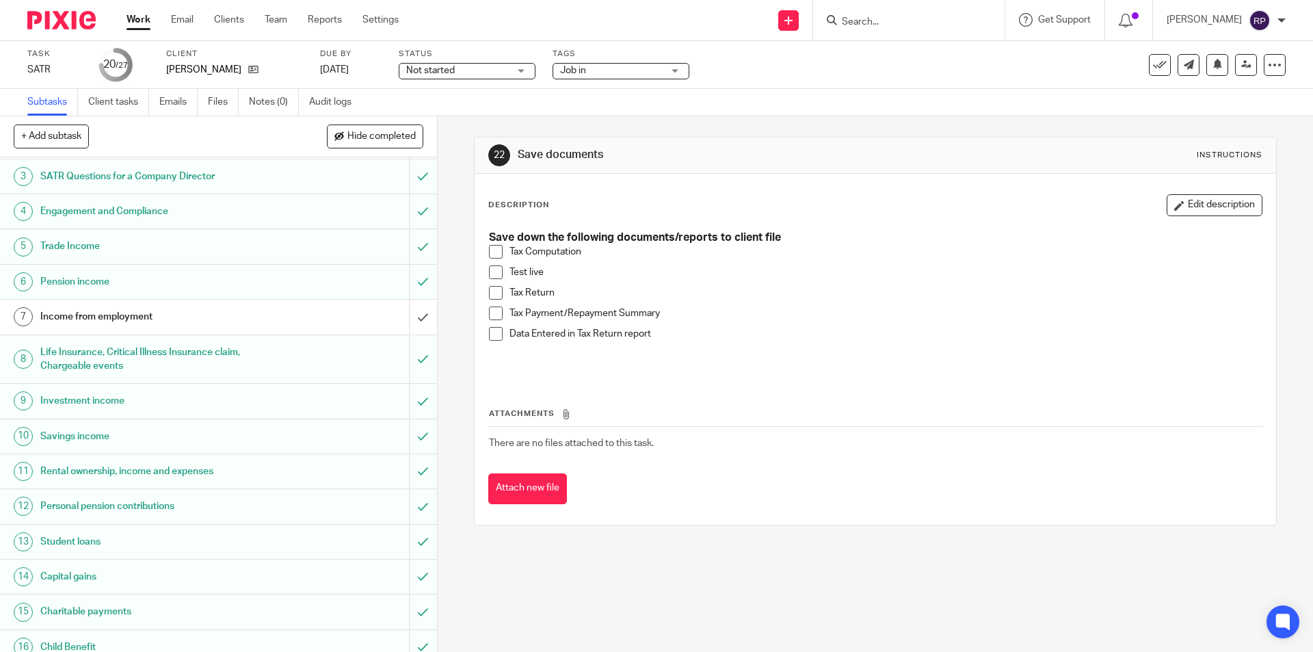
click at [496, 255] on span at bounding box center [496, 252] width 14 height 14
click at [491, 271] on span at bounding box center [496, 272] width 14 height 14
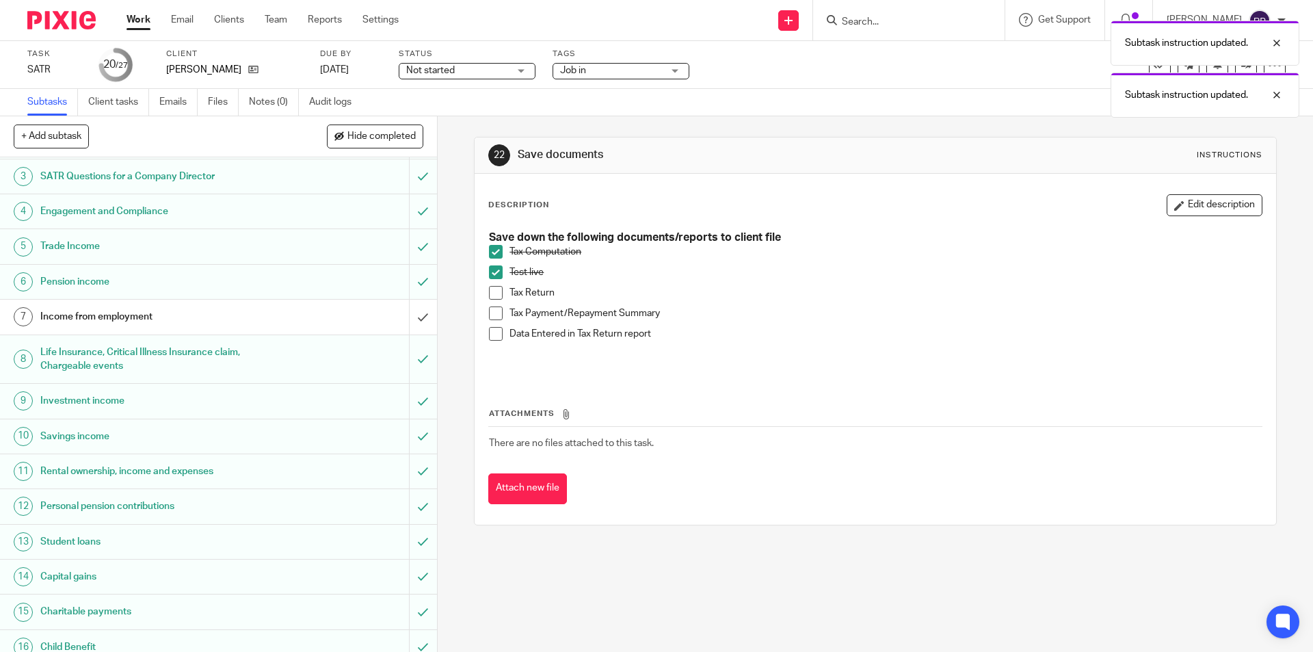
click at [490, 288] on span at bounding box center [496, 293] width 14 height 14
click at [492, 304] on li "Tax Return" at bounding box center [875, 296] width 772 height 21
click at [492, 309] on span at bounding box center [496, 313] width 14 height 14
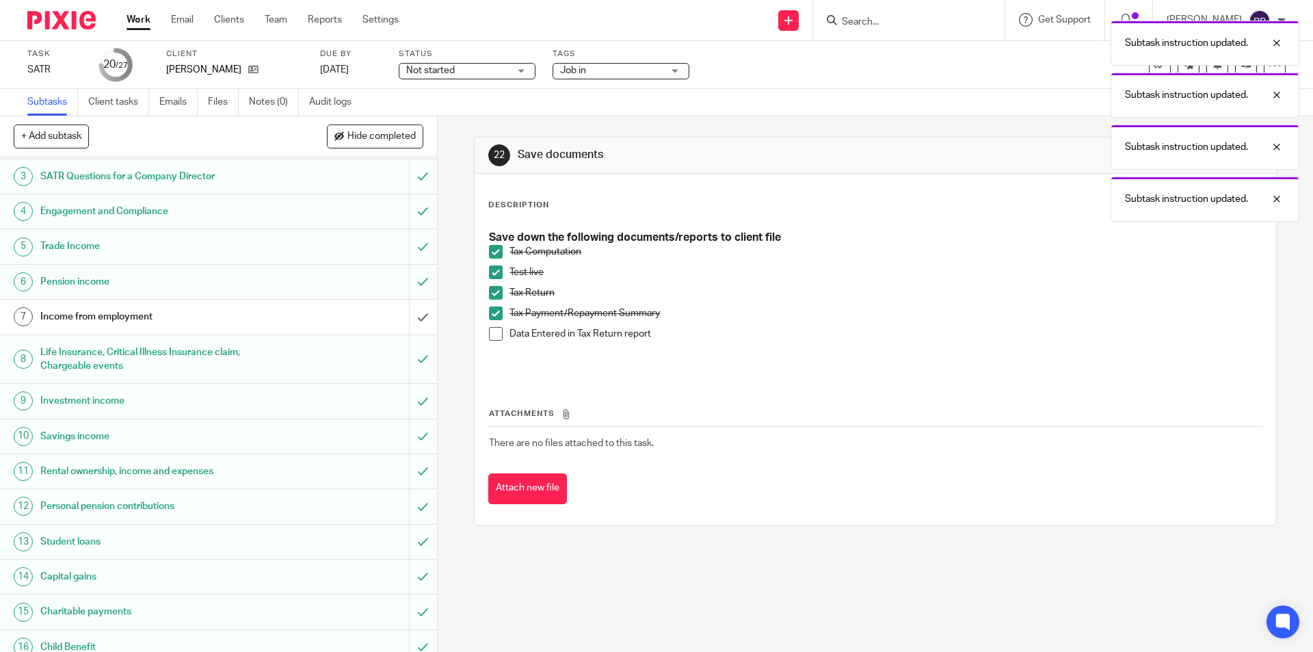
click at [491, 338] on span at bounding box center [496, 334] width 14 height 14
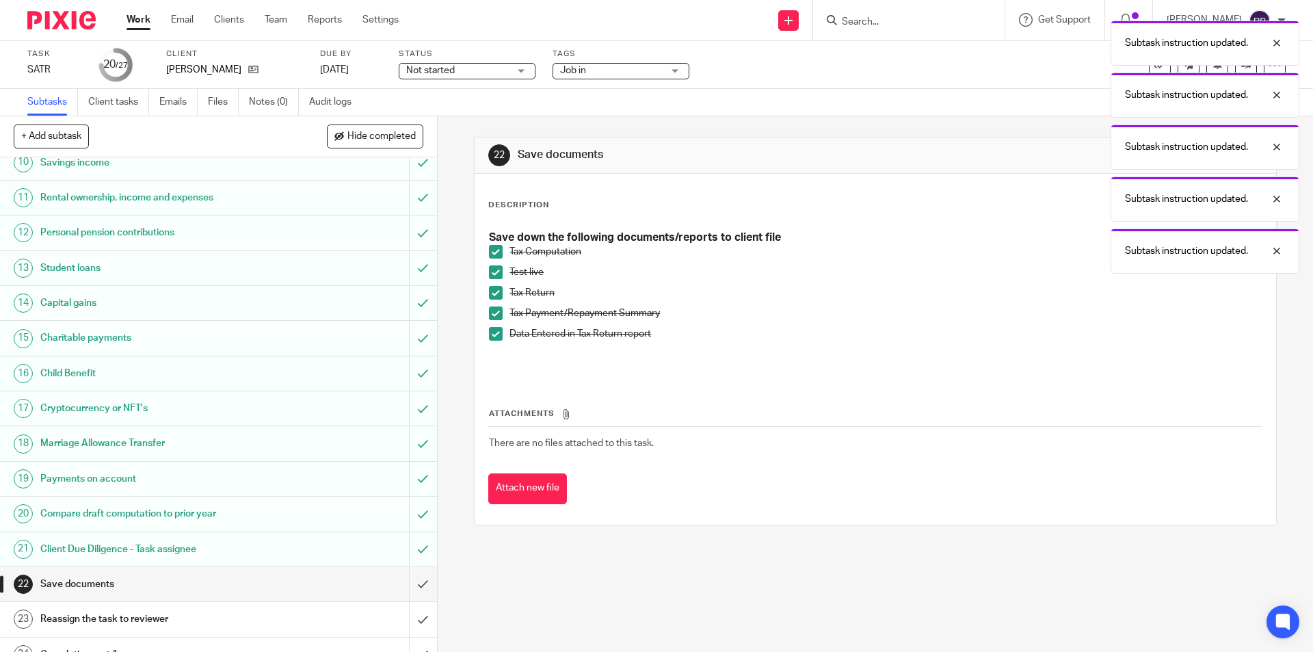
scroll to position [410, 0]
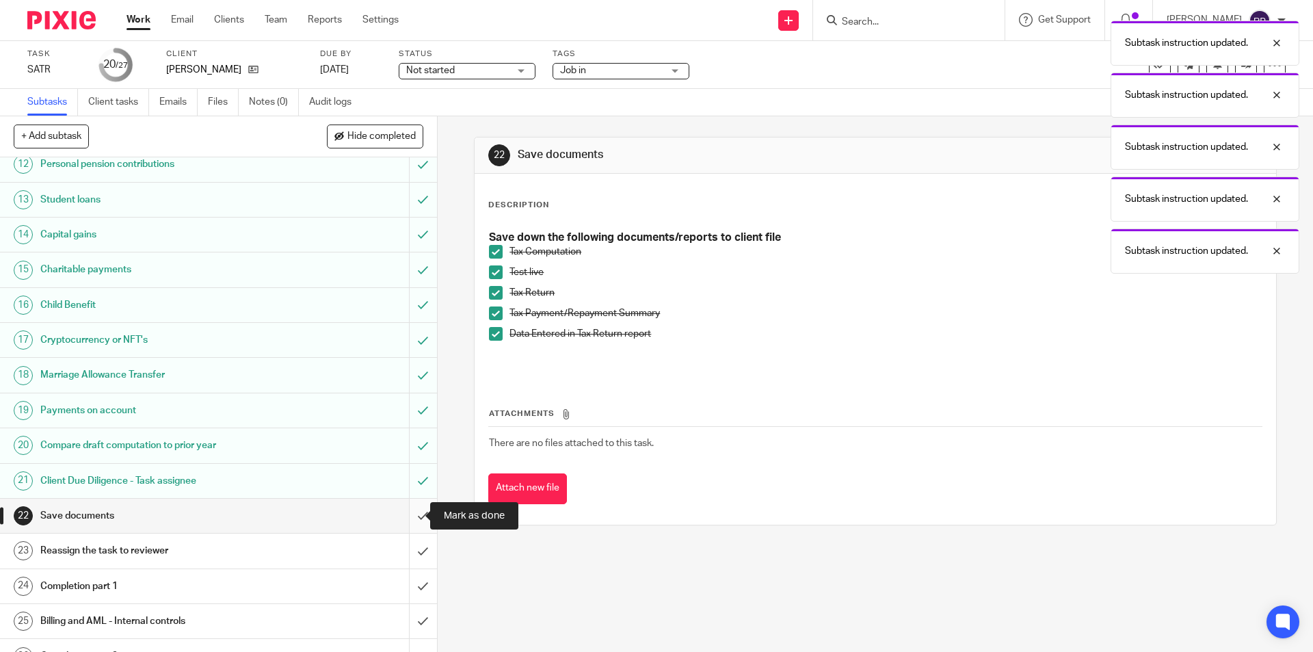
click at [405, 511] on input "submit" at bounding box center [218, 515] width 437 height 34
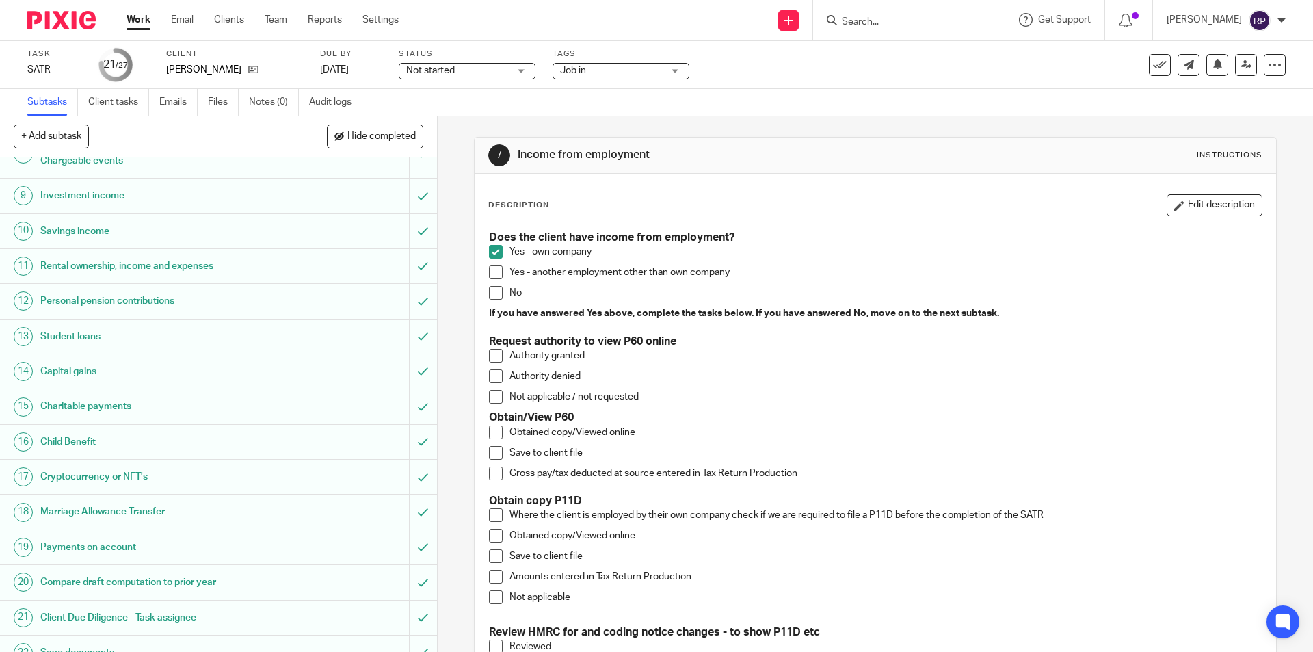
scroll to position [468, 0]
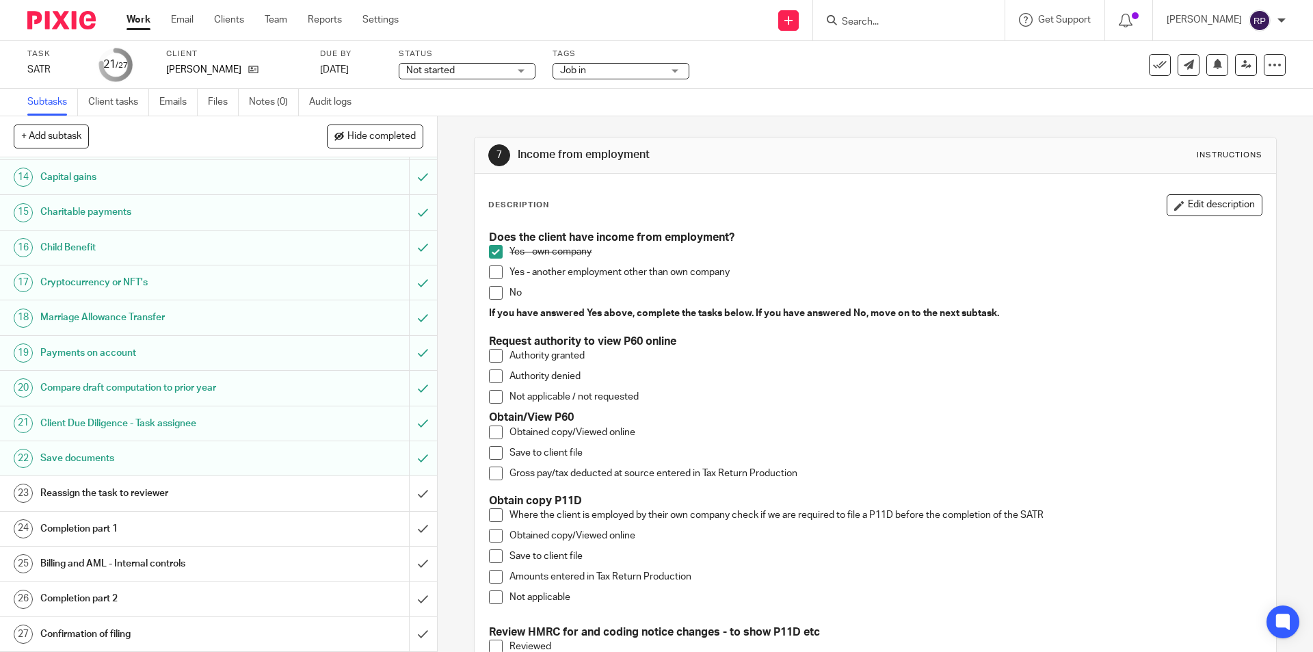
click at [181, 489] on h1 "Reassign the task to reviewer" at bounding box center [158, 493] width 237 height 21
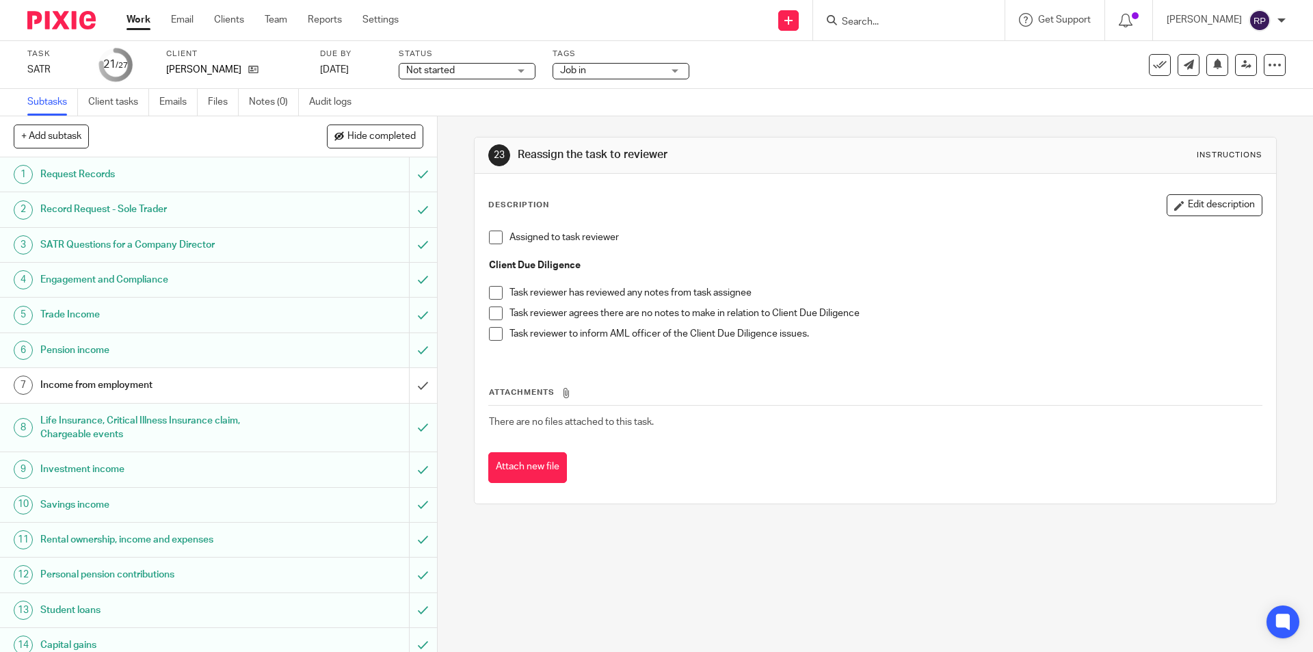
click at [583, 70] on span "Job in" at bounding box center [573, 71] width 26 height 10
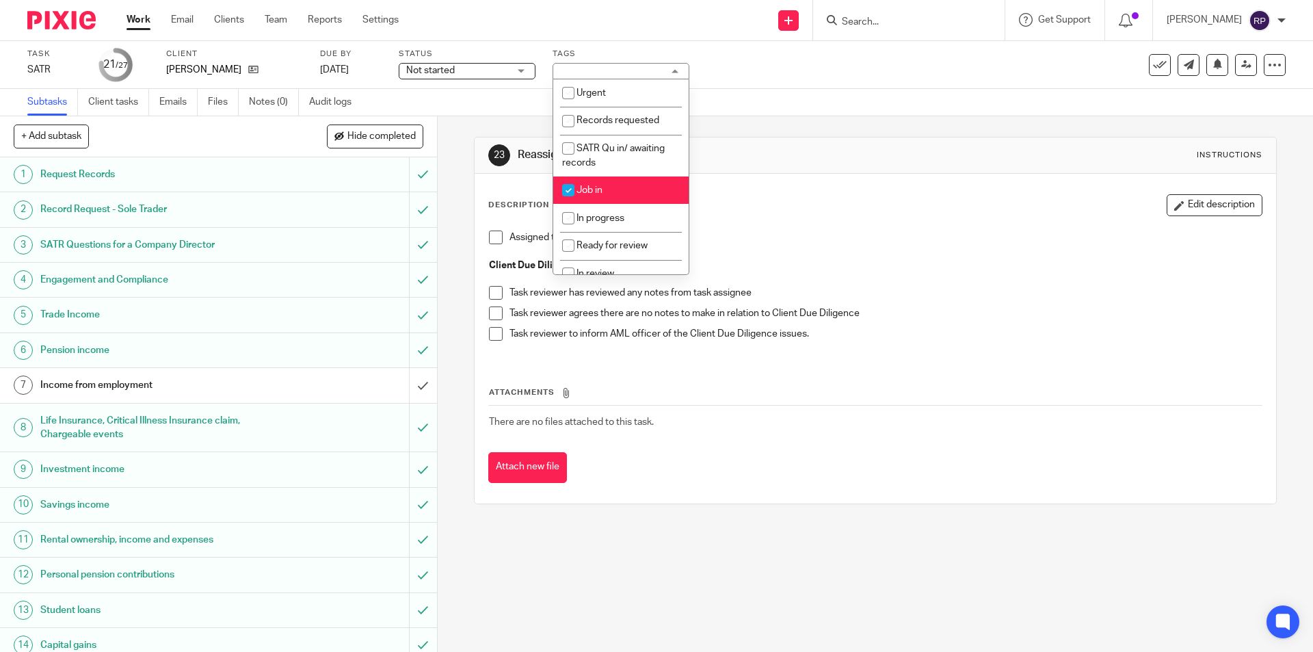
click at [596, 198] on li "Job in" at bounding box center [620, 190] width 135 height 28
checkbox input "false"
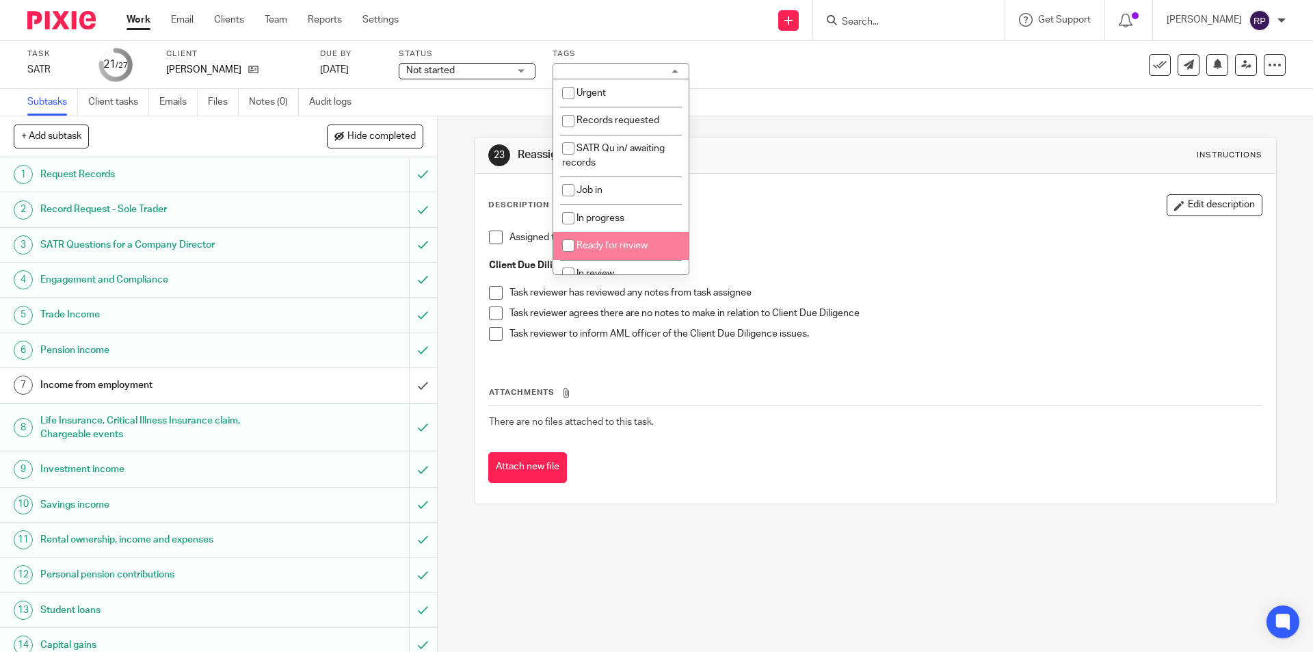
click at [598, 246] on span "Ready for review" at bounding box center [611, 246] width 71 height 10
checkbox input "false"
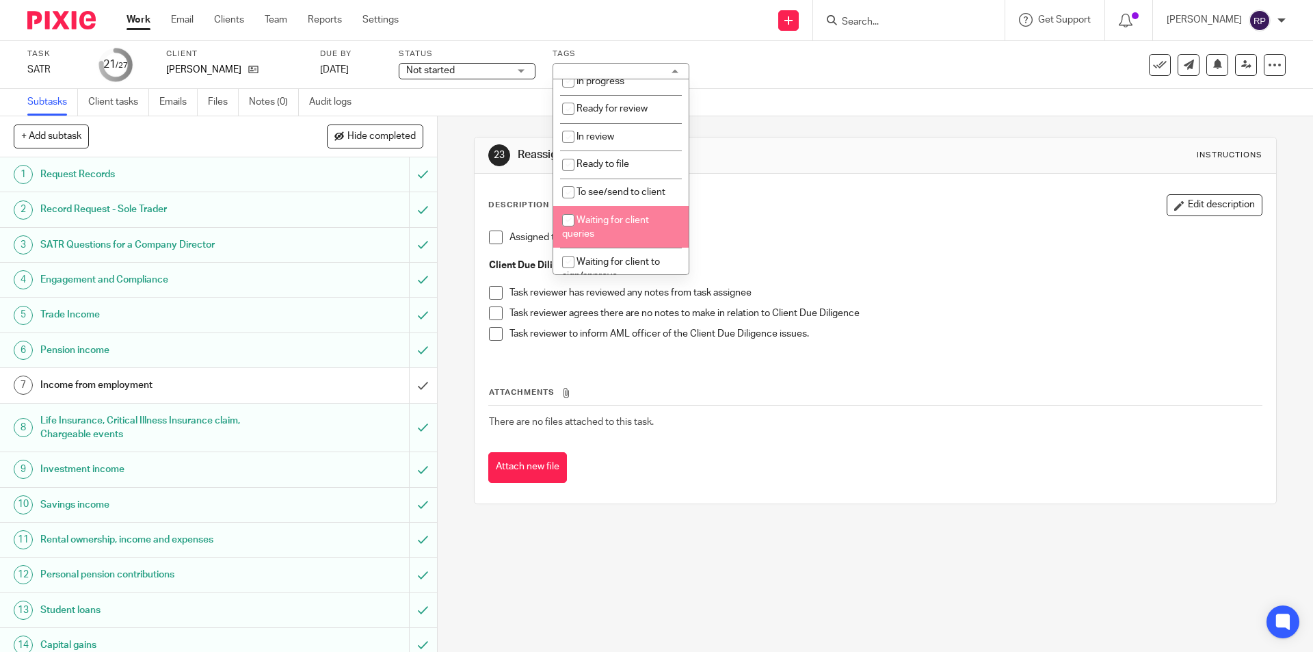
click at [620, 224] on span "Waiting for client queries" at bounding box center [605, 227] width 87 height 24
checkbox input "true"
click at [728, 224] on div "Assigned to task reviewer Client Due Diligence Task reviewer has reviewed any n…" at bounding box center [875, 291] width 786 height 134
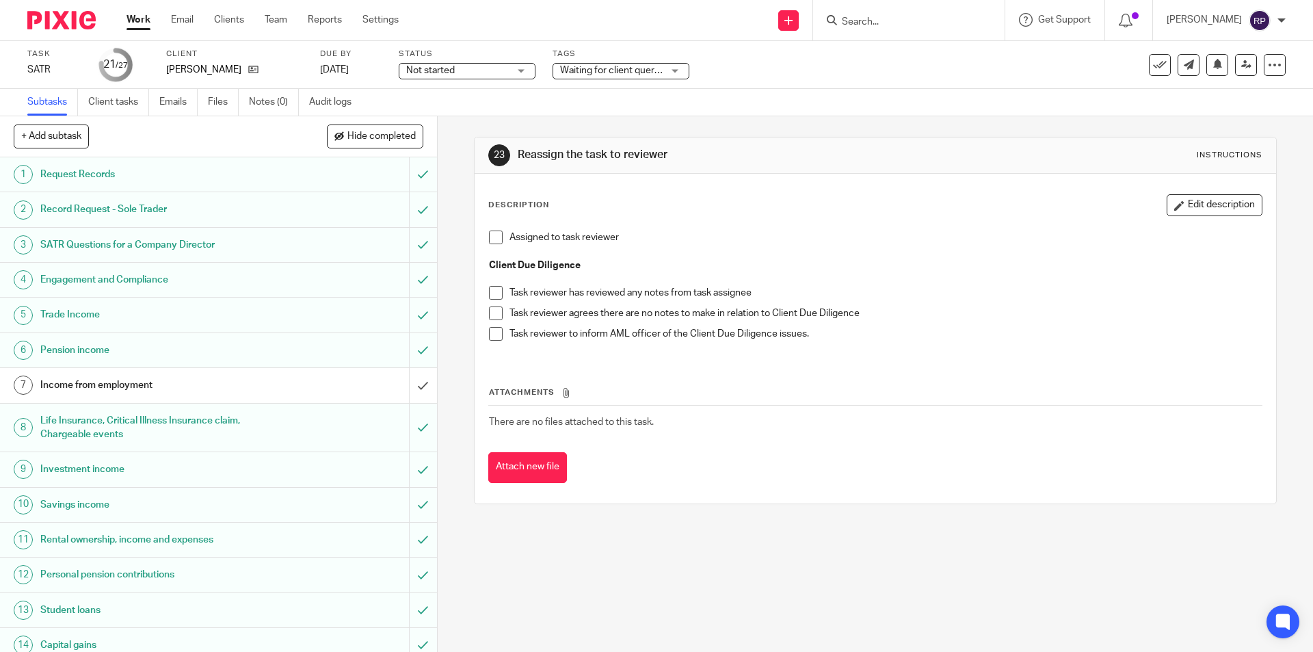
click at [128, 376] on h1 "Income from employment" at bounding box center [158, 385] width 237 height 21
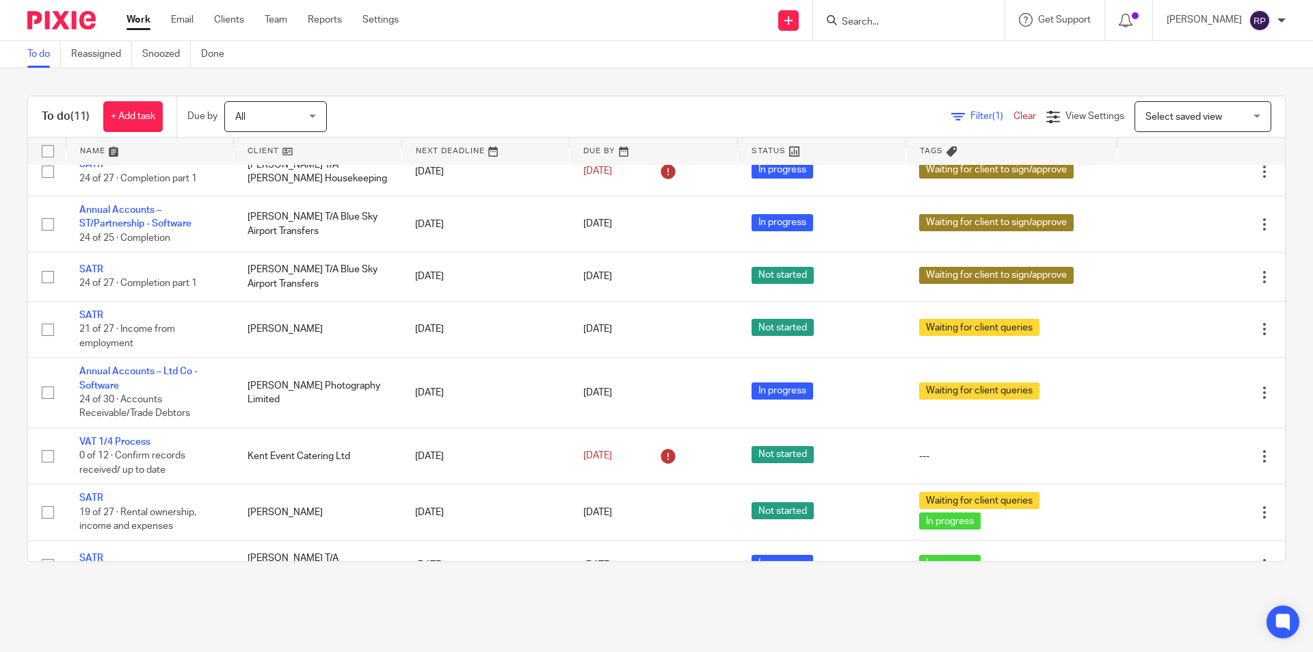
scroll to position [235, 0]
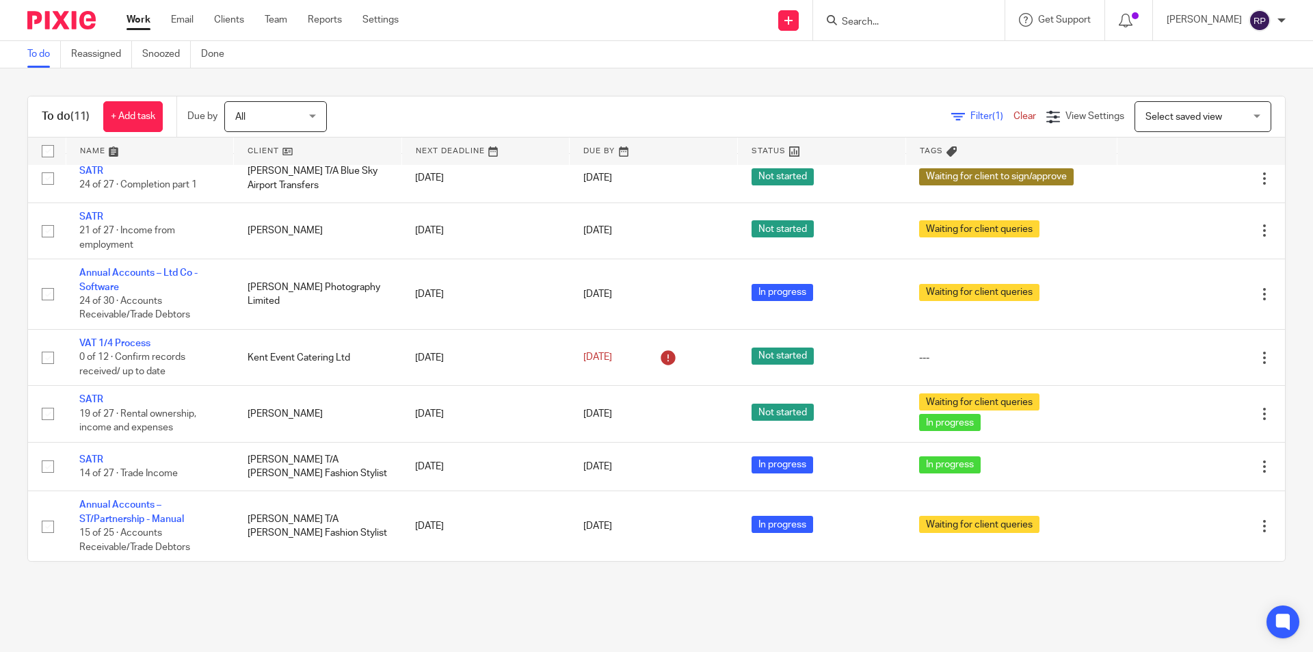
drag, startPoint x: 92, startPoint y: 457, endPoint x: 466, endPoint y: 64, distance: 542.7
click at [467, 64] on div "To do Reassigned Snoozed Done" at bounding box center [656, 54] width 1313 height 27
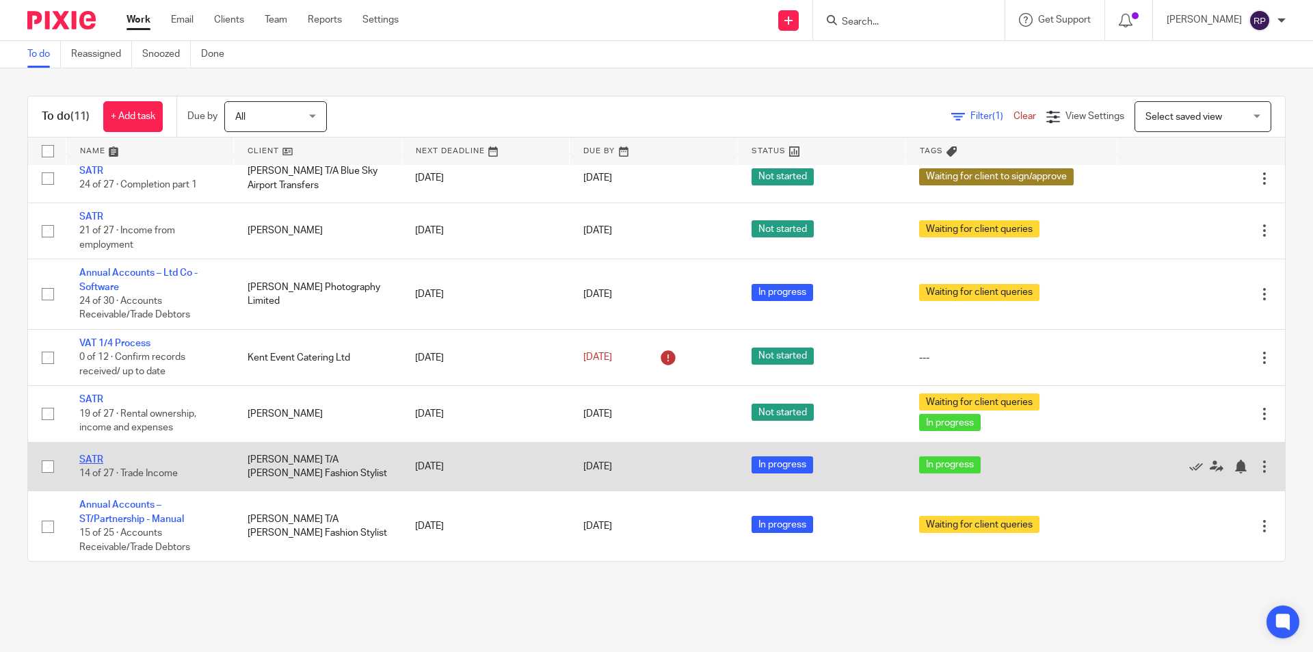
click at [96, 461] on link "SATR" at bounding box center [91, 460] width 24 height 10
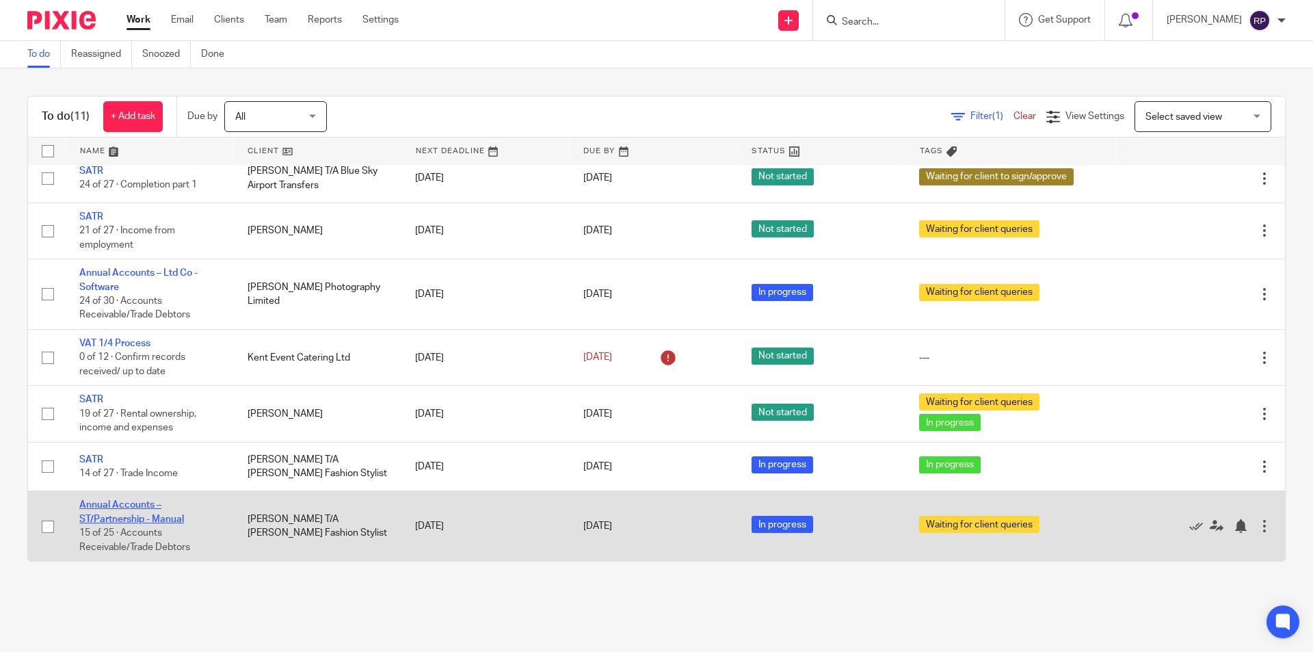
click at [116, 509] on link "Annual Accounts – ST/Partnership - Manual" at bounding box center [131, 511] width 105 height 23
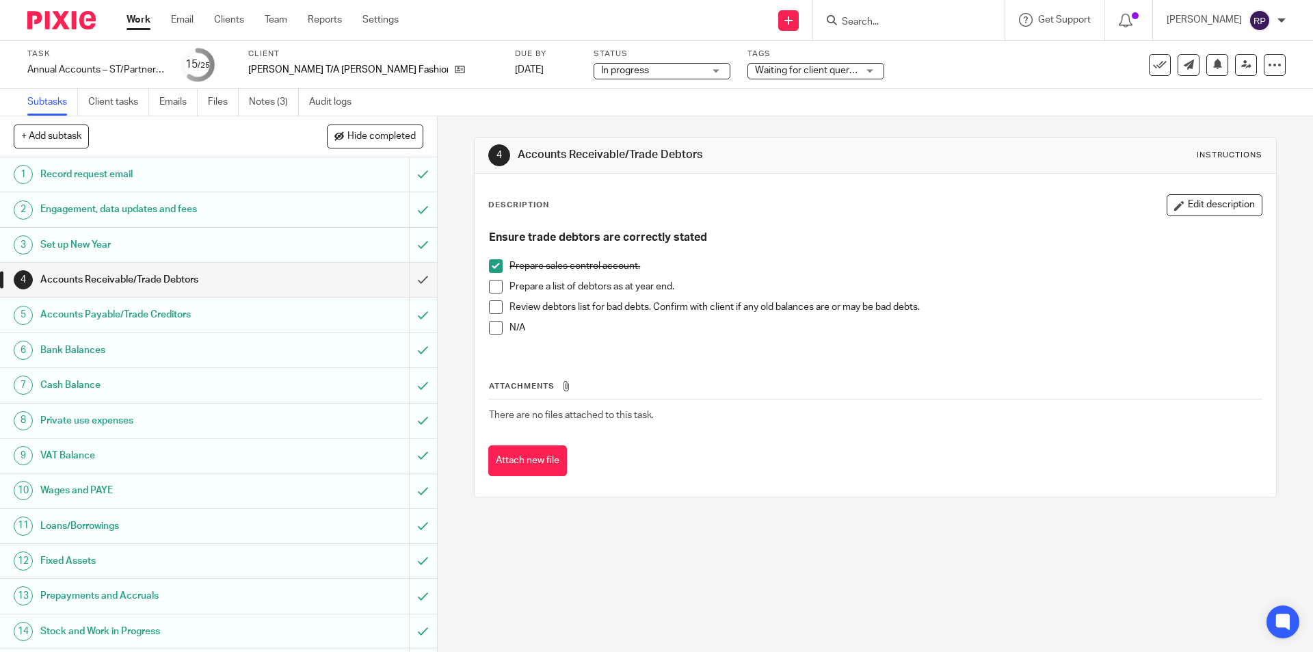
click at [137, 20] on link "Work" at bounding box center [138, 20] width 24 height 14
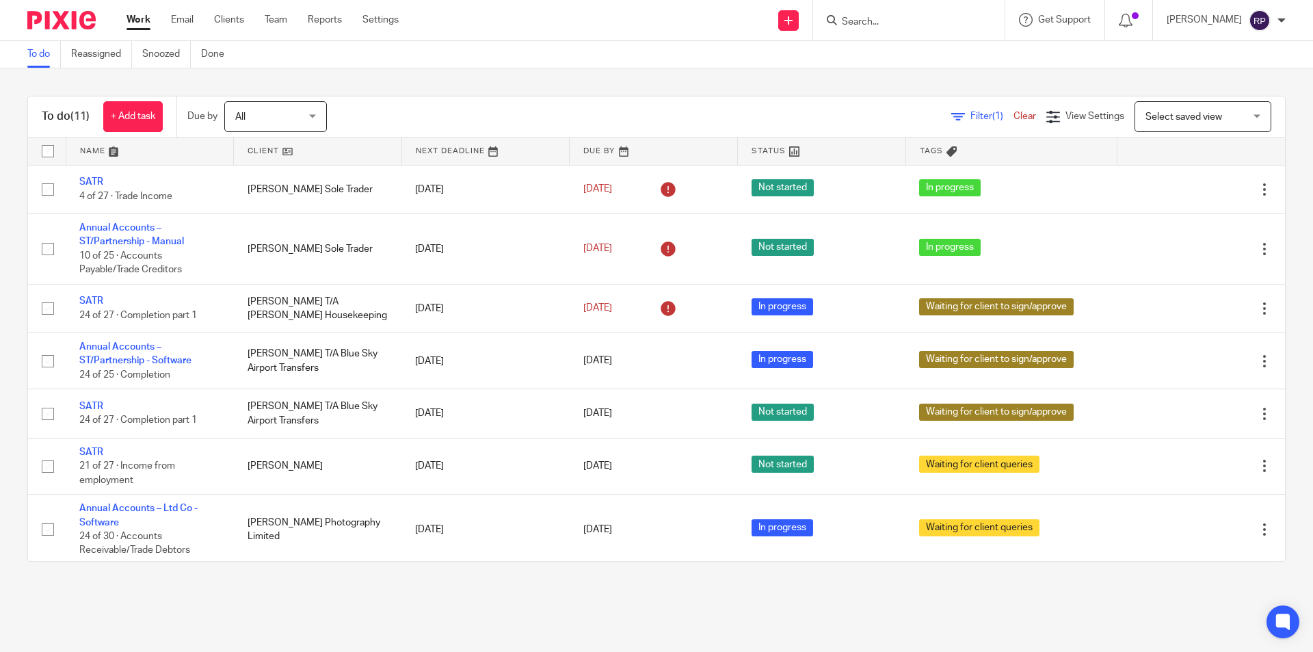
scroll to position [235, 0]
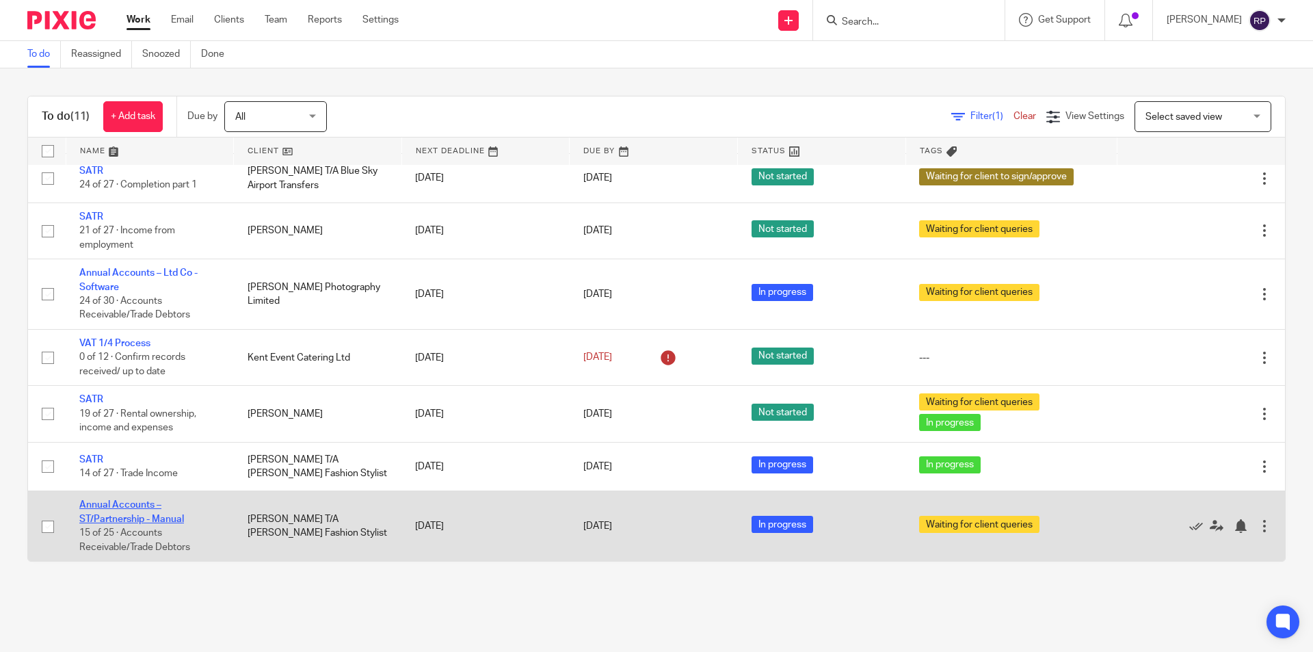
click at [118, 505] on link "Annual Accounts – ST/Partnership - Manual" at bounding box center [131, 511] width 105 height 23
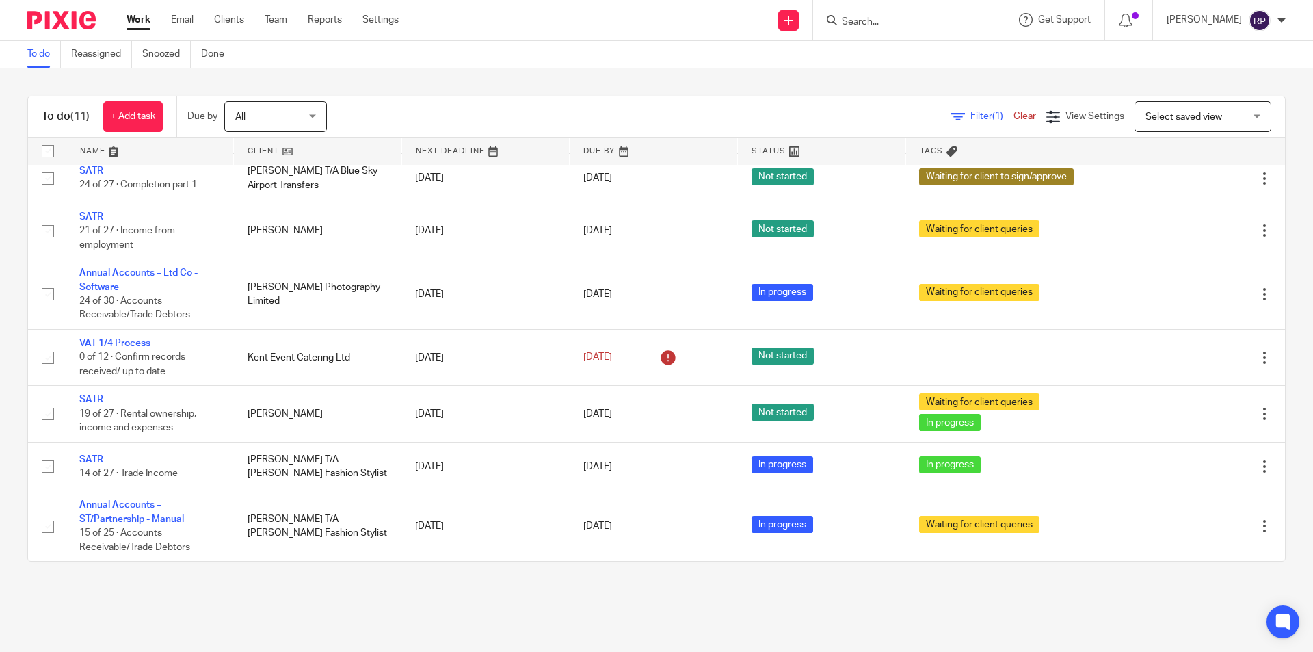
click at [585, 598] on main "To do Reassigned Snoozed Done To do (11) + Add task Due by All All Today Tomorr…" at bounding box center [656, 326] width 1313 height 652
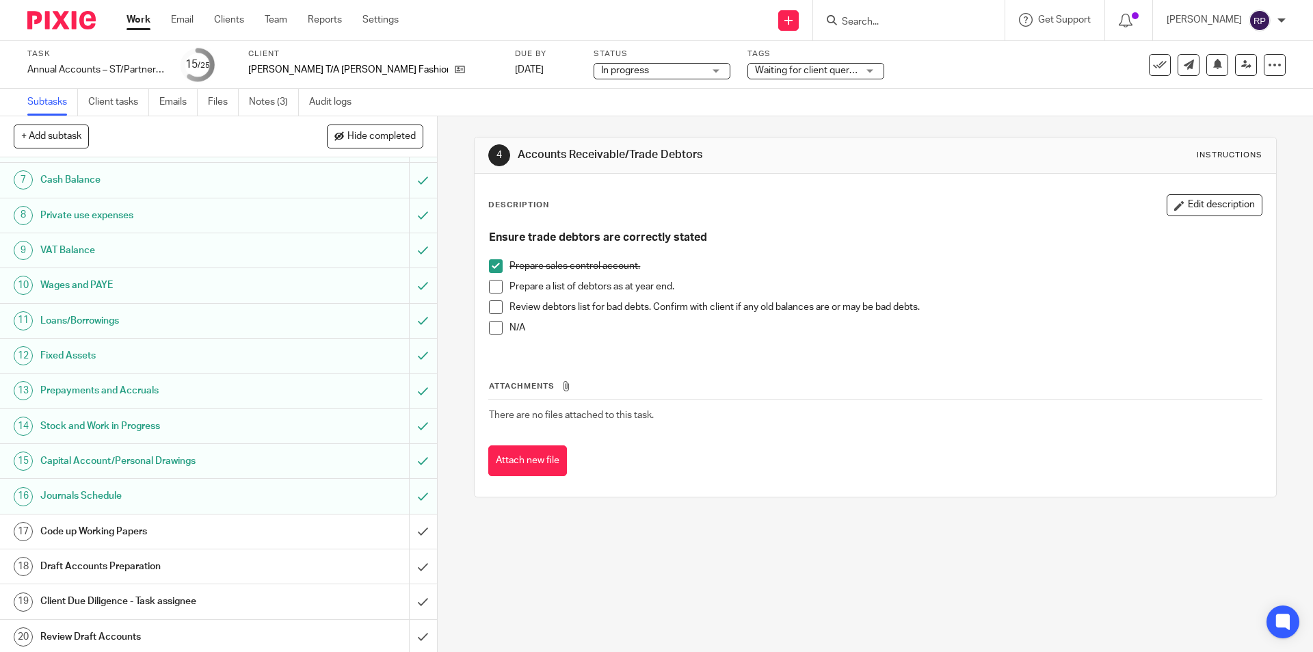
scroll to position [384, 0]
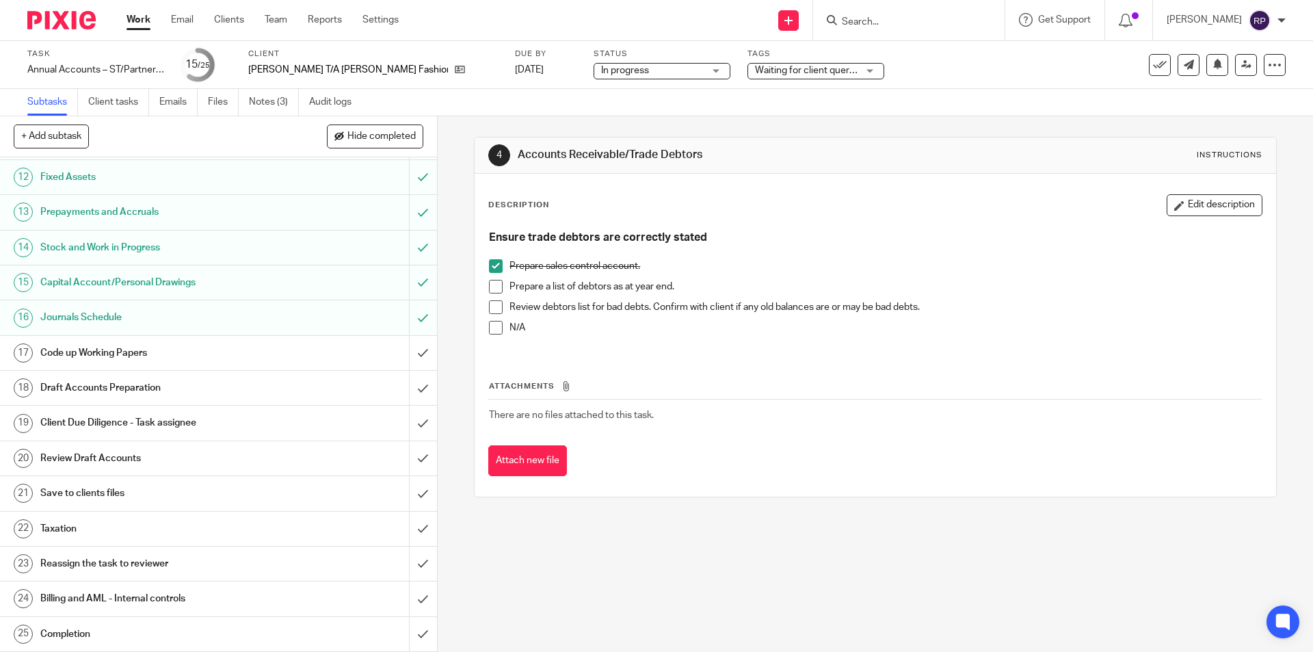
click at [526, 608] on div "4 Accounts Receivable/Trade Debtors Instructions Description Edit description E…" at bounding box center [875, 383] width 875 height 535
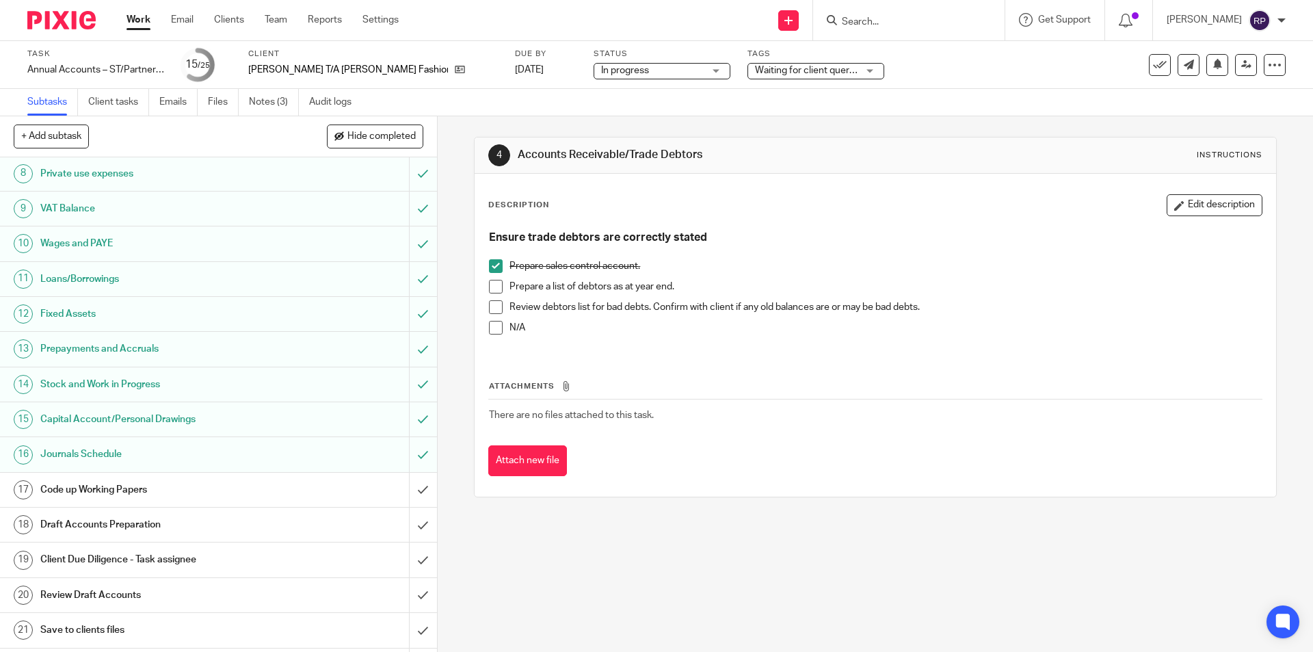
scroll to position [0, 0]
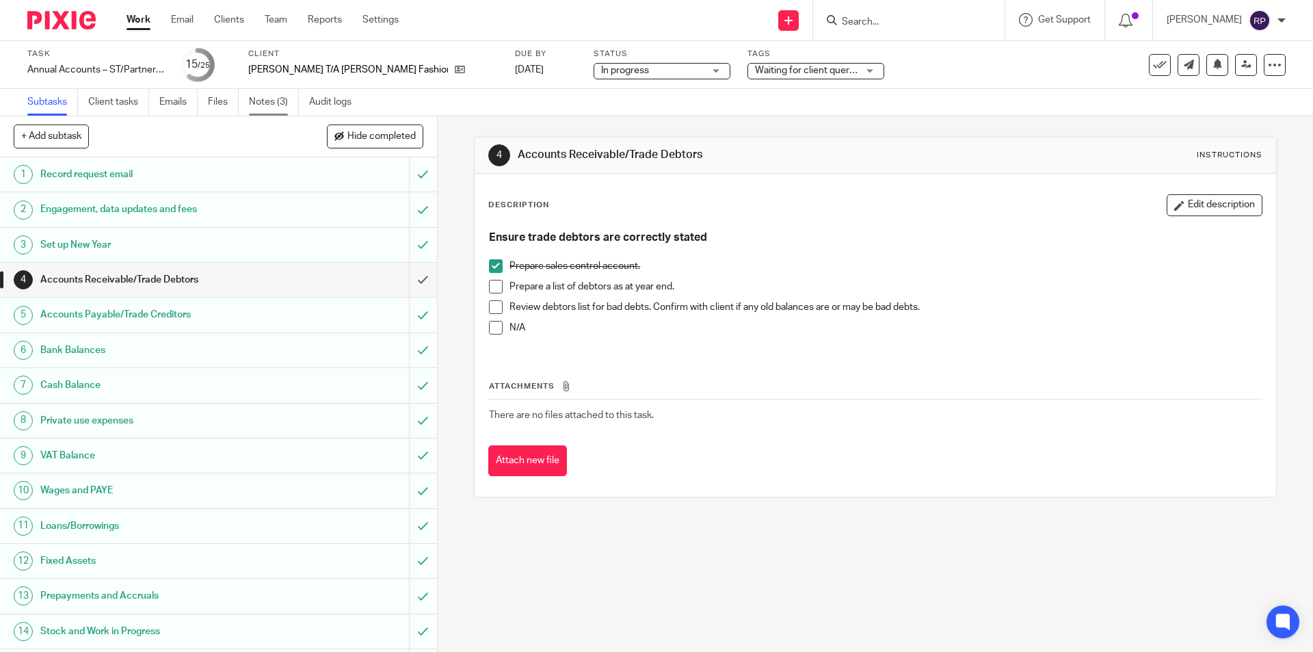
click at [264, 102] on link "Notes (3)" at bounding box center [274, 102] width 50 height 27
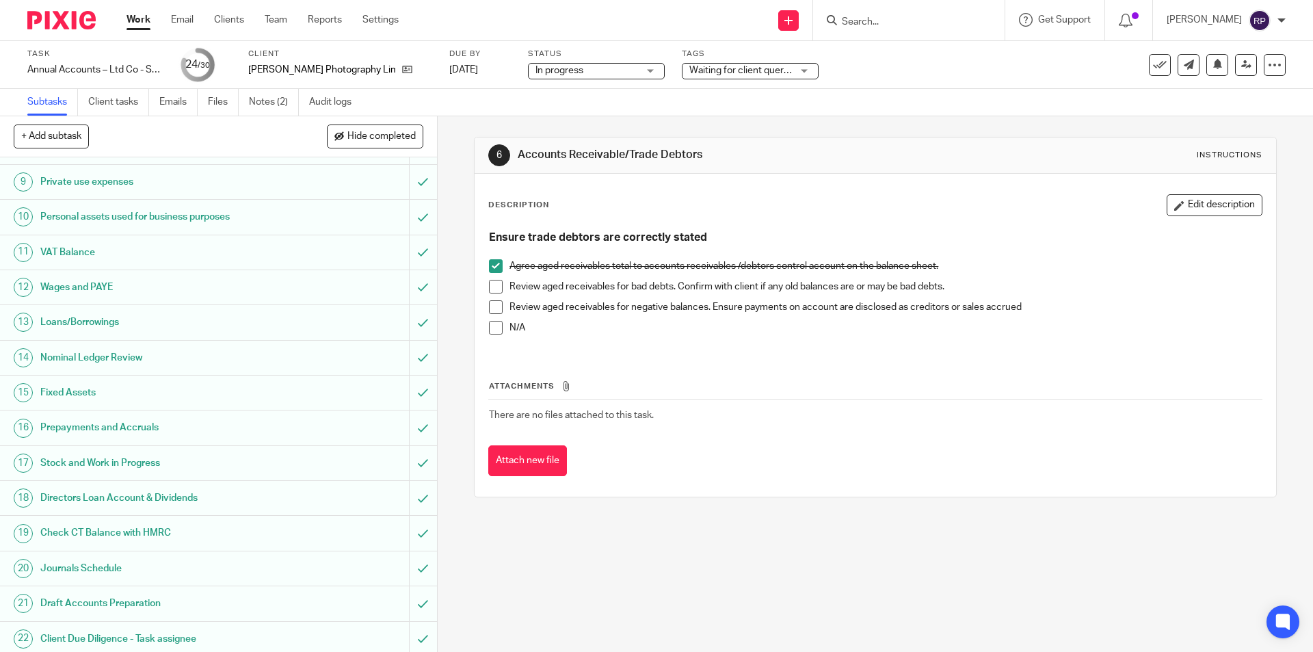
scroll to position [559, 0]
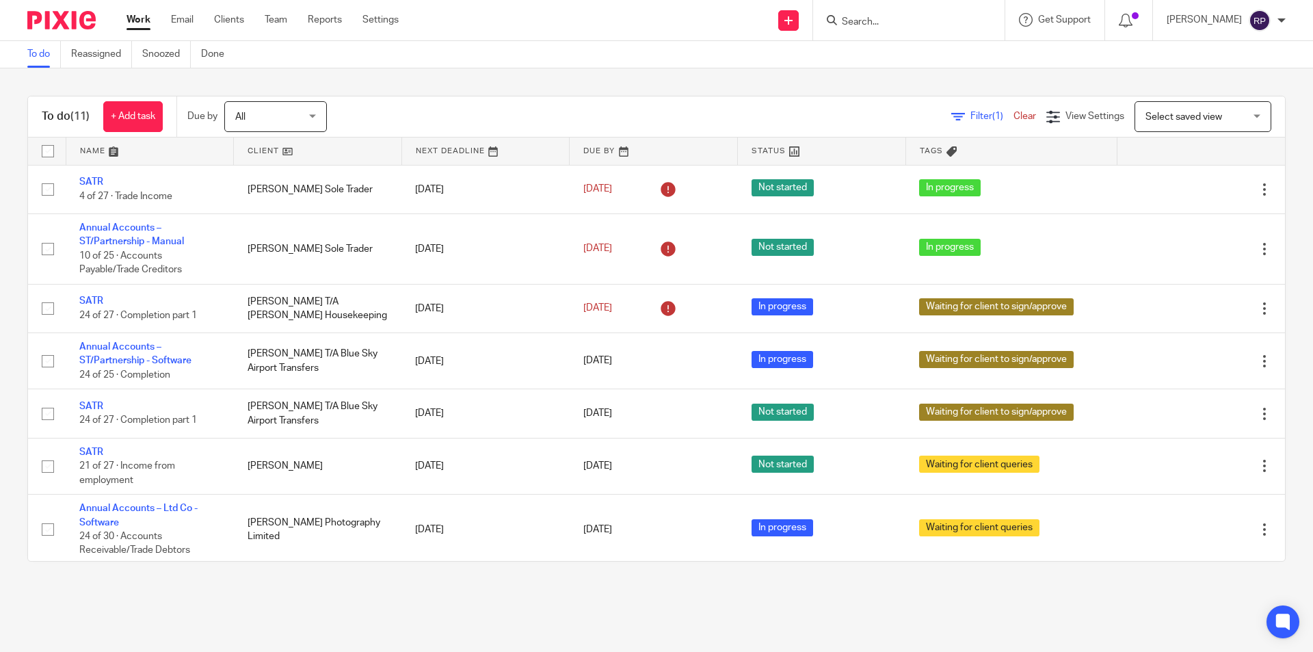
scroll to position [235, 0]
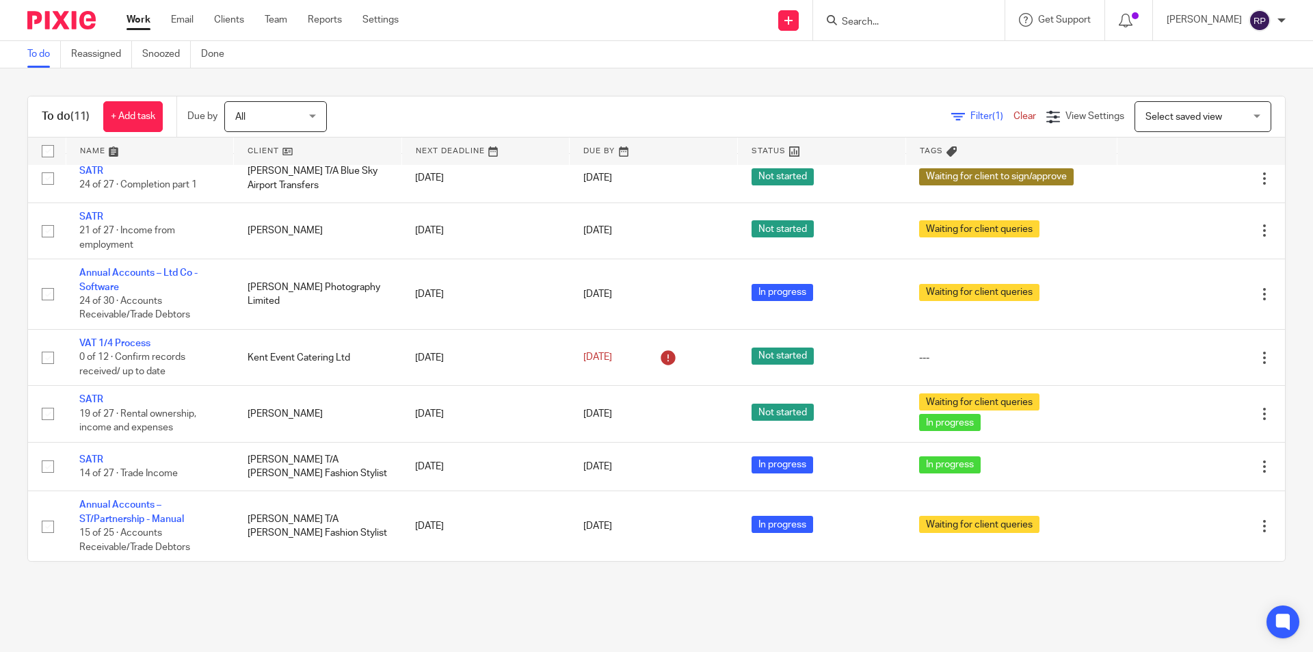
click at [124, 11] on div "Work Email Clients Team Reports Settings Work Email Clients Team Reports Settin…" at bounding box center [266, 20] width 306 height 40
click at [136, 23] on link "Work" at bounding box center [138, 20] width 24 height 14
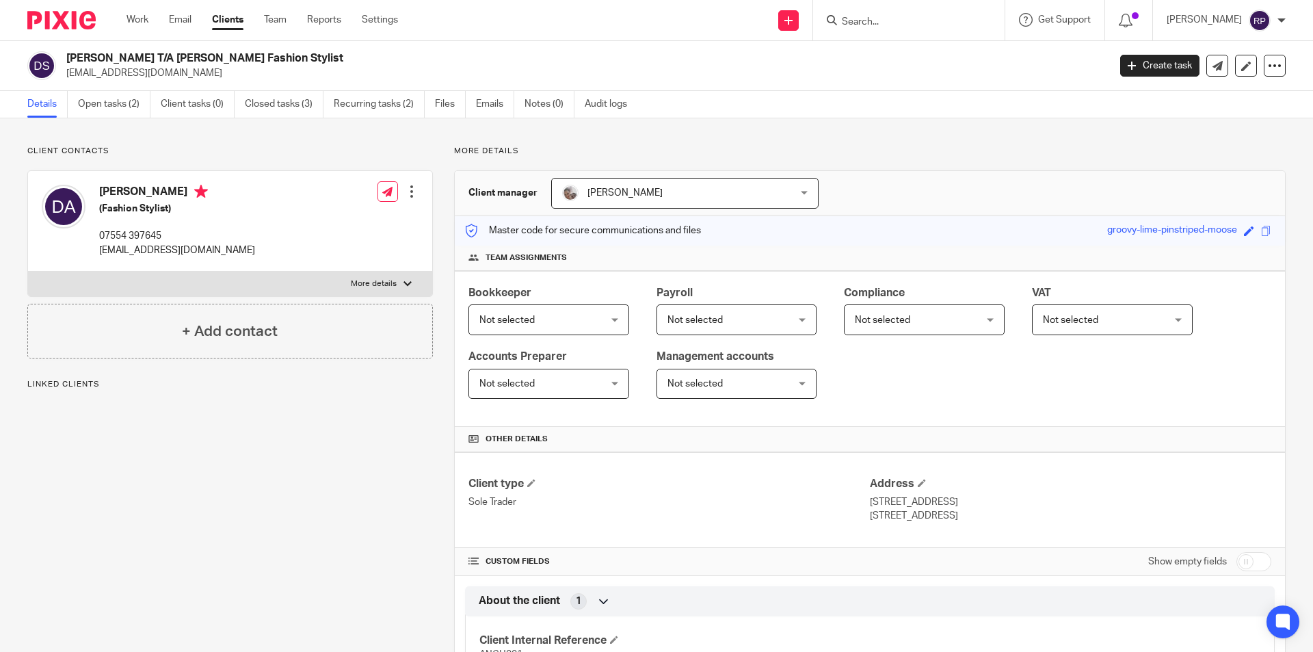
click at [374, 275] on label "More details" at bounding box center [230, 283] width 404 height 25
click at [28, 271] on input "More details" at bounding box center [27, 271] width 1 height 1
checkbox input "true"
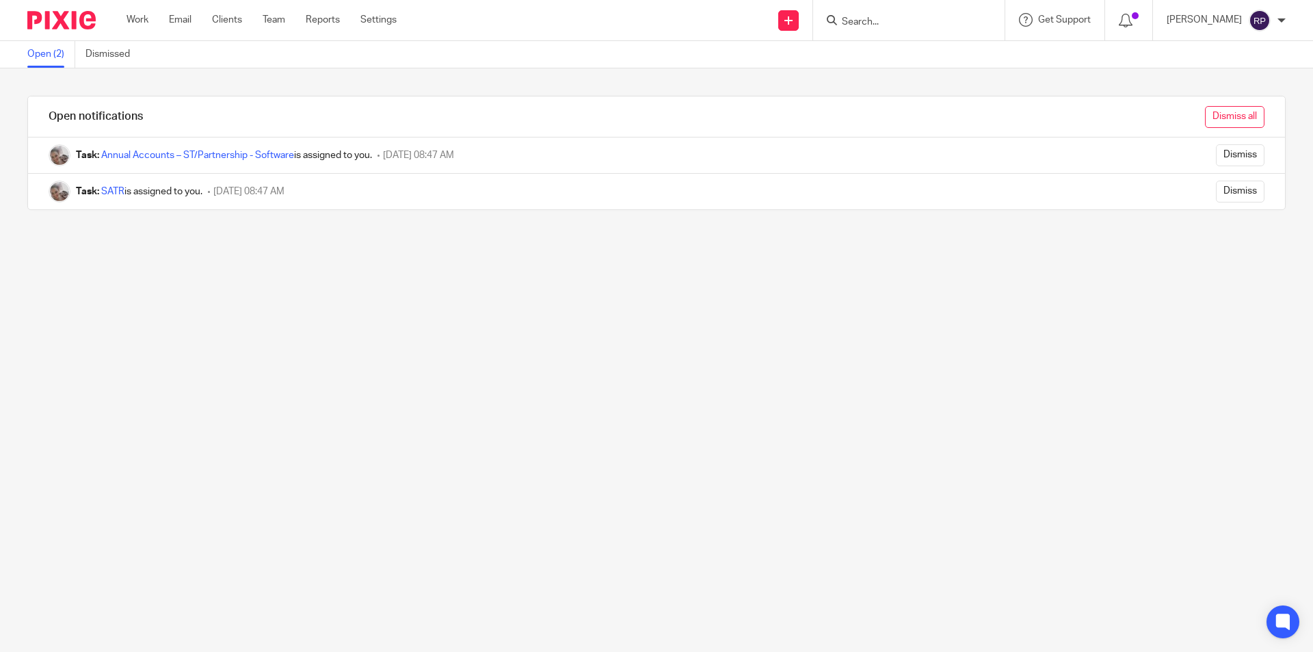
click at [1239, 114] on input "Dismiss all" at bounding box center [1234, 117] width 59 height 22
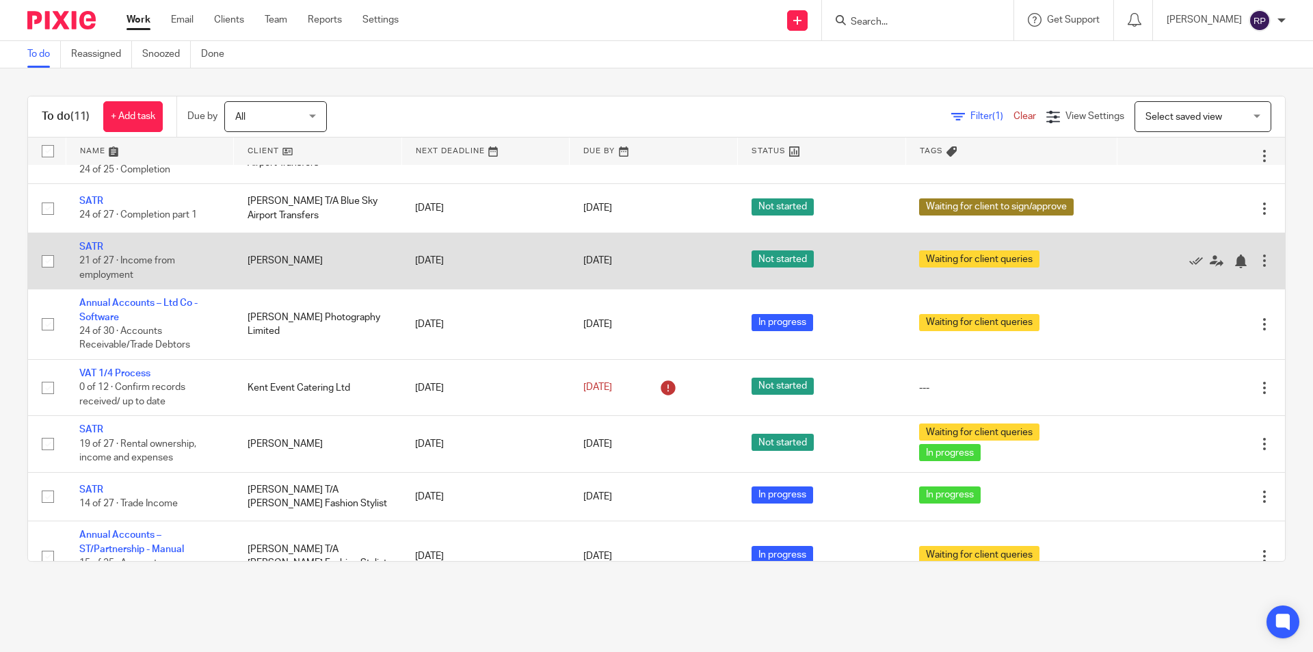
scroll to position [235, 0]
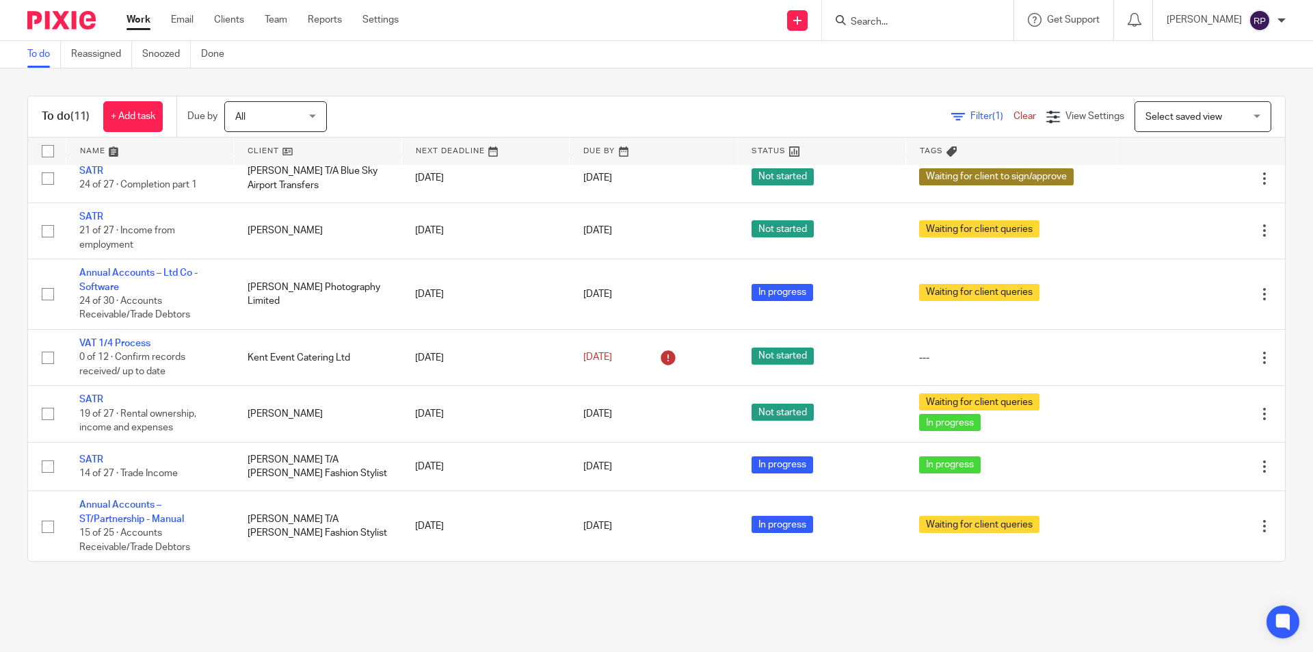
click at [952, 602] on main "To do Reassigned Snoozed Done To do (11) + Add task Due by All All Today Tomorr…" at bounding box center [656, 326] width 1313 height 652
click at [221, 85] on div "To do (11) + Add task Due by All All Today Tomorrow This week Next week This mo…" at bounding box center [656, 328] width 1313 height 520
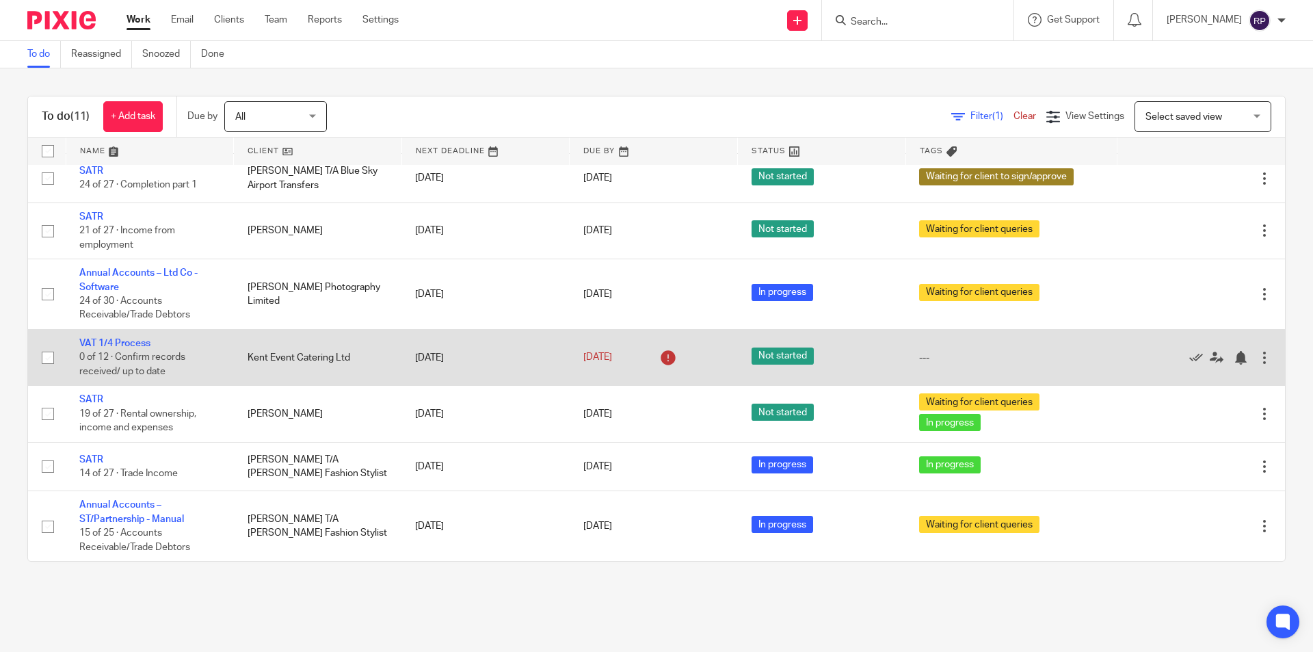
scroll to position [0, 0]
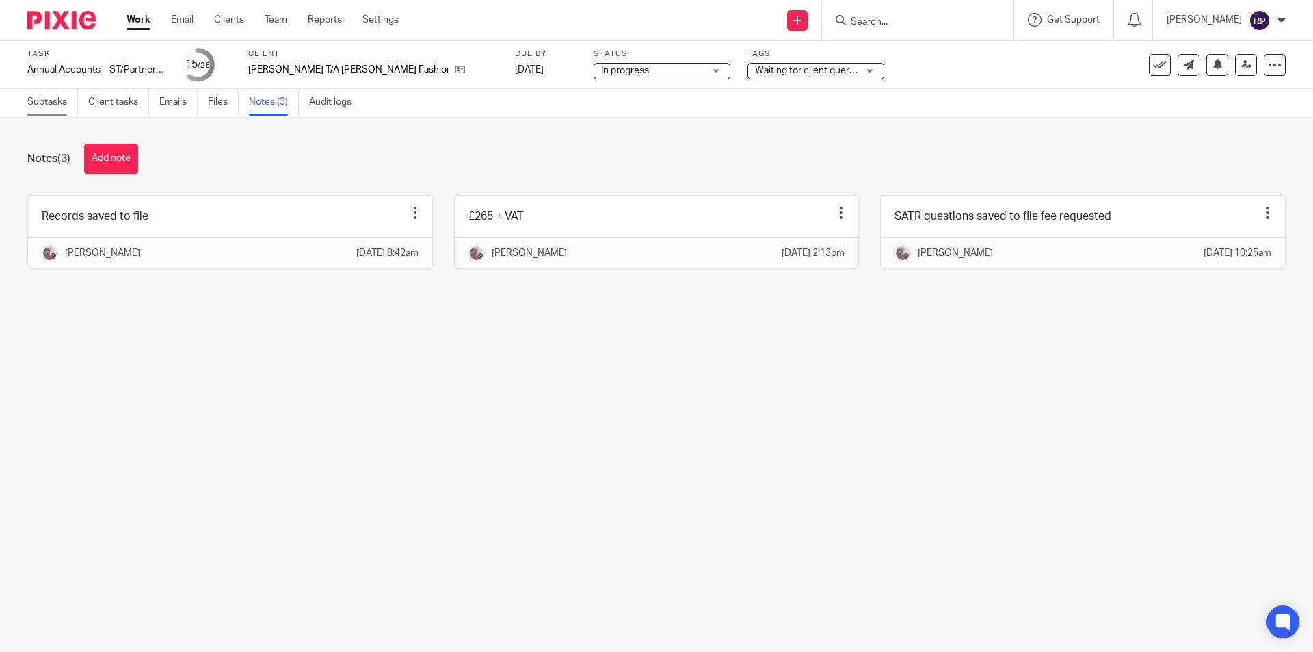
click at [44, 98] on link "Subtasks" at bounding box center [52, 102] width 51 height 27
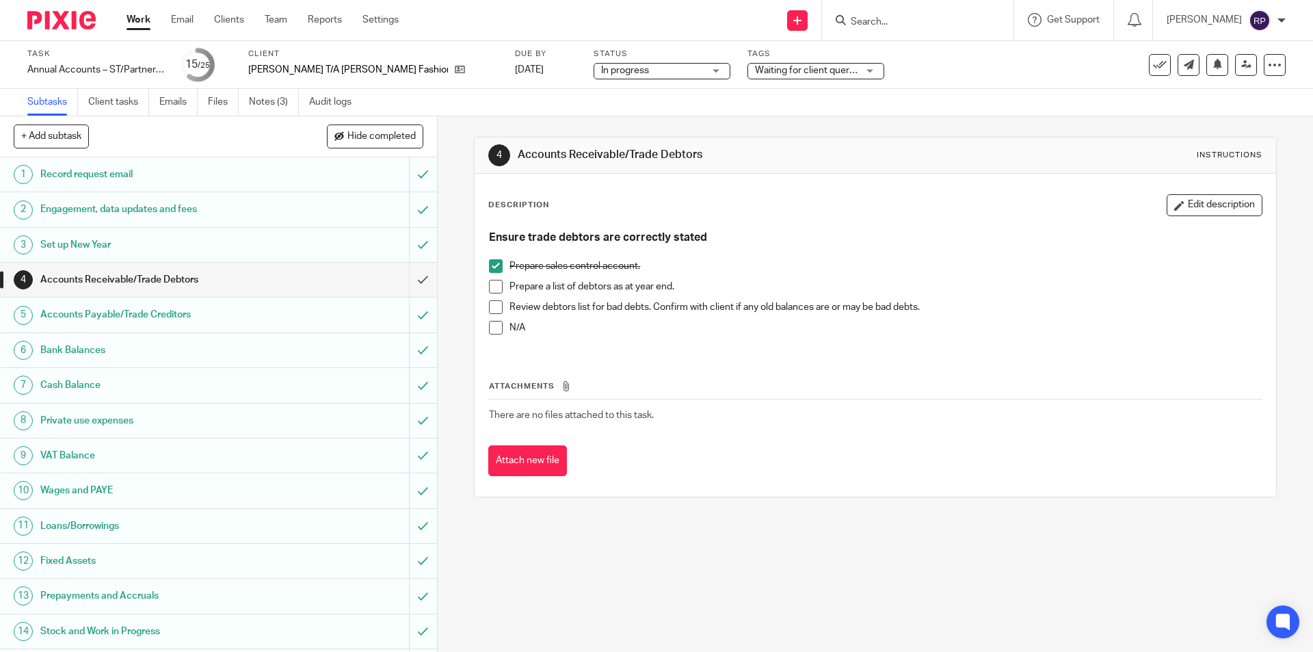
click at [638, 531] on div "4 Accounts Receivable/Trade Debtors Instructions Description Edit description E…" at bounding box center [875, 383] width 875 height 535
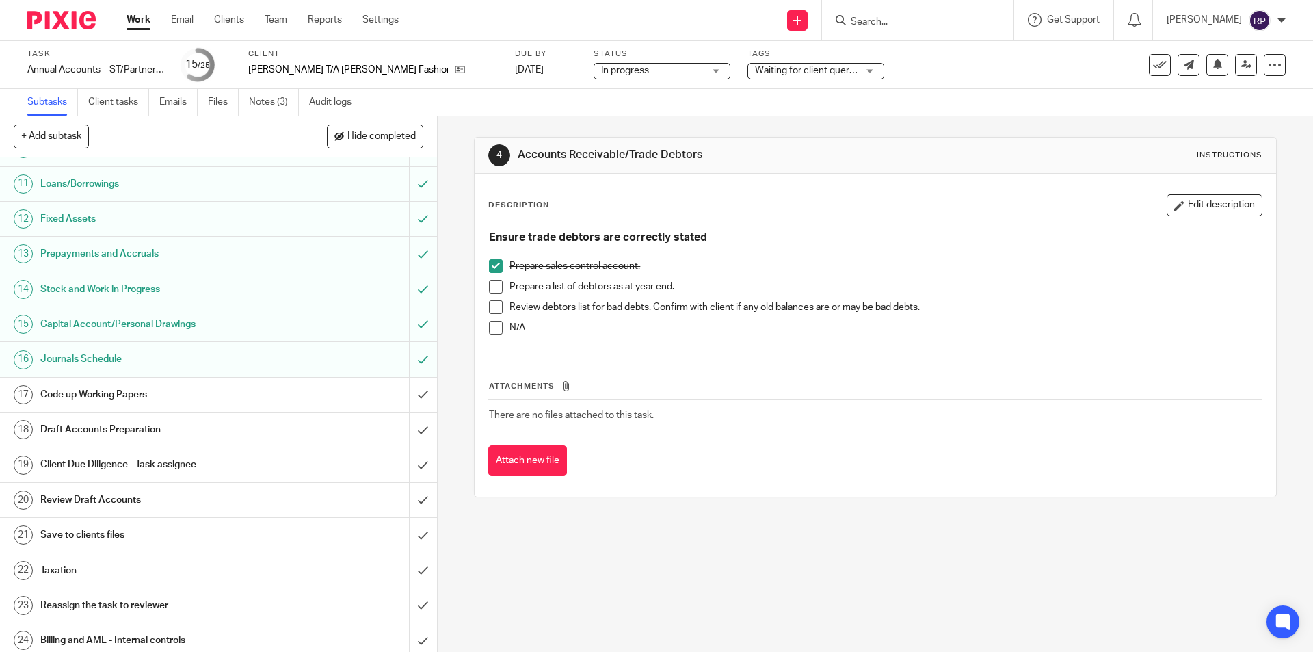
scroll to position [384, 0]
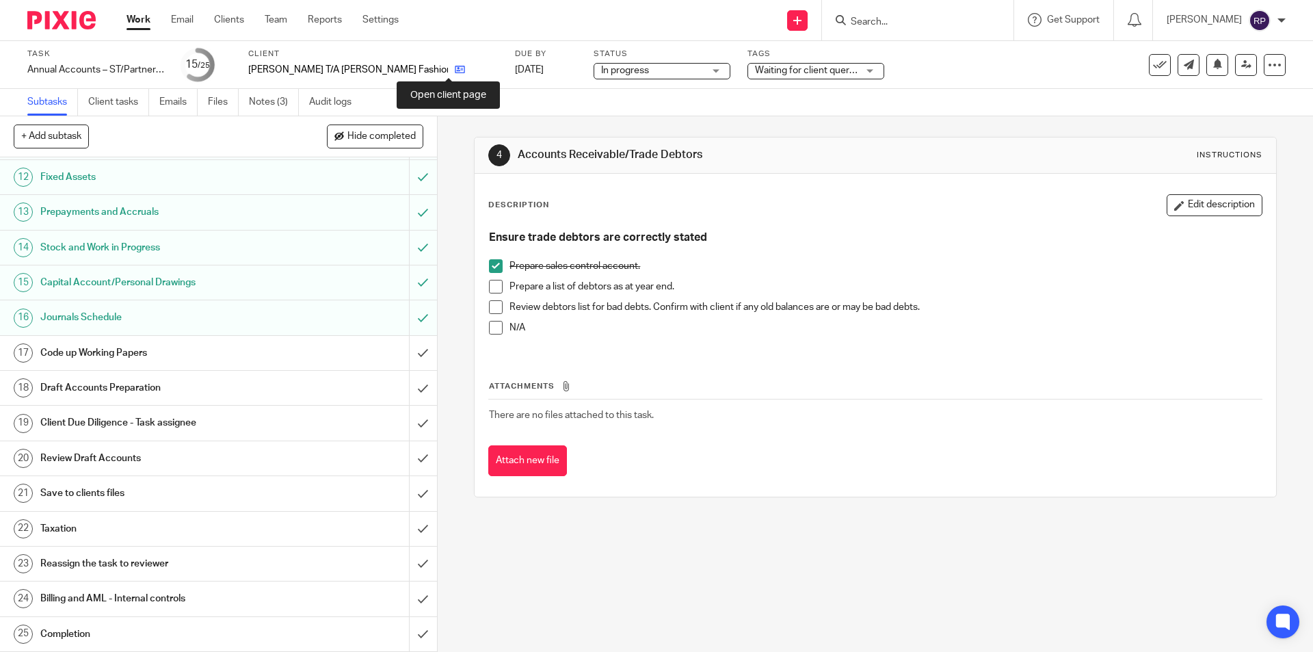
click at [455, 66] on icon at bounding box center [460, 69] width 10 height 10
click at [111, 356] on h1 "Code up Working Papers" at bounding box center [158, 353] width 237 height 21
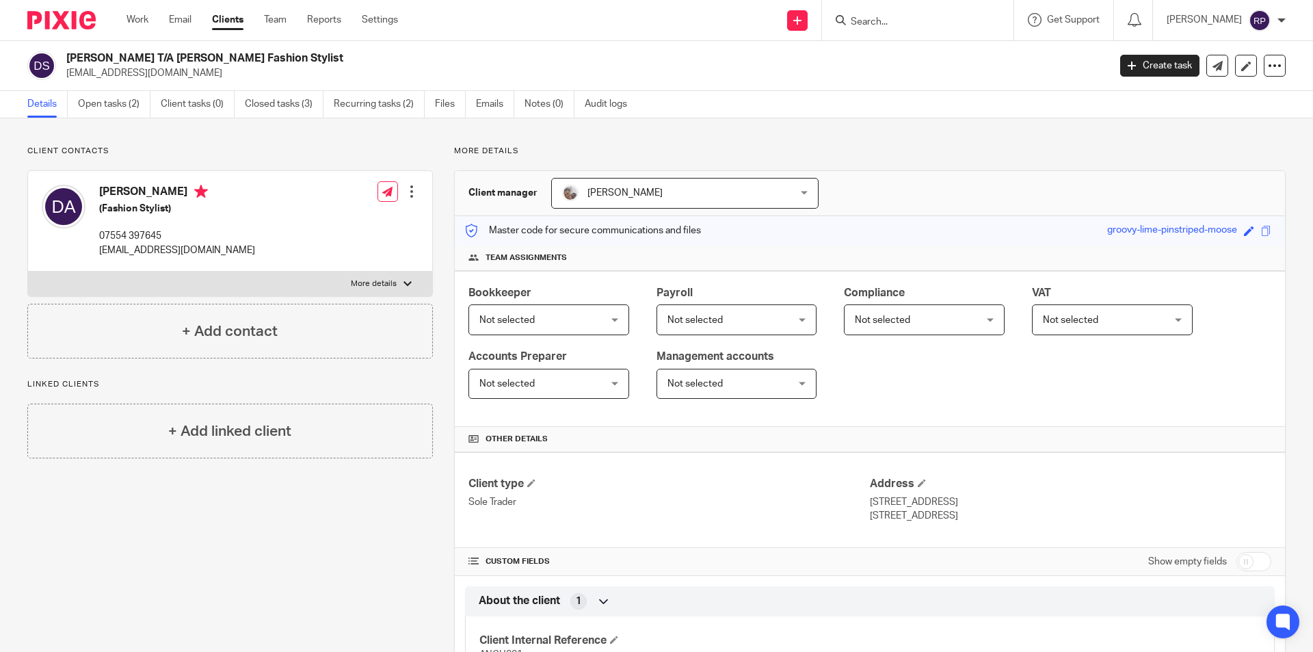
click at [324, 290] on label "More details" at bounding box center [230, 283] width 404 height 25
click at [28, 271] on input "More details" at bounding box center [27, 271] width 1 height 1
checkbox input "true"
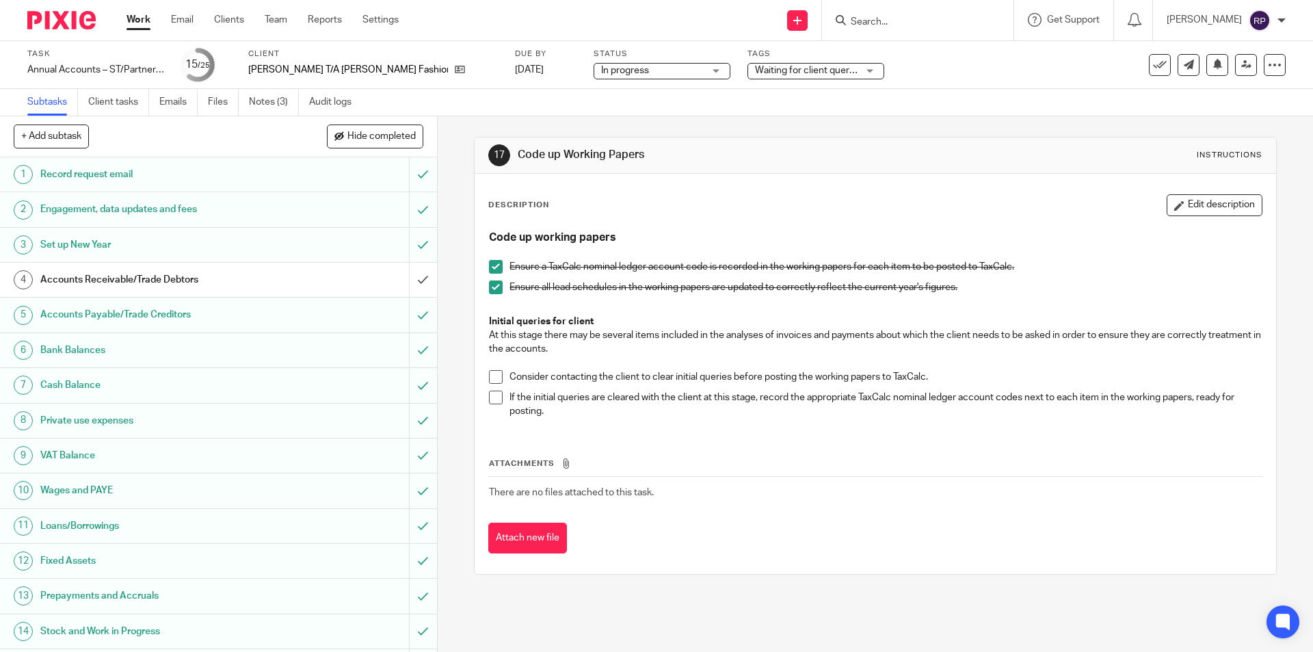
click at [142, 273] on h1 "Accounts Receivable/Trade Debtors" at bounding box center [158, 279] width 237 height 21
